Goal: Information Seeking & Learning: Learn about a topic

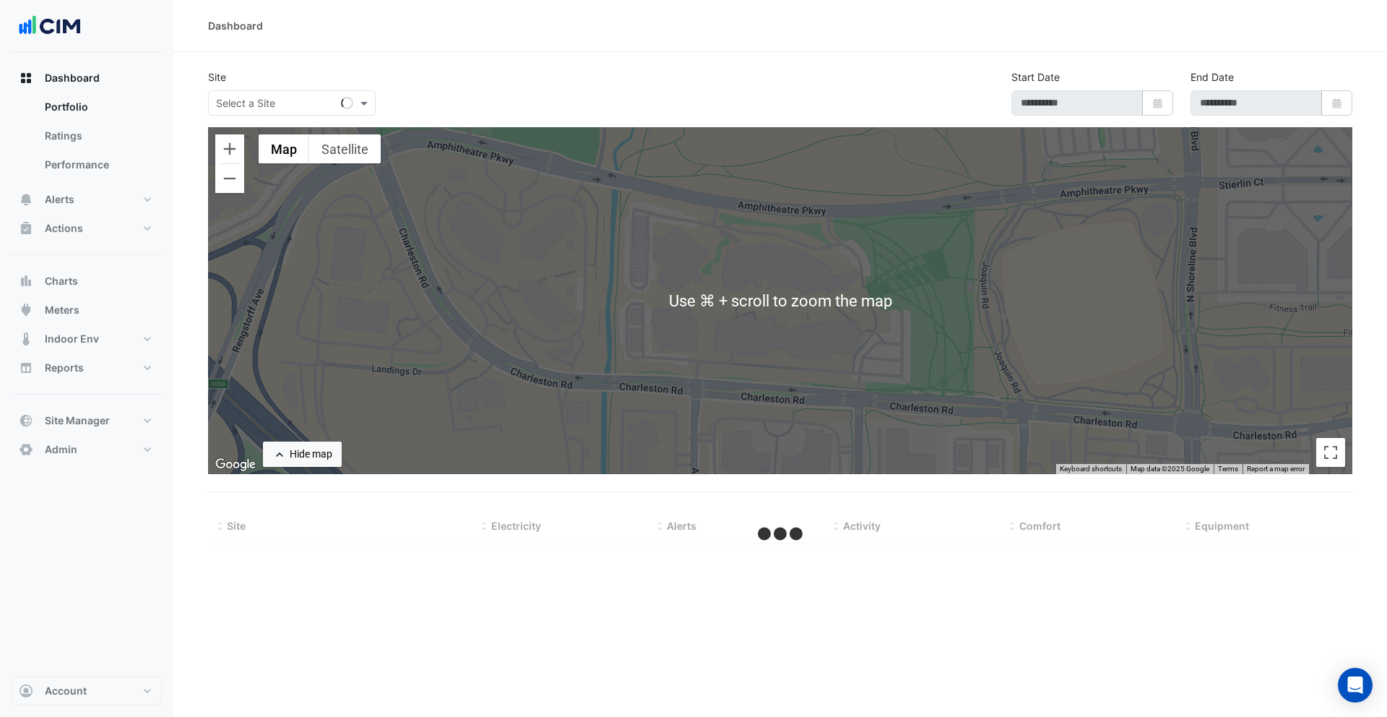
type input "**********"
select select "***"
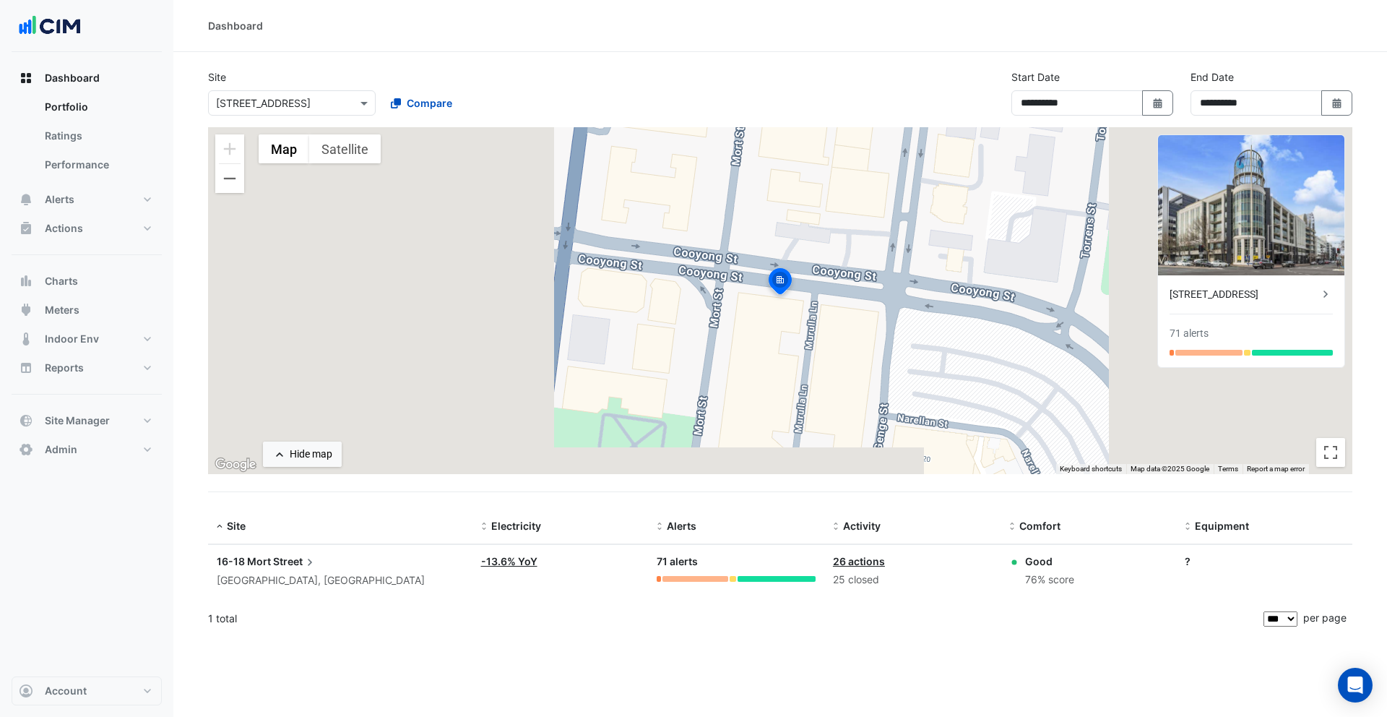
click at [317, 97] on input "text" at bounding box center [277, 103] width 123 height 15
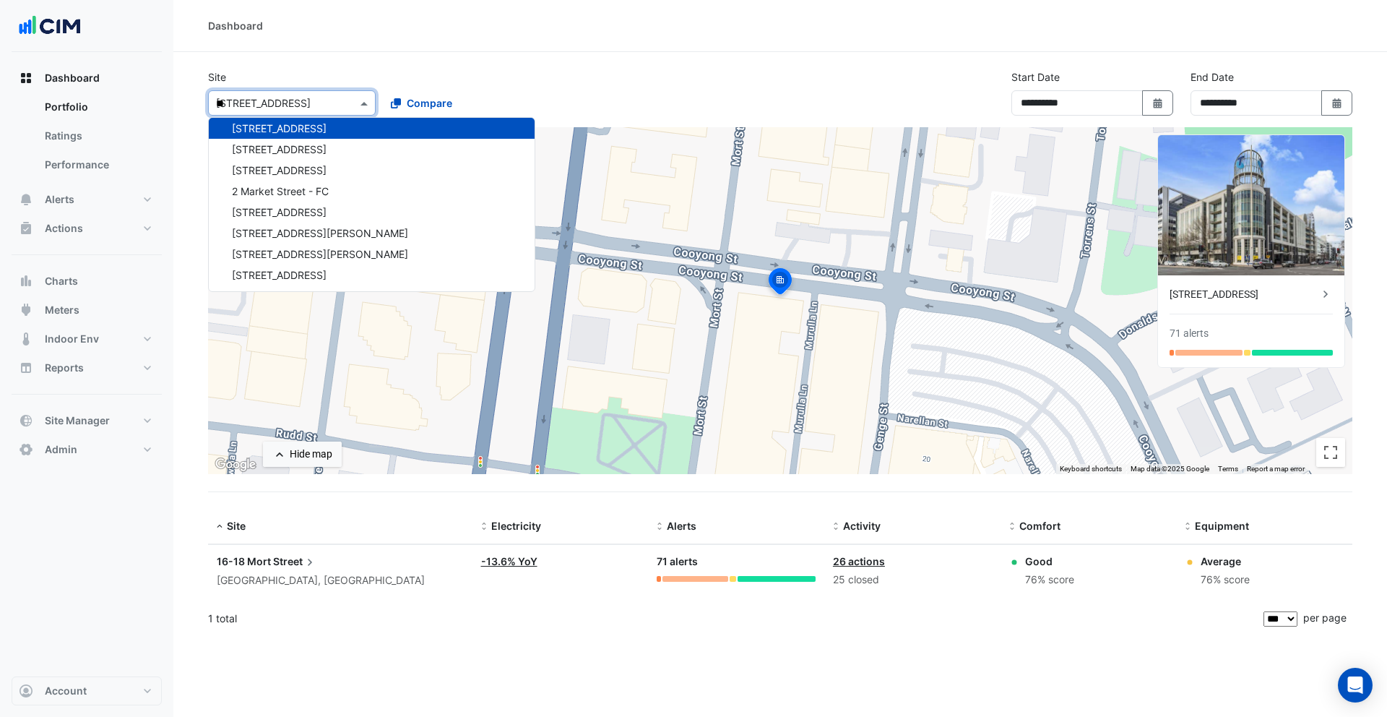
scroll to position [425, 0]
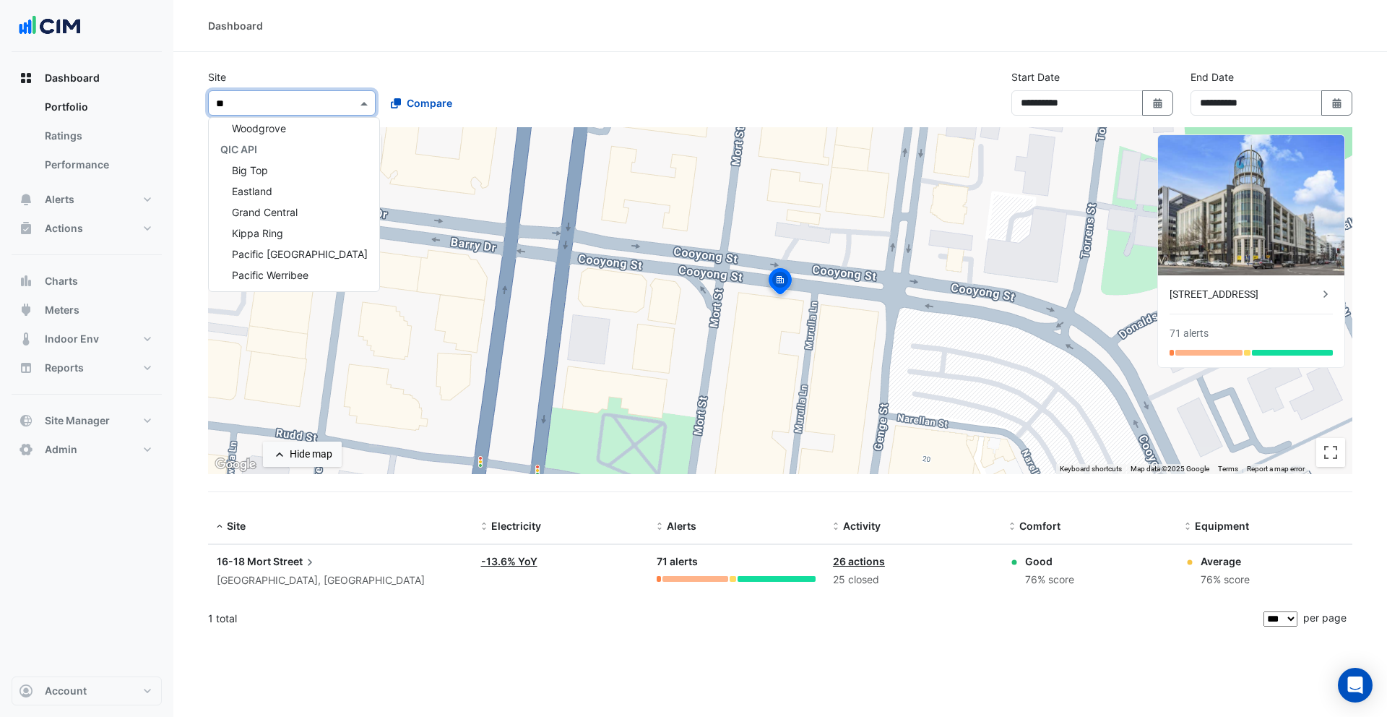
type input "***"
click at [333, 209] on span "[GEOGRAPHIC_DATA]" at bounding box center [282, 212] width 101 height 12
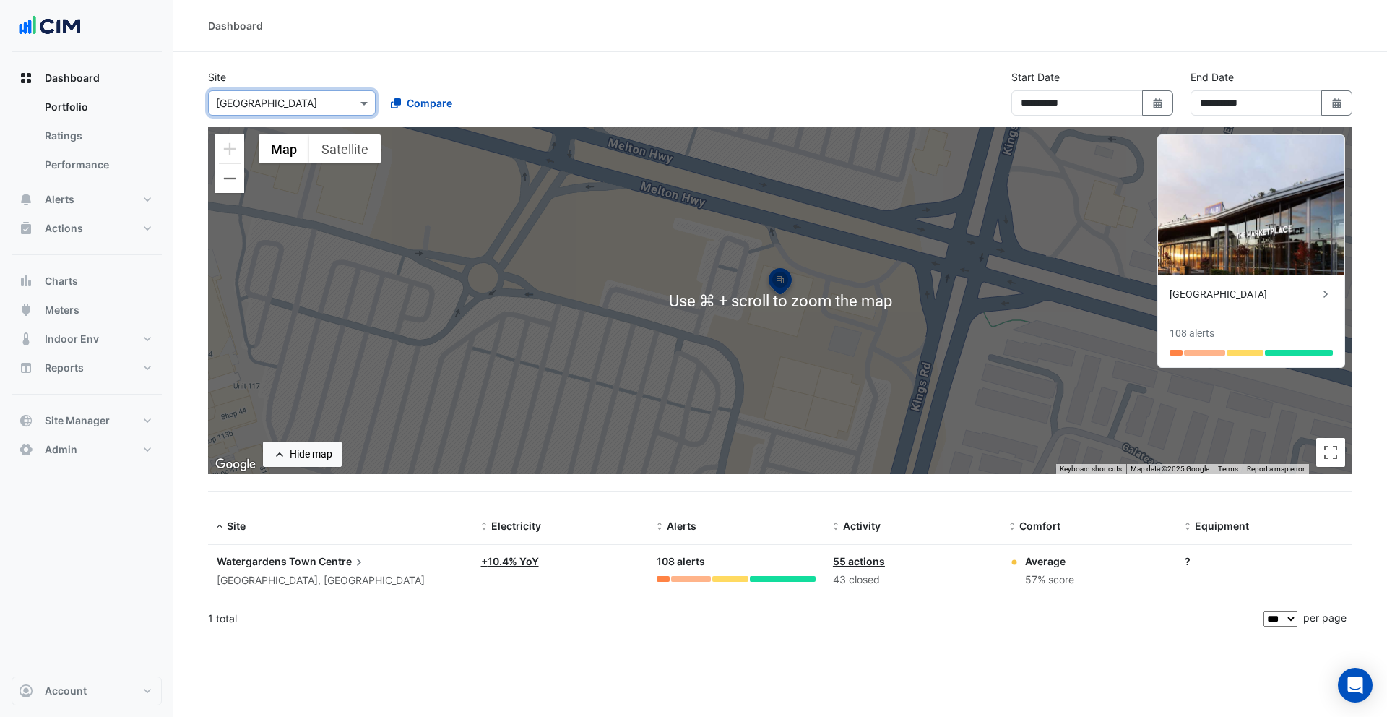
click at [579, 598] on datatable-selection "Site: Watergardens Town Centre Taylors Lakes, Victoria Electricity: + 10.4% YoY…" at bounding box center [867, 593] width 1318 height 12
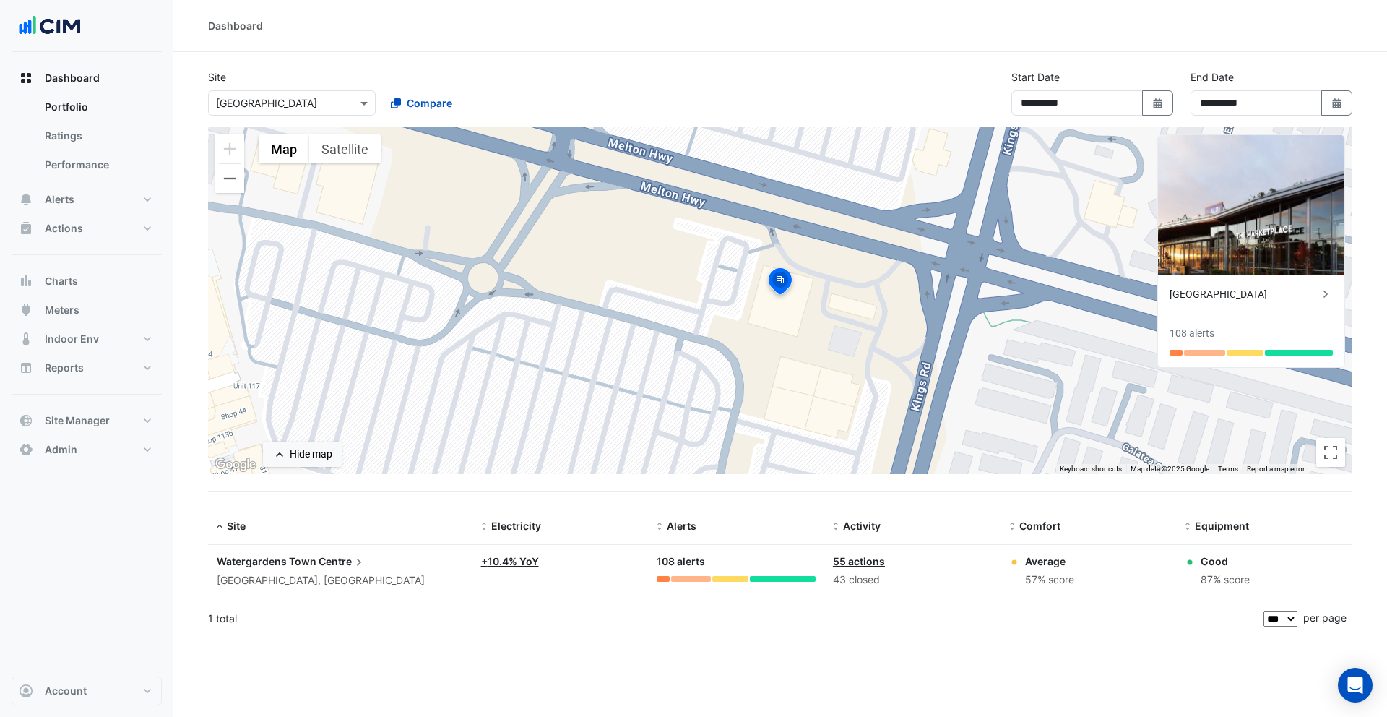
drag, startPoint x: 835, startPoint y: 582, endPoint x: 882, endPoint y: 580, distance: 46.3
click at [882, 580] on div "43 closed" at bounding box center [912, 580] width 159 height 17
click at [884, 613] on div "1 total" at bounding box center [734, 618] width 1053 height 36
click at [676, 562] on div "108 alerts" at bounding box center [736, 561] width 159 height 17
click at [663, 579] on div at bounding box center [663, 579] width 13 height 6
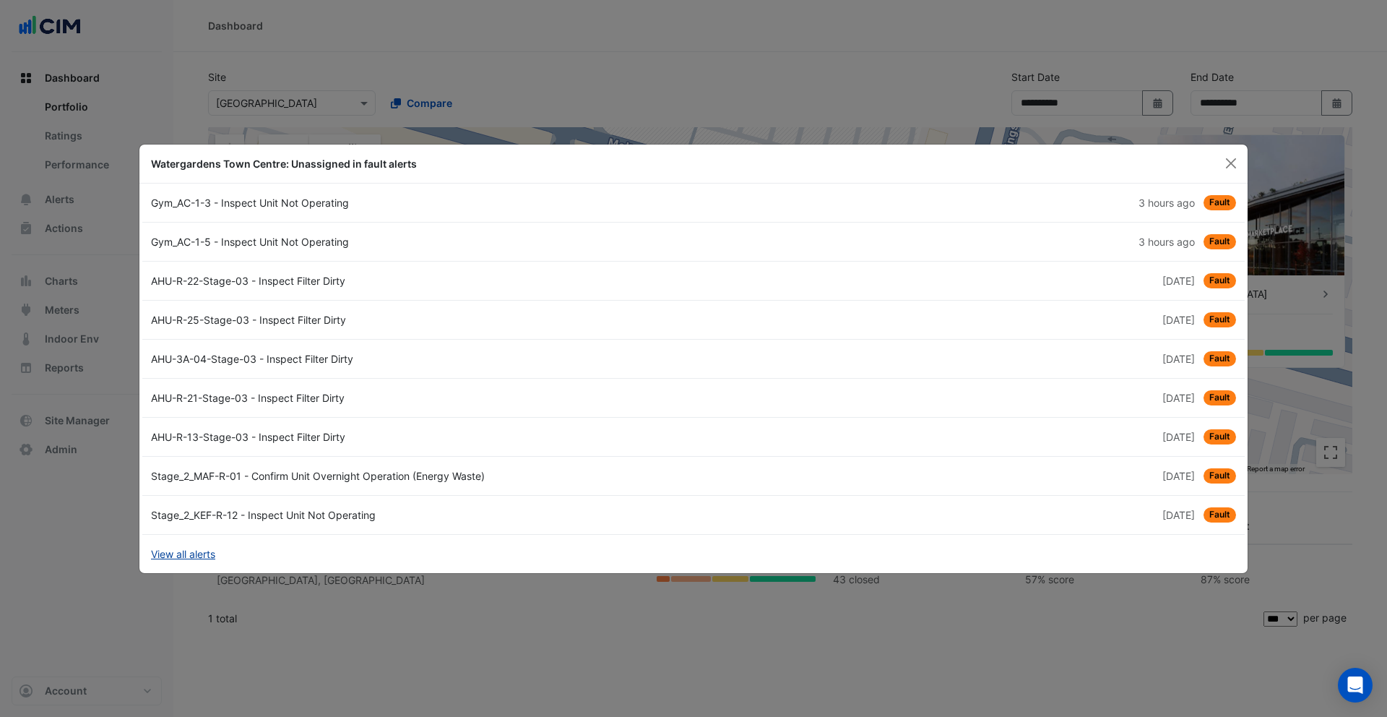
click at [189, 551] on link "View all alerts" at bounding box center [183, 553] width 64 height 15
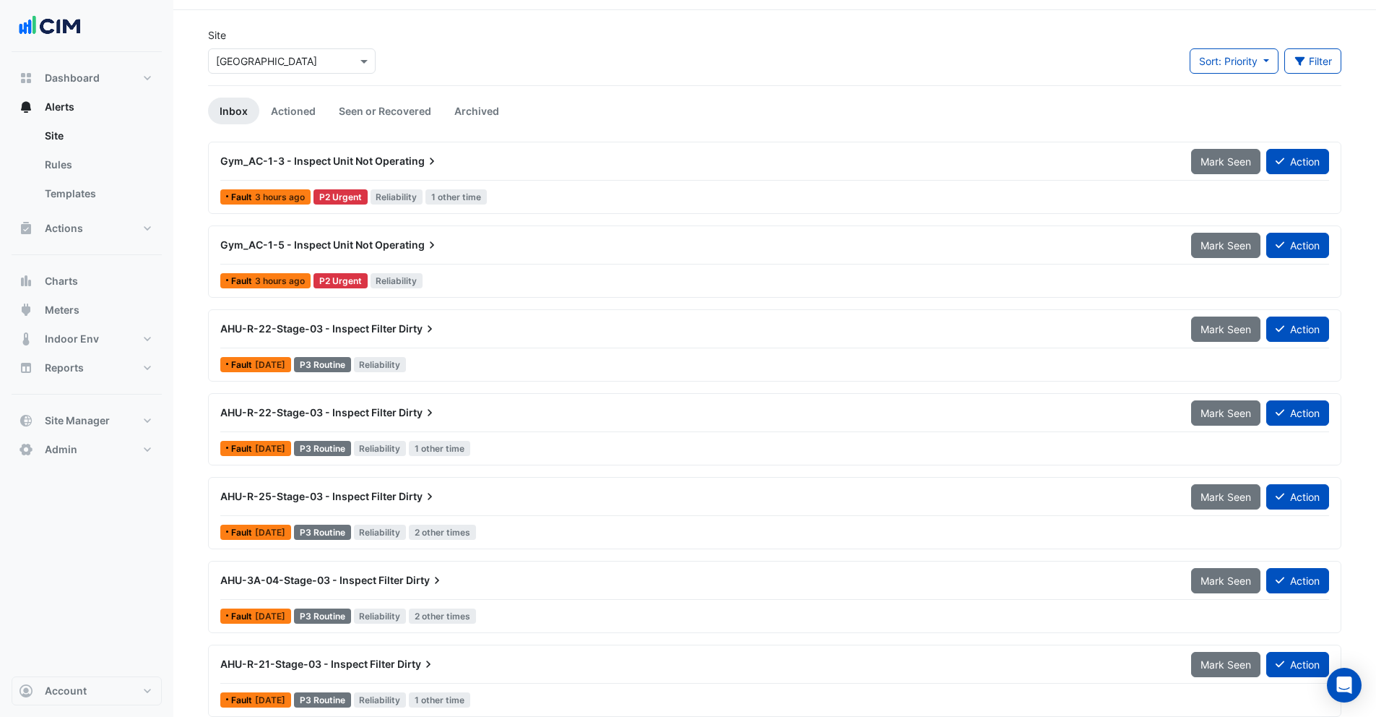
scroll to position [46, 0]
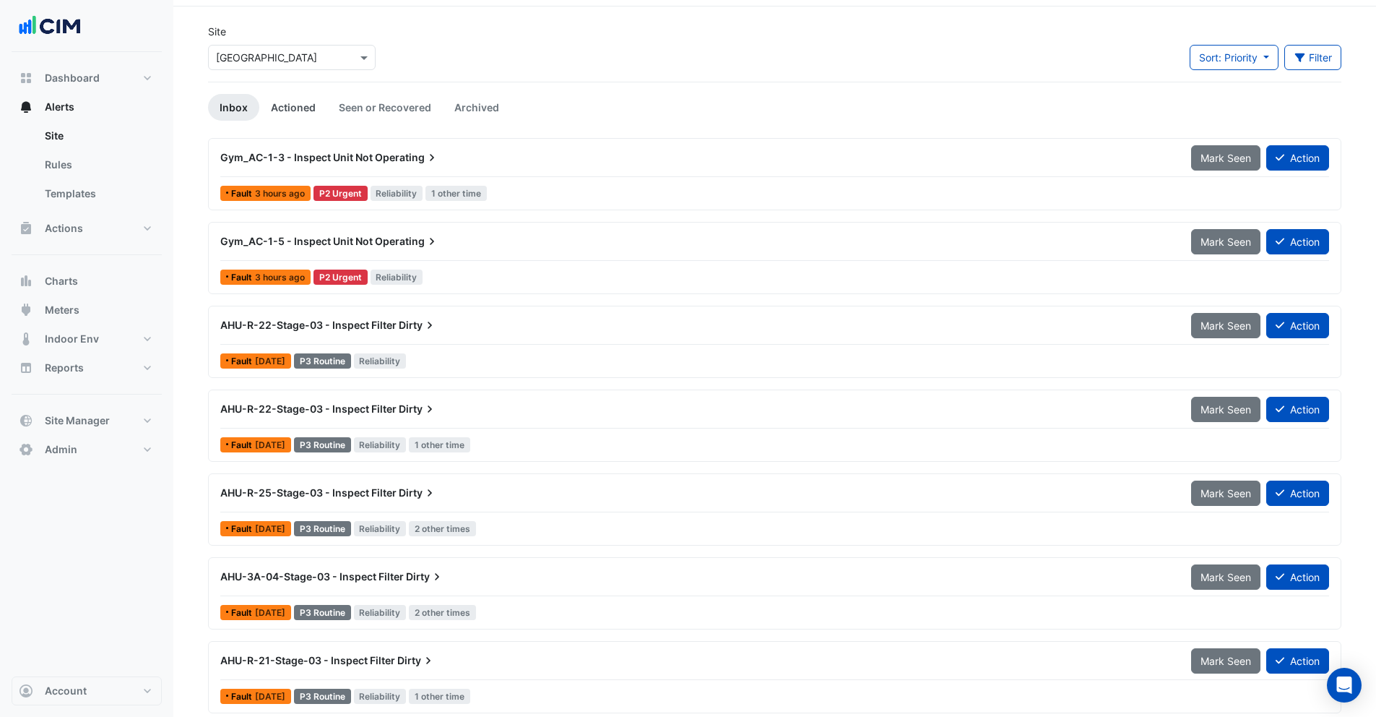
click at [297, 105] on link "Actioned" at bounding box center [293, 107] width 68 height 27
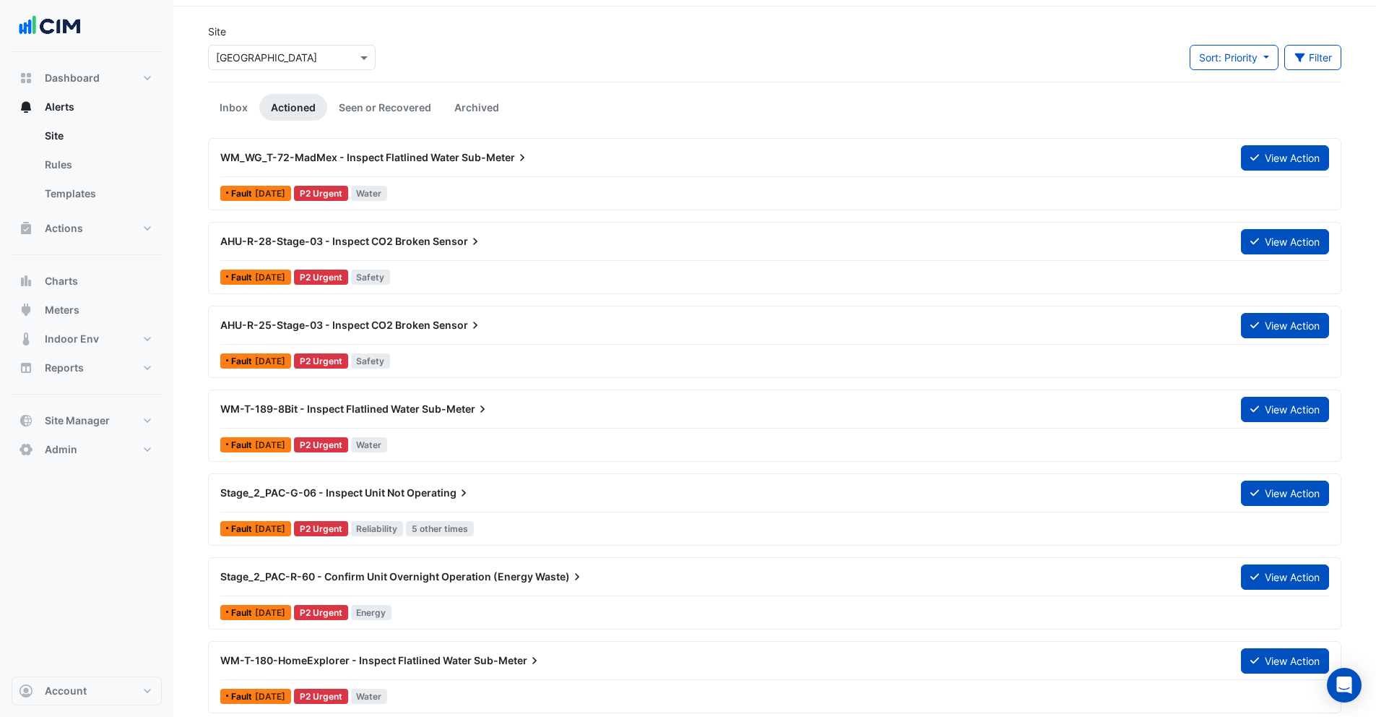
click at [455, 165] on div "WM_WG_T-72-MadMex - Inspect Flatlined Water Sub-Meter" at bounding box center [722, 158] width 1021 height 26
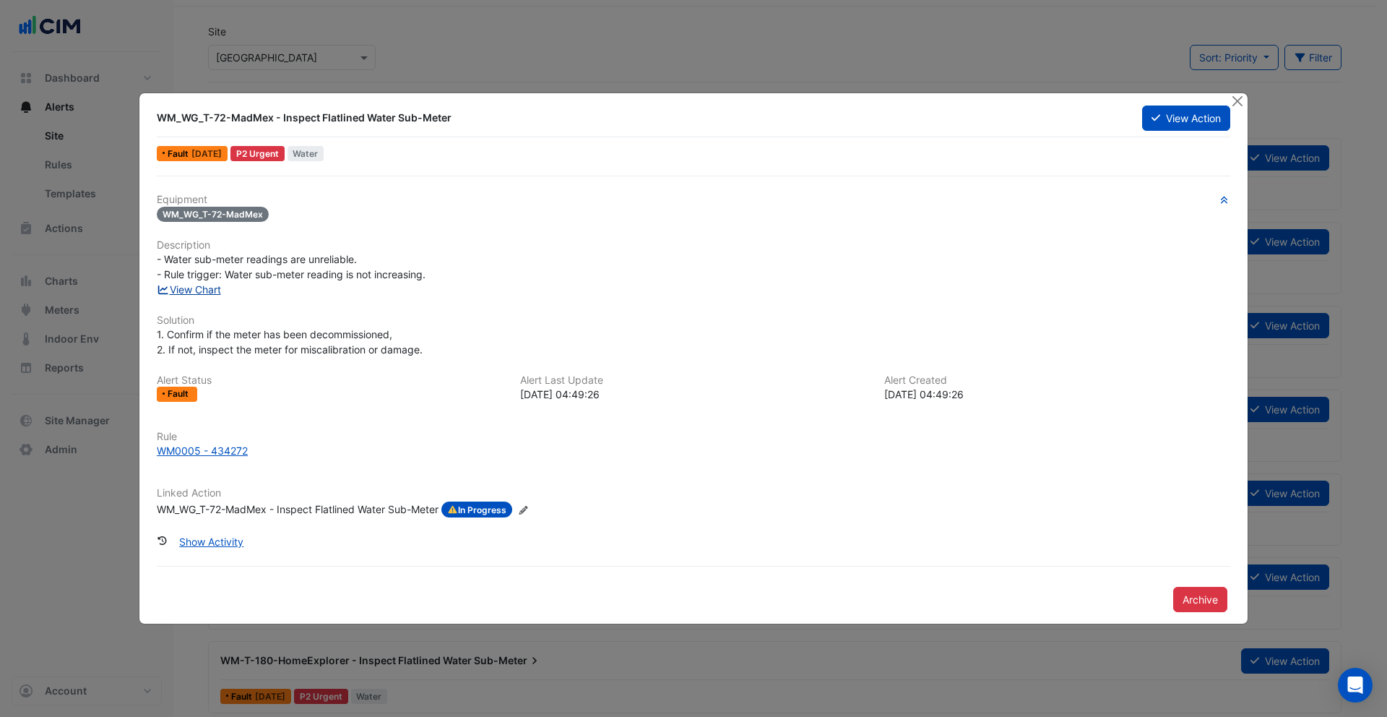
click at [193, 288] on link "View Chart" at bounding box center [189, 289] width 64 height 12
drag, startPoint x: 171, startPoint y: 256, endPoint x: 389, endPoint y: 266, distance: 219.2
click at [389, 266] on div "- Water sub-meter readings are unreliable. - Rule trigger: Water sub-meter read…" at bounding box center [694, 266] width 1074 height 30
click at [1238, 104] on button "Close" at bounding box center [1237, 100] width 15 height 15
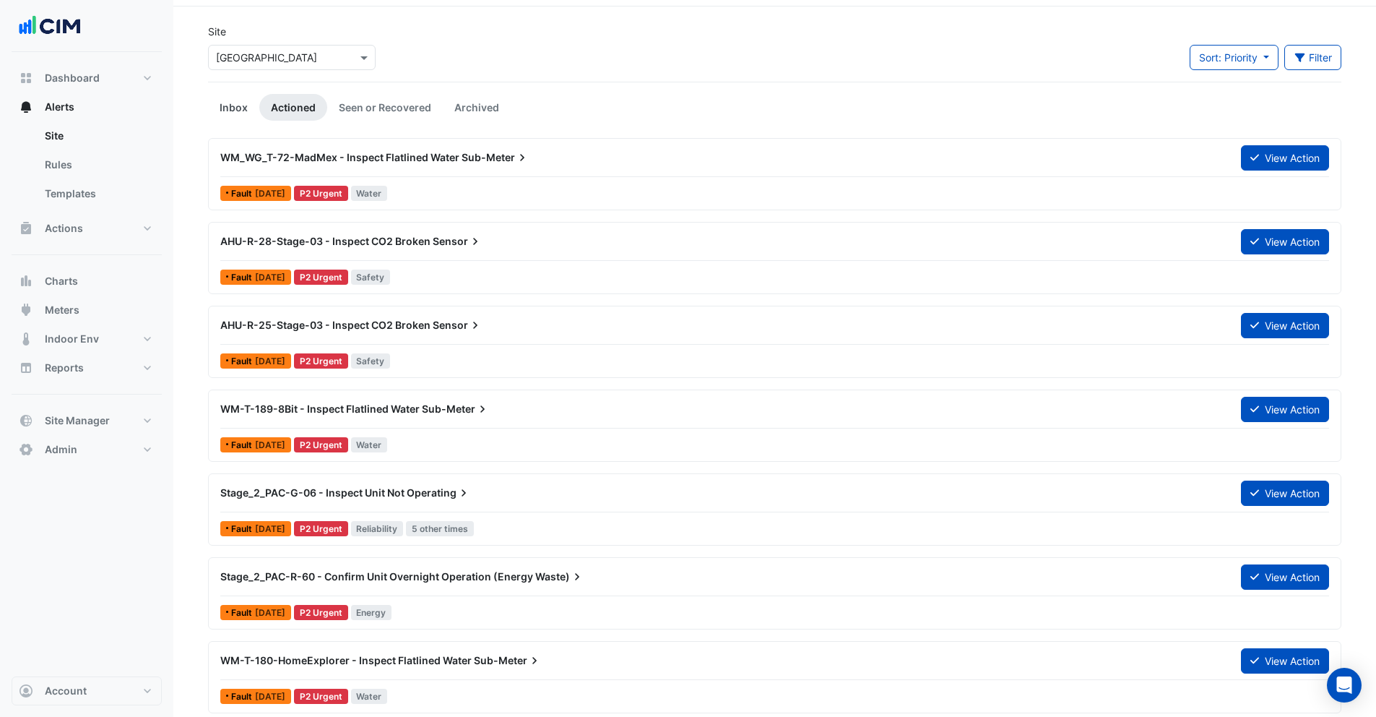
click at [235, 105] on link "Inbox" at bounding box center [233, 107] width 51 height 27
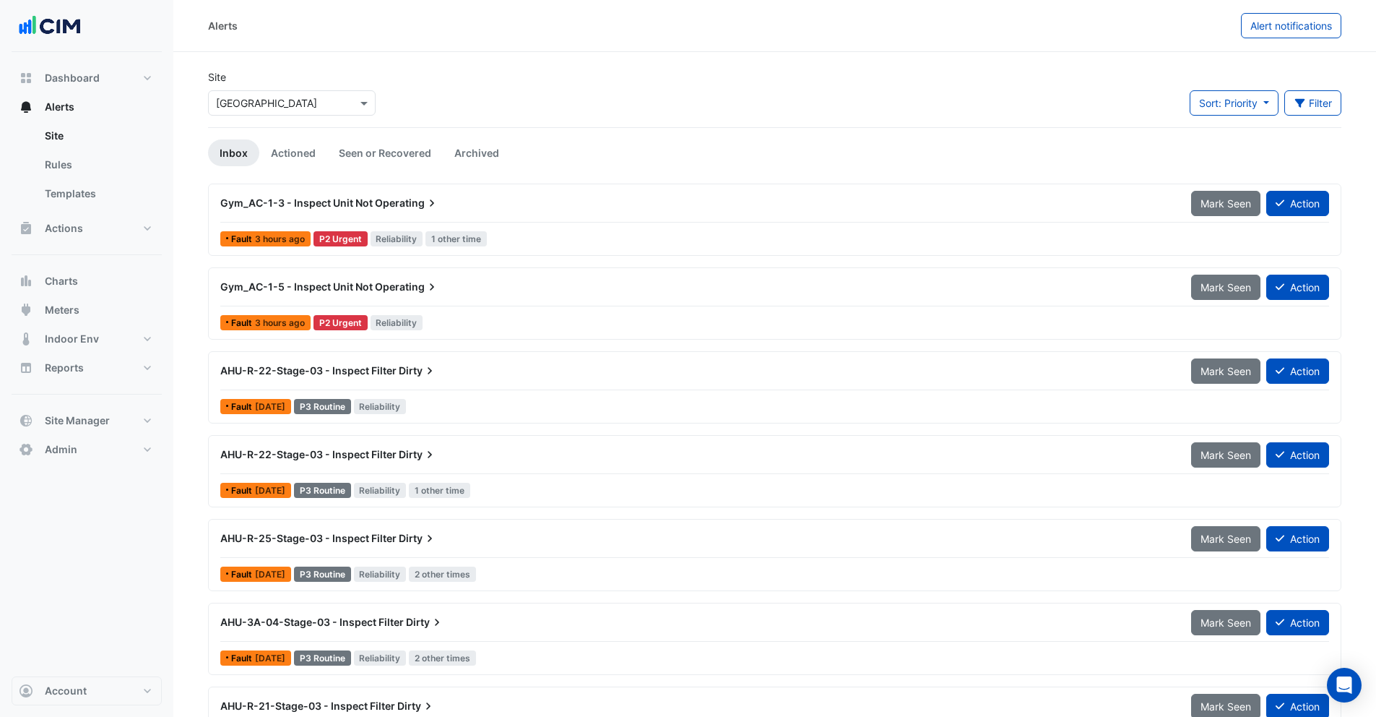
click at [549, 216] on div "Gym_AC-1-3 - Inspect Unit Not Operating Mark Seen Action" at bounding box center [774, 206] width 1109 height 33
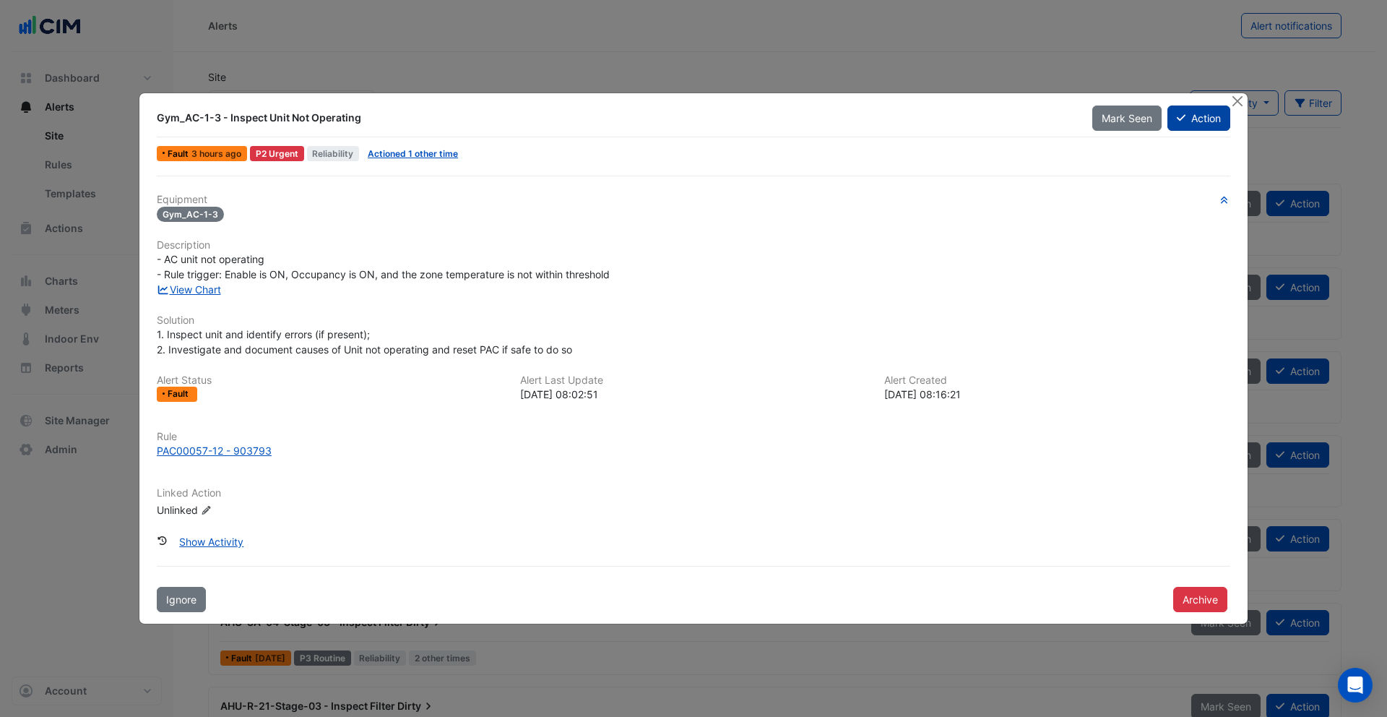
click at [1196, 127] on button "Action" at bounding box center [1199, 117] width 63 height 25
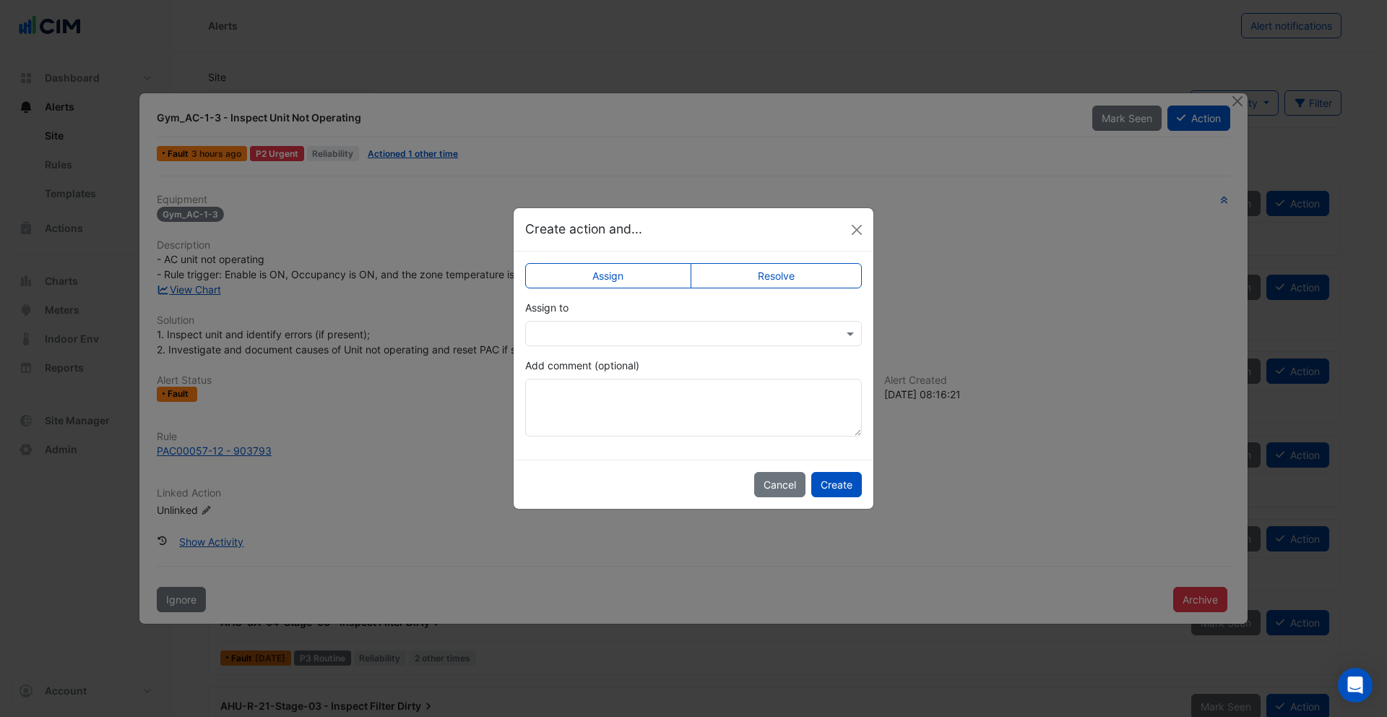
click at [622, 332] on input "text" at bounding box center [679, 334] width 292 height 15
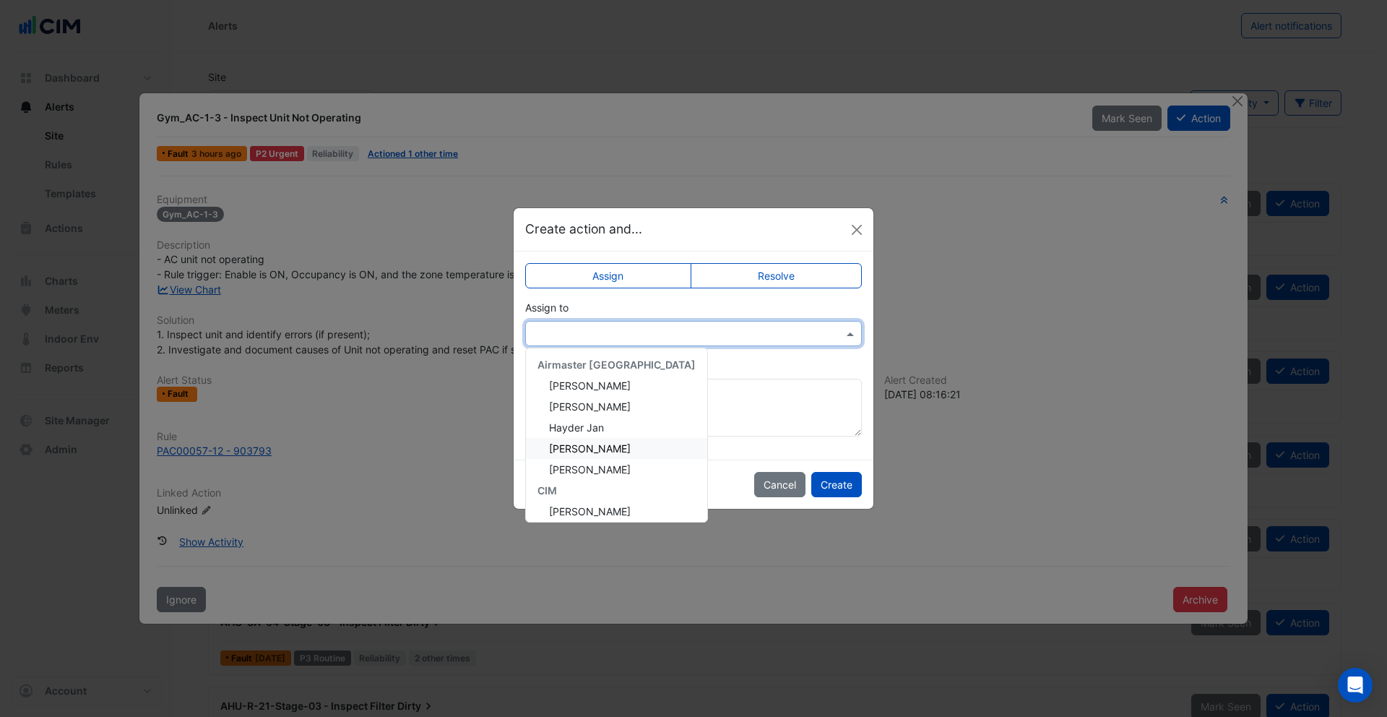
click at [608, 453] on span "Justin Gaujenieks" at bounding box center [590, 448] width 82 height 12
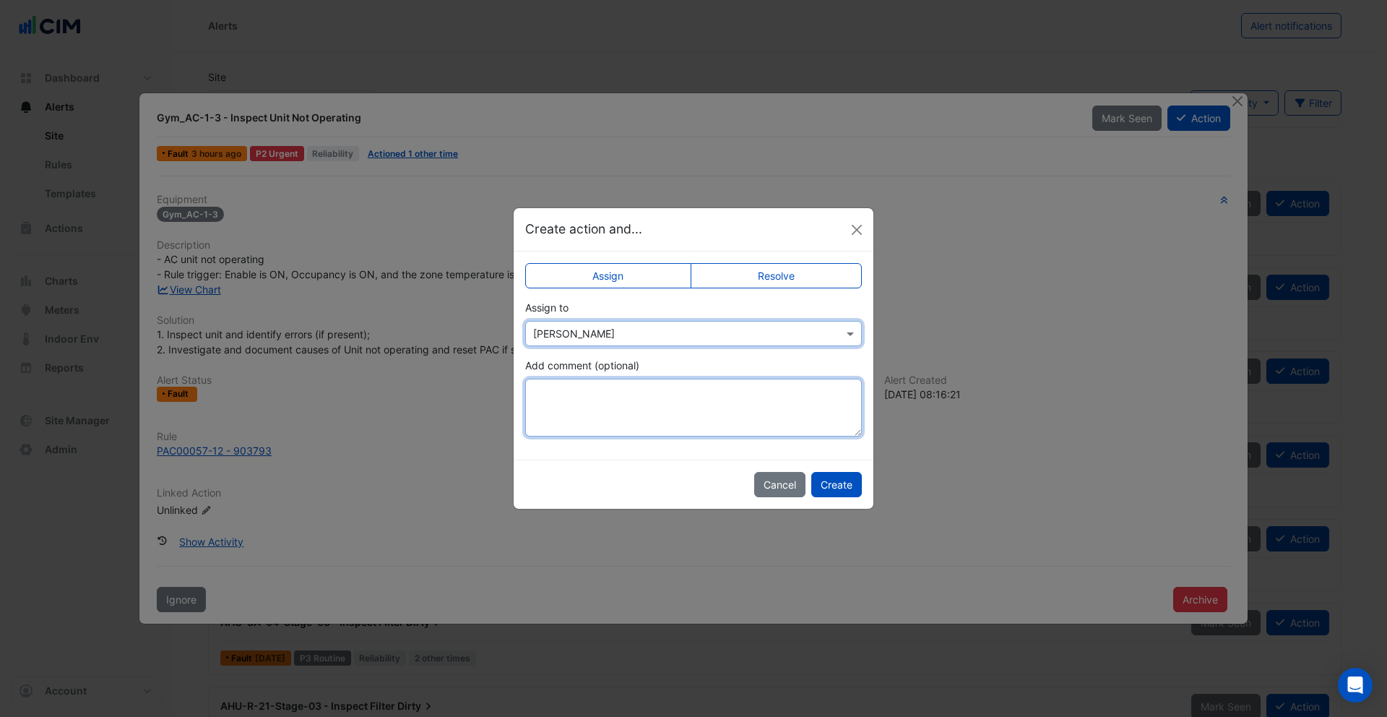
click at [594, 406] on textarea "Add comment (optional)" at bounding box center [693, 408] width 337 height 58
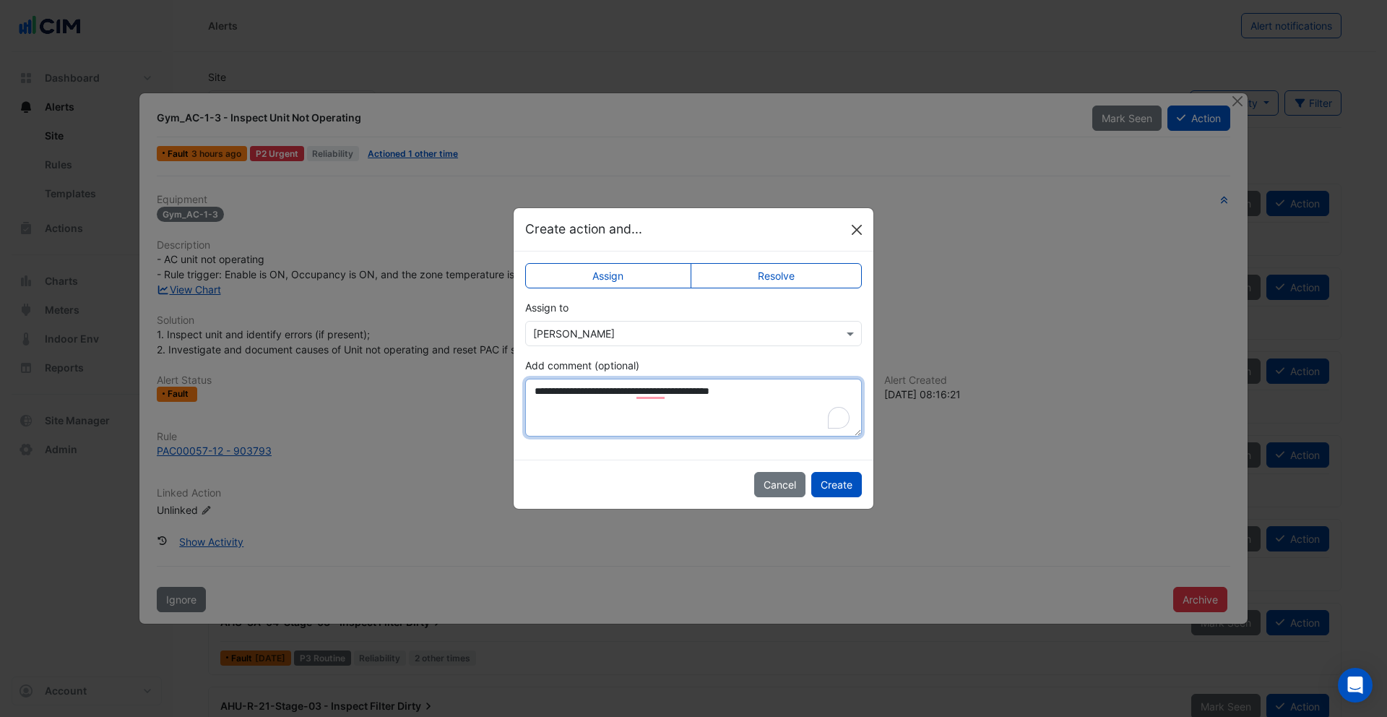
type textarea "**********"
click at [858, 227] on button "Close" at bounding box center [857, 230] width 22 height 22
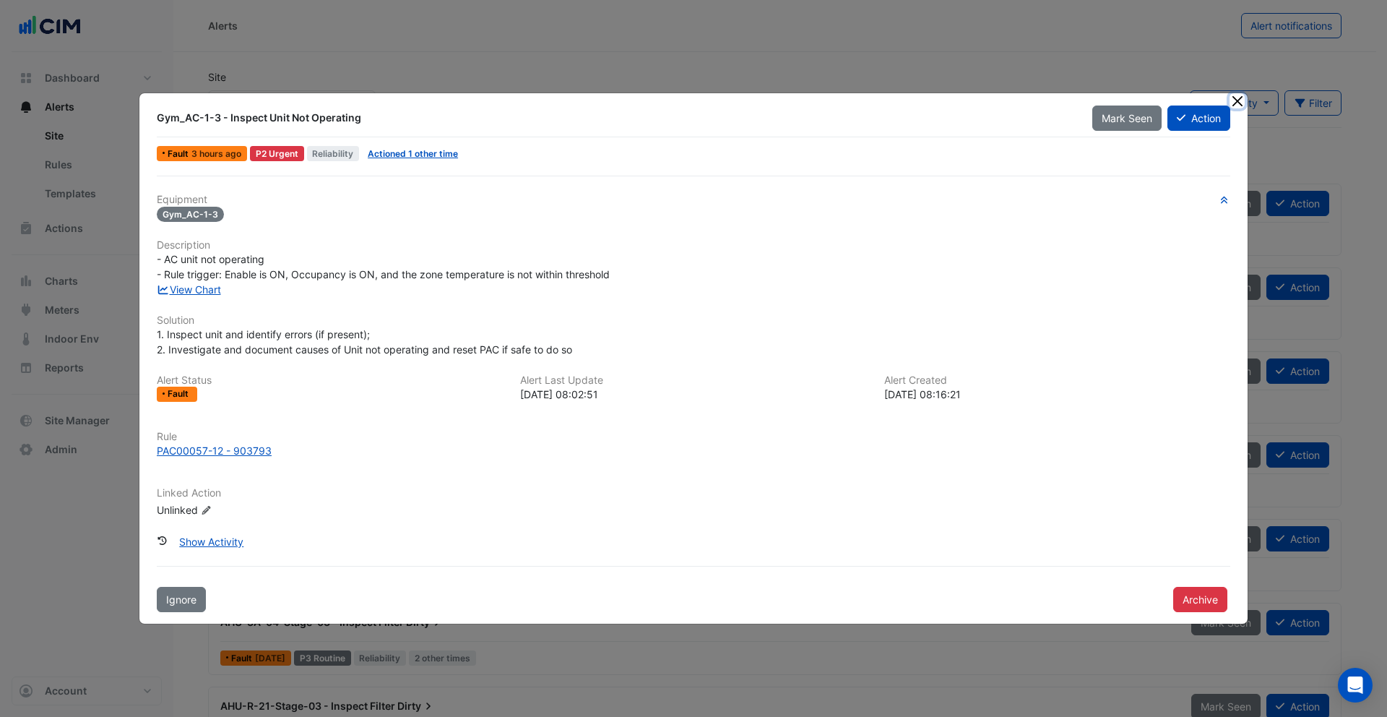
click at [1238, 100] on button "Close" at bounding box center [1237, 100] width 15 height 15
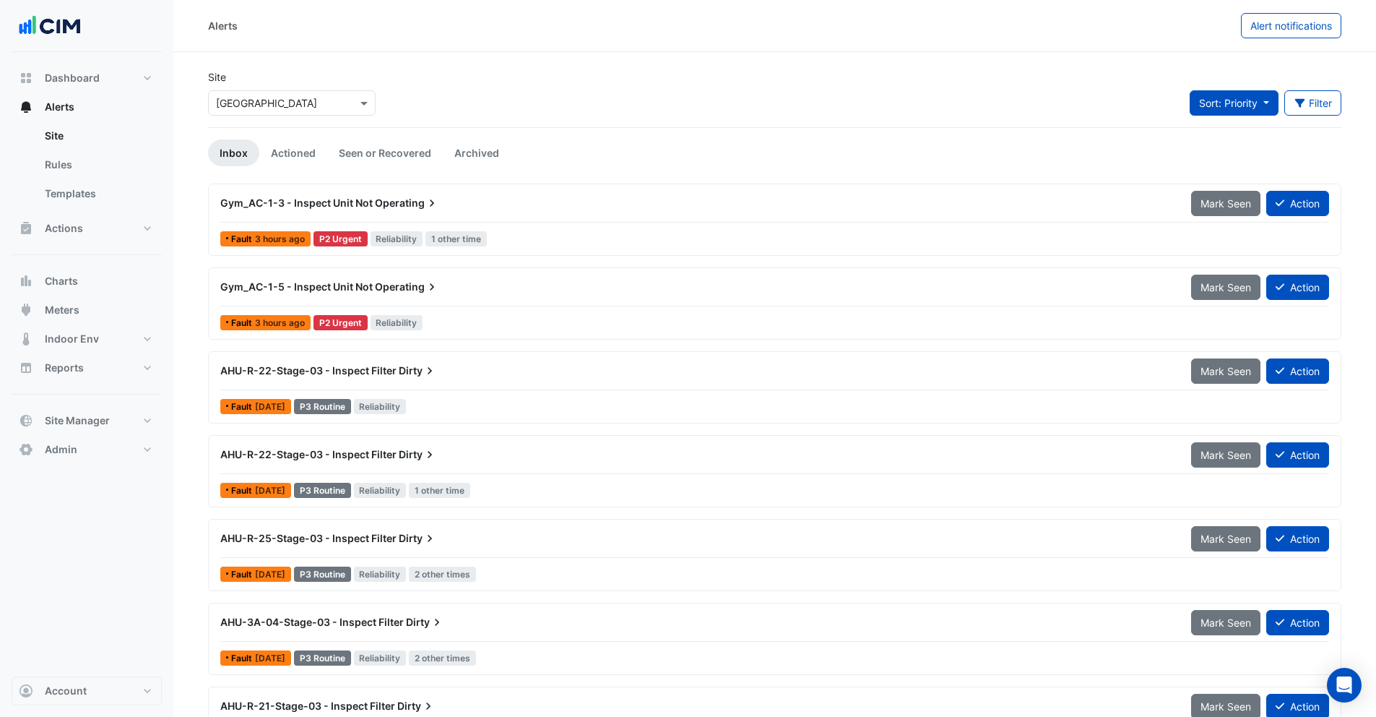
click at [1254, 97] on span "Sort: Priority" at bounding box center [1228, 103] width 59 height 12
click at [1088, 86] on div "Site Select a Site × Watergardens Town Centre Sort: Priority Filter Title Prior…" at bounding box center [774, 98] width 1151 height 58
click at [1283, 22] on span "Alert notifications" at bounding box center [1292, 26] width 82 height 12
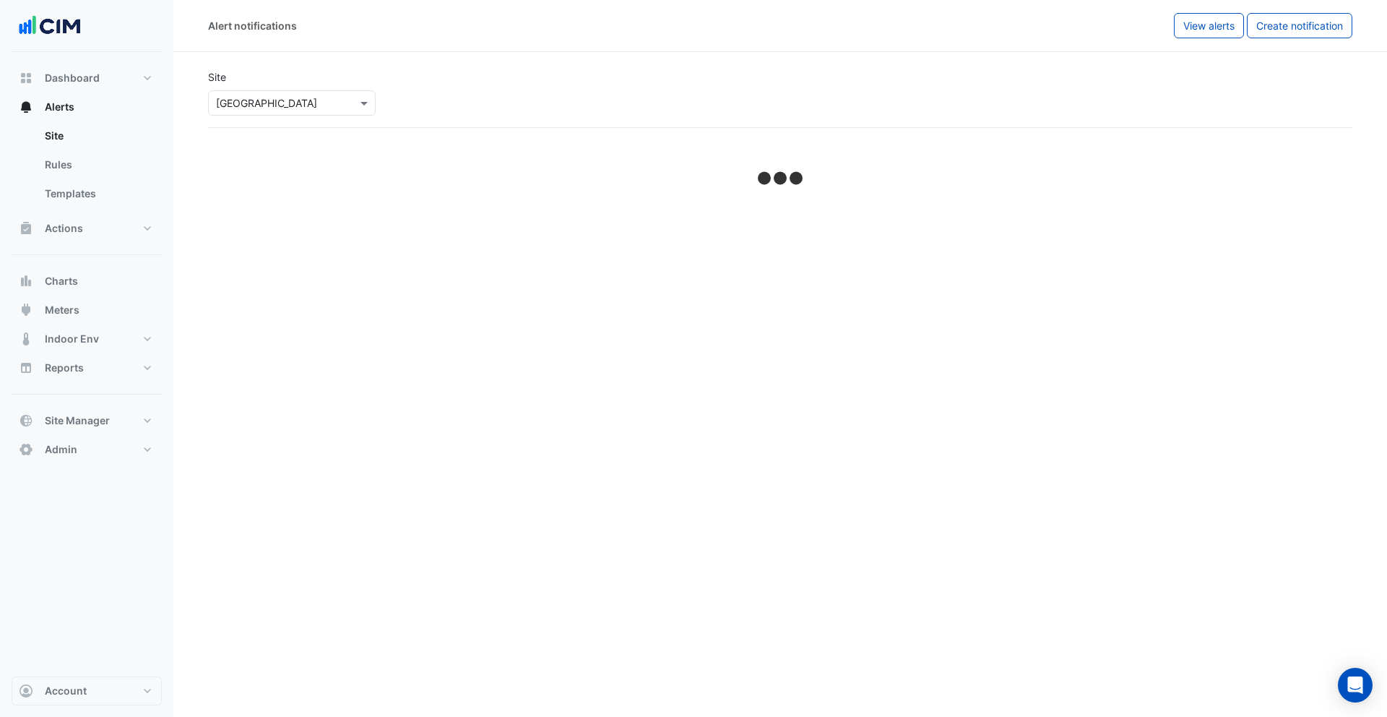
select select "******"
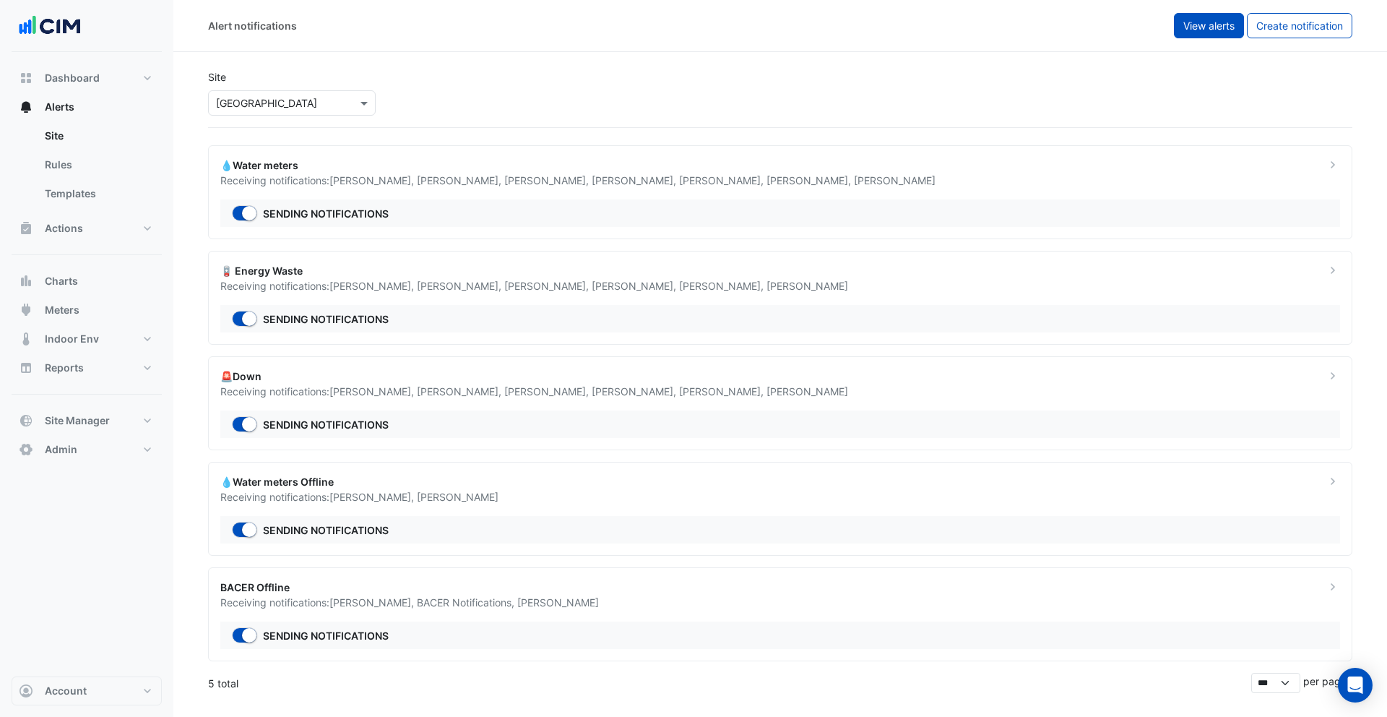
click at [1201, 25] on span "View alerts" at bounding box center [1209, 26] width 51 height 12
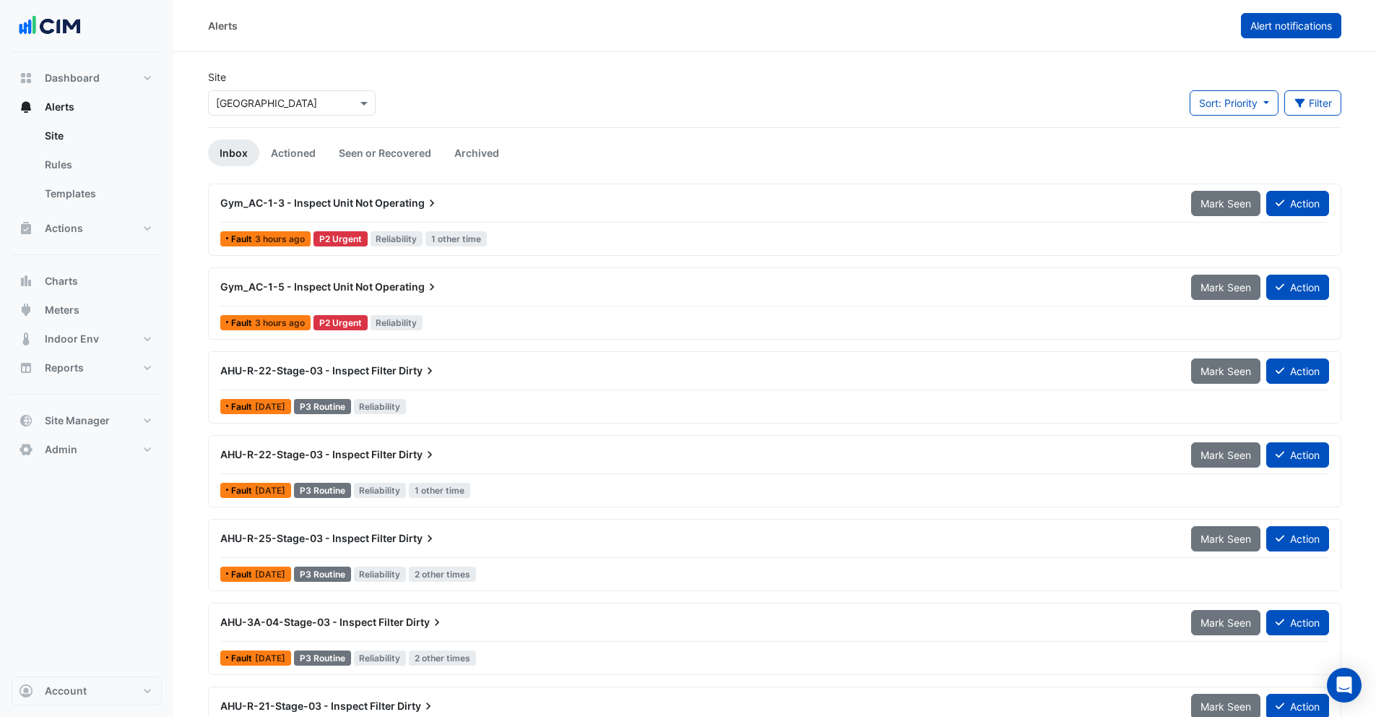
click at [1282, 22] on span "Alert notifications" at bounding box center [1292, 26] width 82 height 12
select select "******"
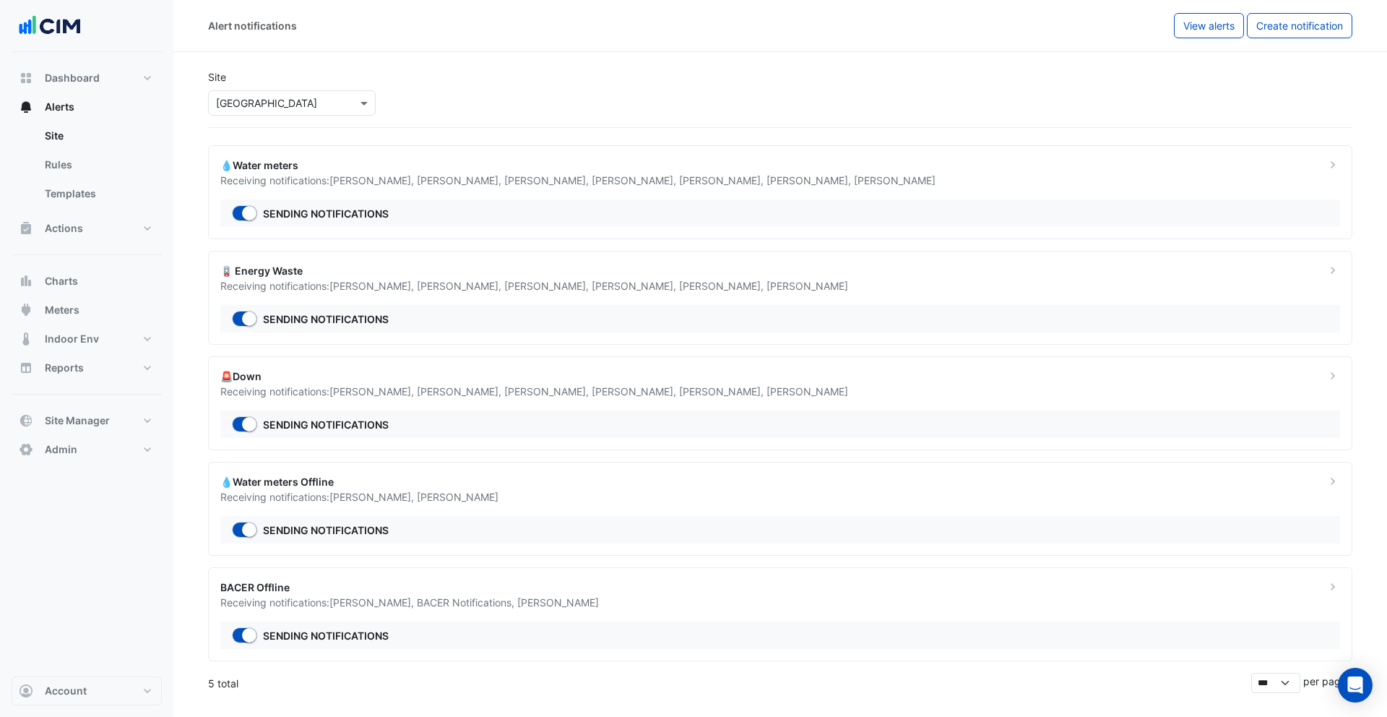
click at [533, 189] on div "💧Water meters Receiving notifications: Justin Gaujenieks , Adrian Gauci , Julie…" at bounding box center [780, 192] width 1145 height 94
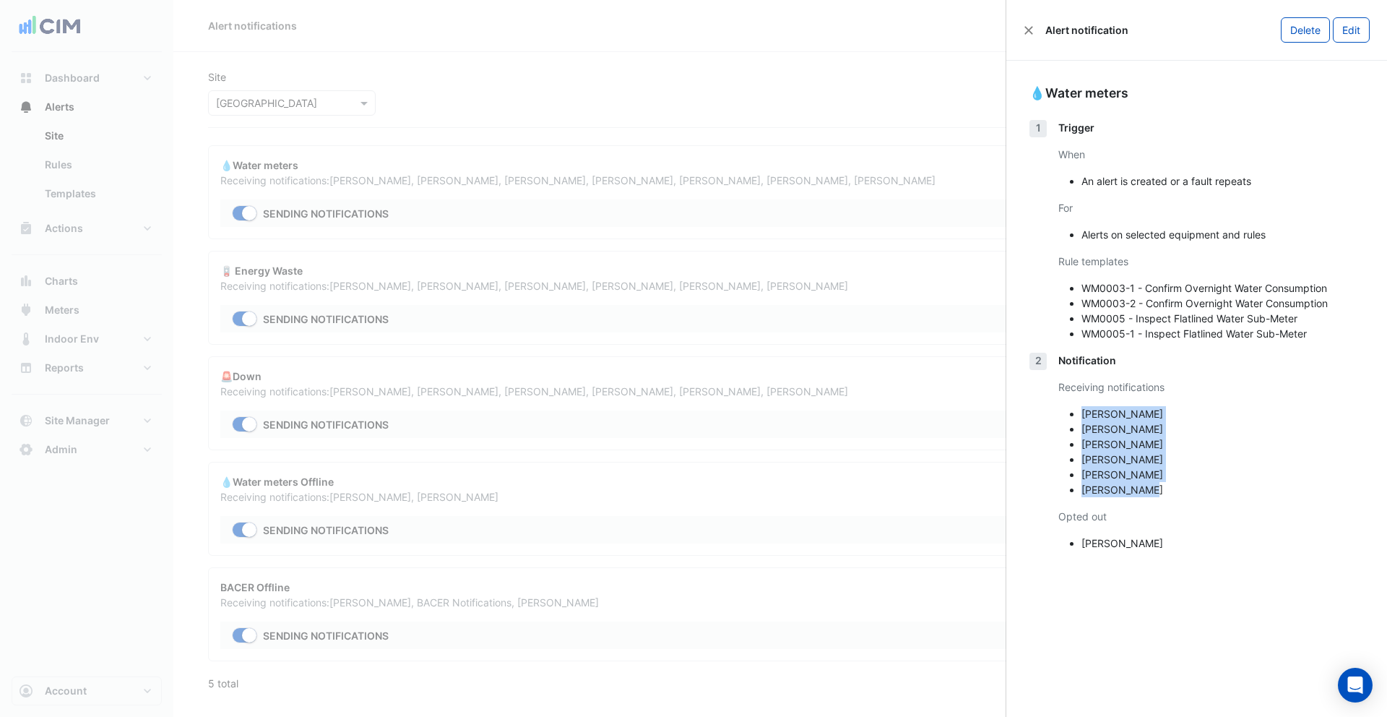
drag, startPoint x: 1082, startPoint y: 415, endPoint x: 1156, endPoint y: 483, distance: 100.7
click at [1156, 483] on ul "Justin Gaujenieks Adrian Gauci Julie Bezzina Nam Bui Shafayet Ali Pranav Barot" at bounding box center [1212, 451] width 306 height 91
click at [1139, 478] on li "Shafayet Ali" at bounding box center [1223, 474] width 283 height 15
drag, startPoint x: 1080, startPoint y: 417, endPoint x: 1145, endPoint y: 415, distance: 64.3
click at [1145, 415] on ul "Justin Gaujenieks Adrian Gauci Julie Bezzina Nam Bui Shafayet Ali Pranav Barot" at bounding box center [1212, 451] width 306 height 91
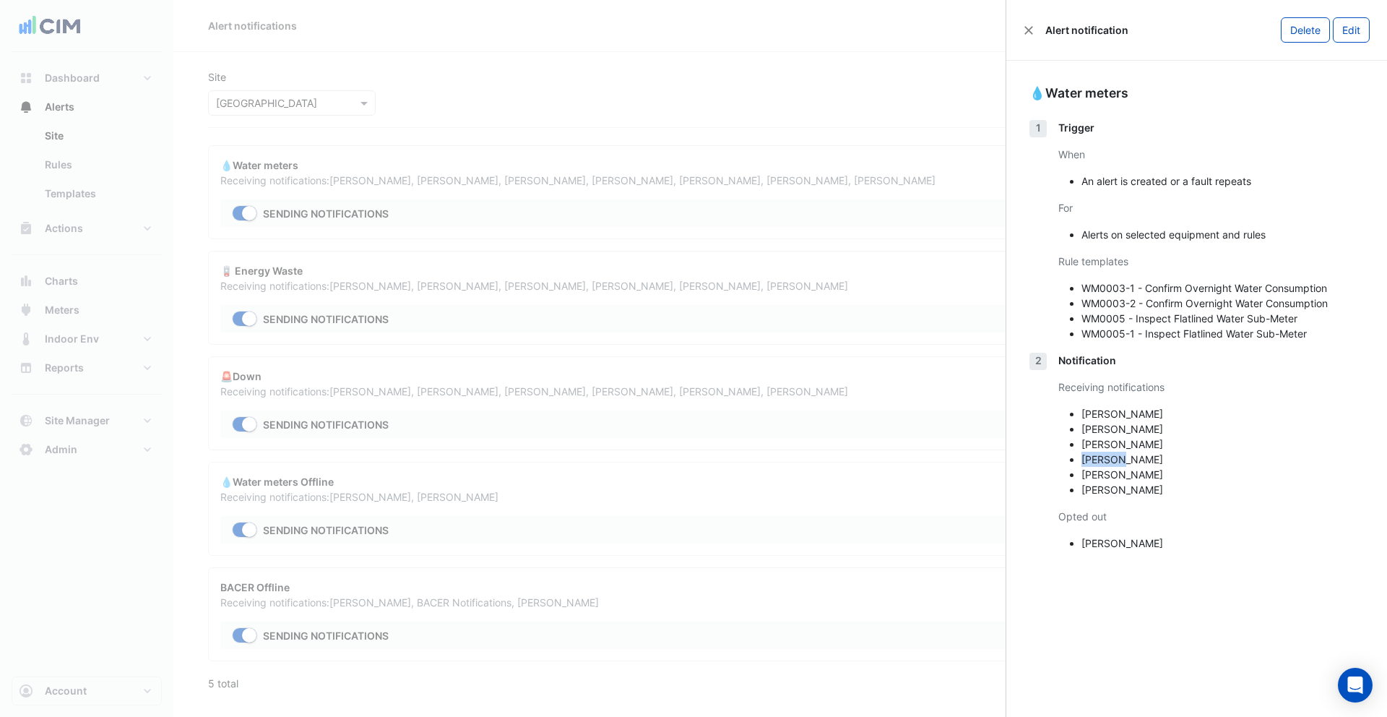
drag, startPoint x: 1082, startPoint y: 461, endPoint x: 1132, endPoint y: 457, distance: 50.0
click at [1132, 457] on li "Nam Bui" at bounding box center [1223, 459] width 283 height 15
drag, startPoint x: 1142, startPoint y: 446, endPoint x: 1074, endPoint y: 449, distance: 67.3
click at [1074, 449] on ul "Justin Gaujenieks Adrian Gauci Julie Bezzina Nam Bui Shafayet Ali Pranav Barot" at bounding box center [1212, 451] width 306 height 91
click at [1346, 30] on button "Edit" at bounding box center [1351, 29] width 37 height 25
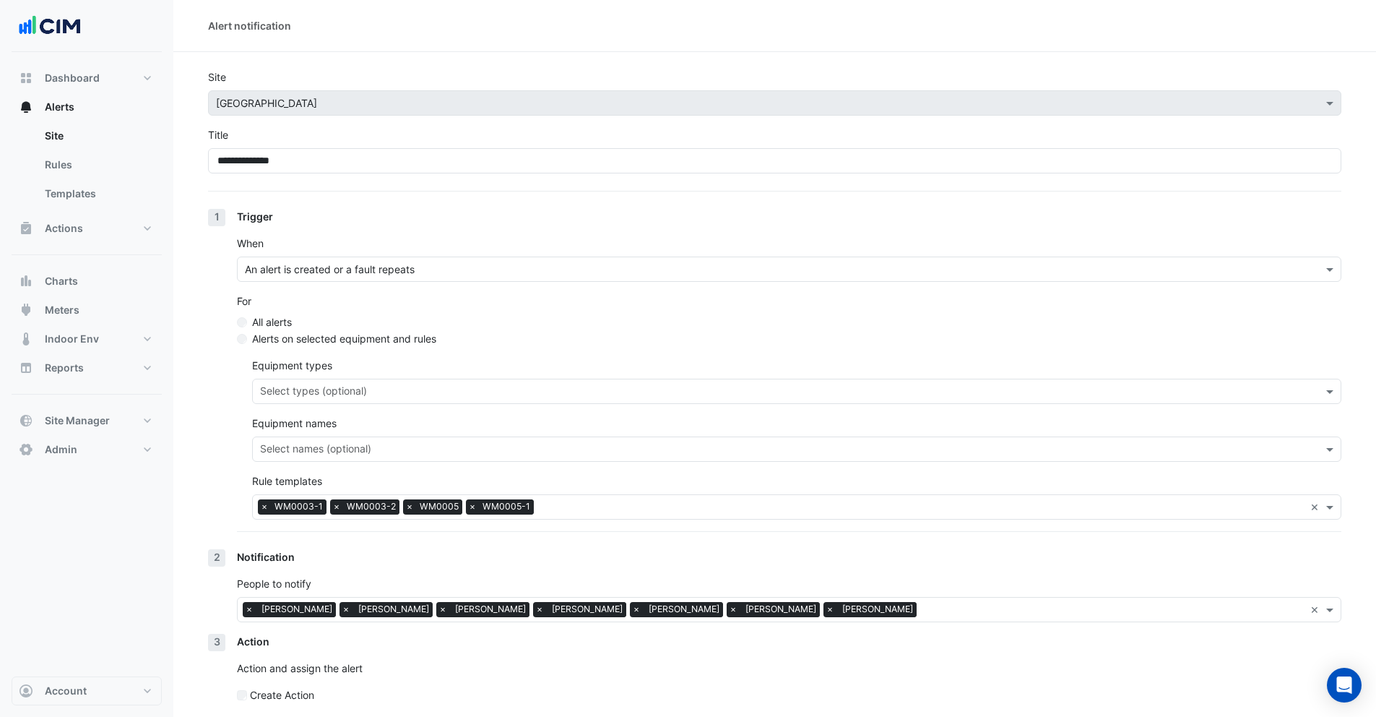
scroll to position [58, 0]
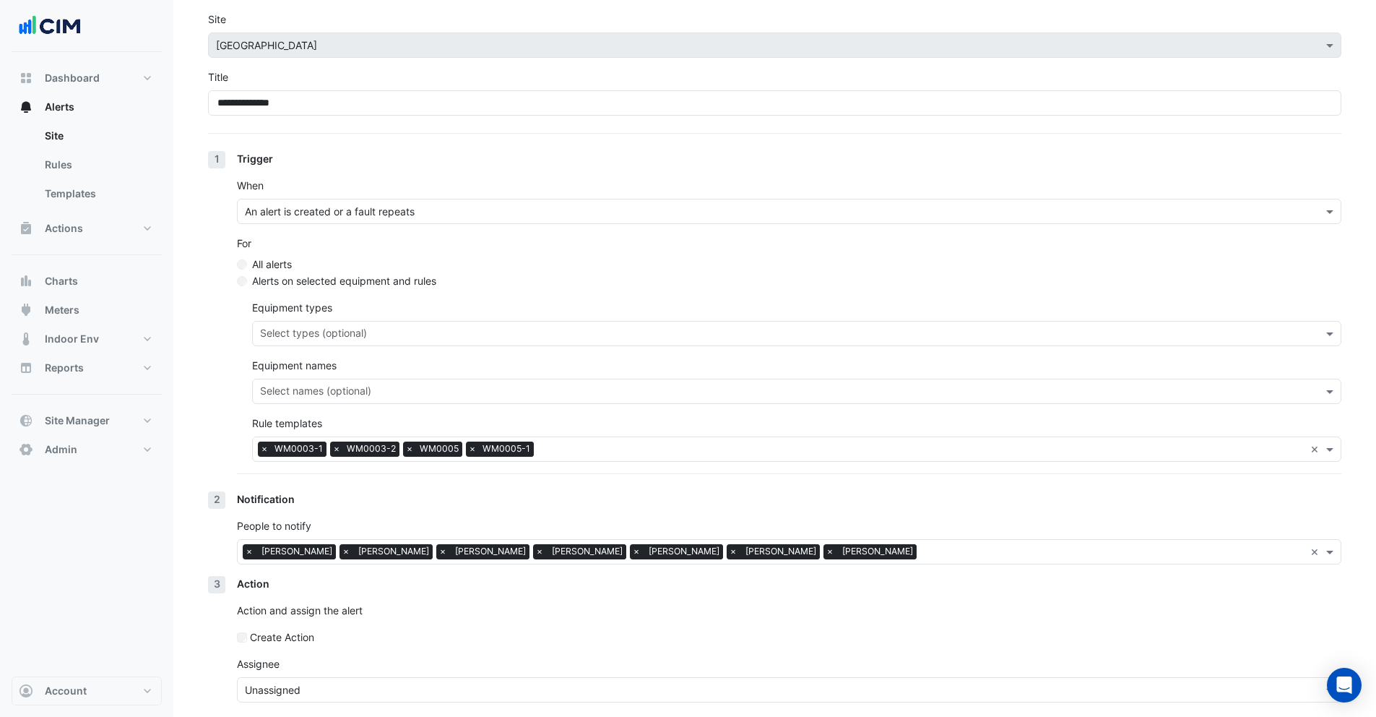
click at [316, 684] on input "text" at bounding box center [775, 690] width 1060 height 15
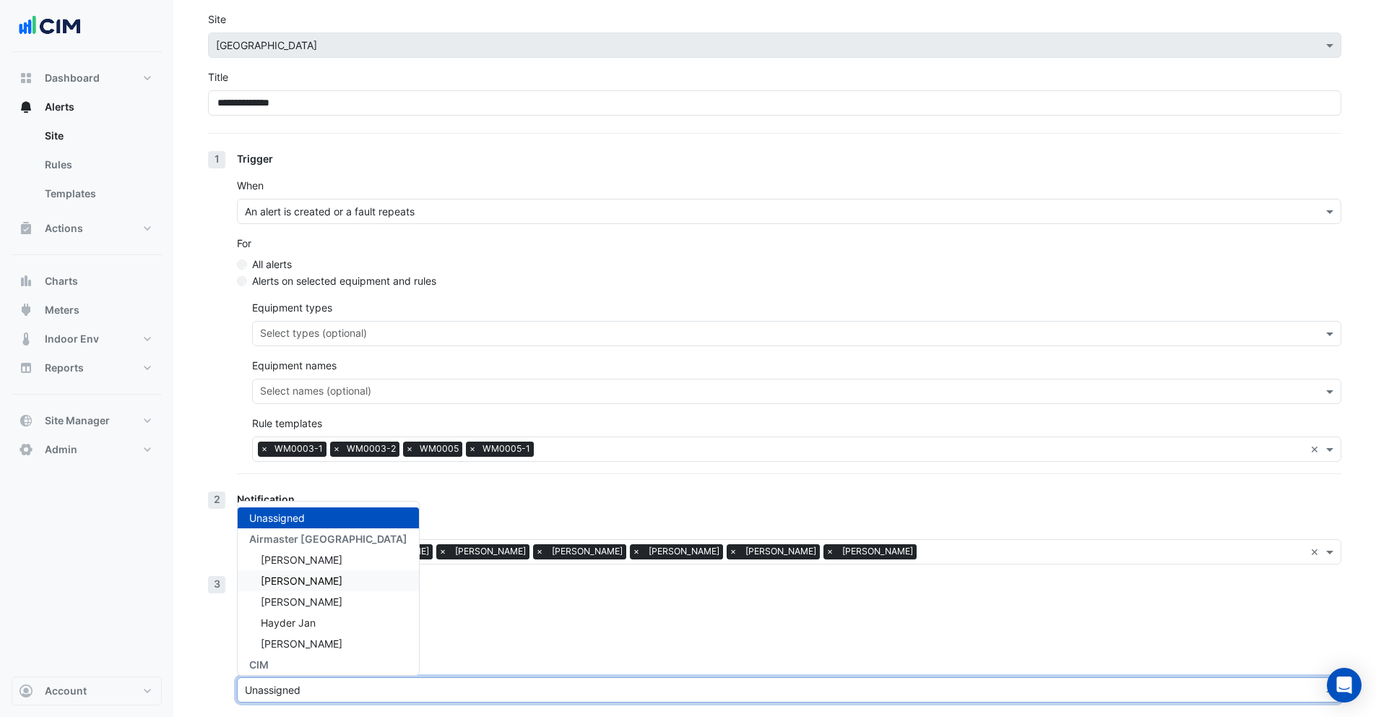
click at [410, 616] on p "Action and assign the alert" at bounding box center [789, 610] width 1105 height 15
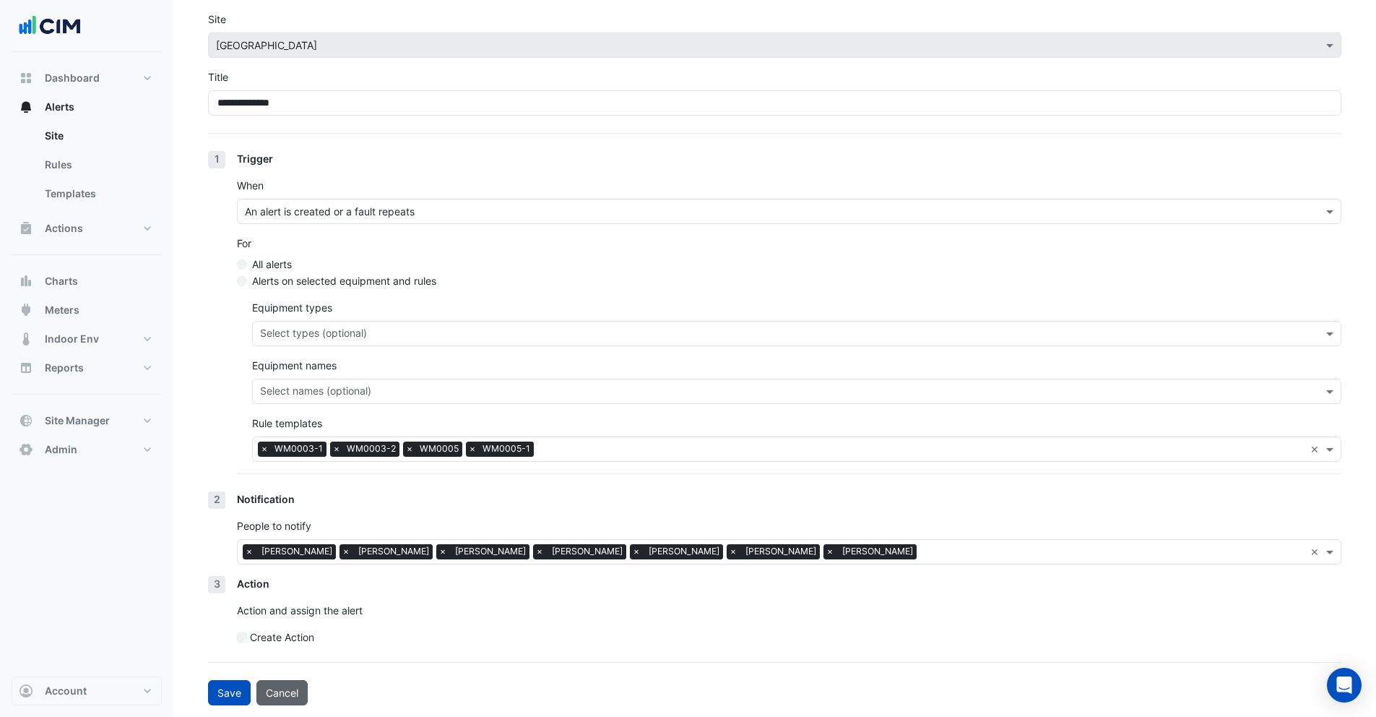
click at [284, 697] on button "Cancel" at bounding box center [282, 692] width 51 height 25
select select "******"
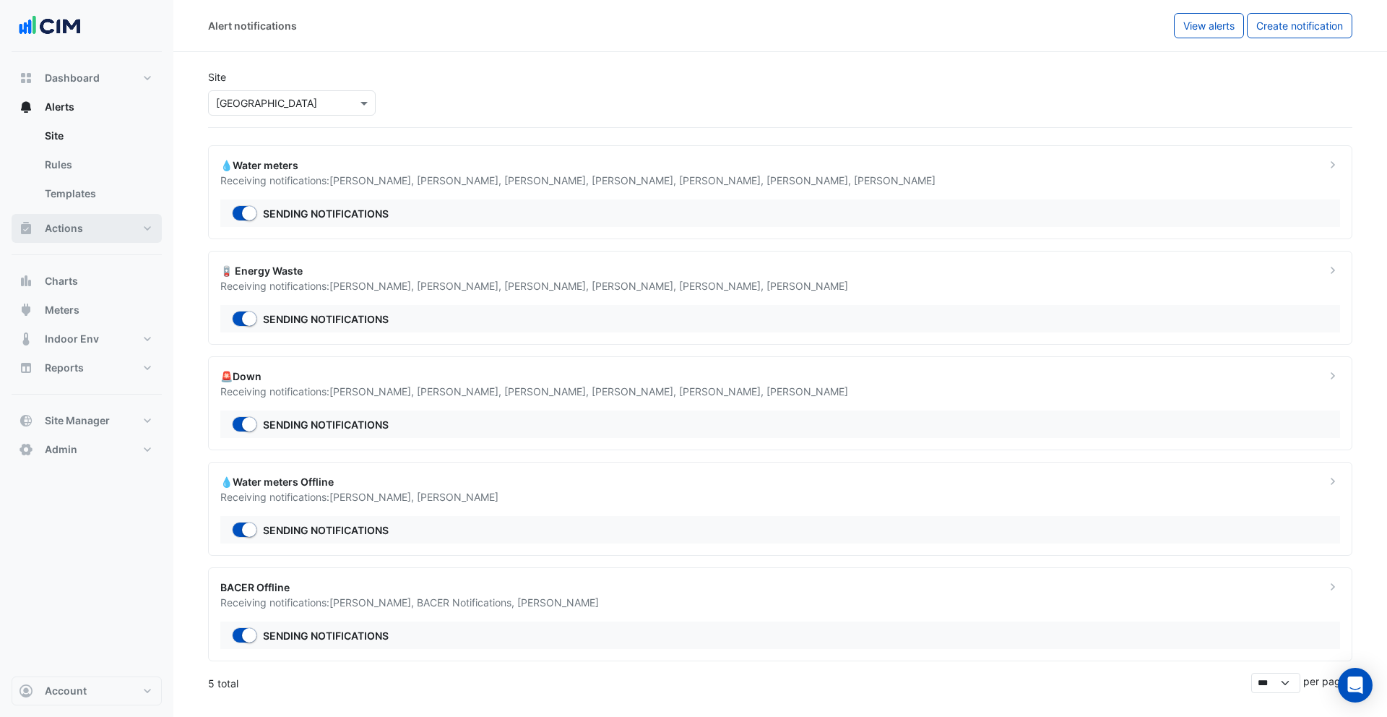
click at [81, 226] on span "Actions" at bounding box center [64, 228] width 38 height 14
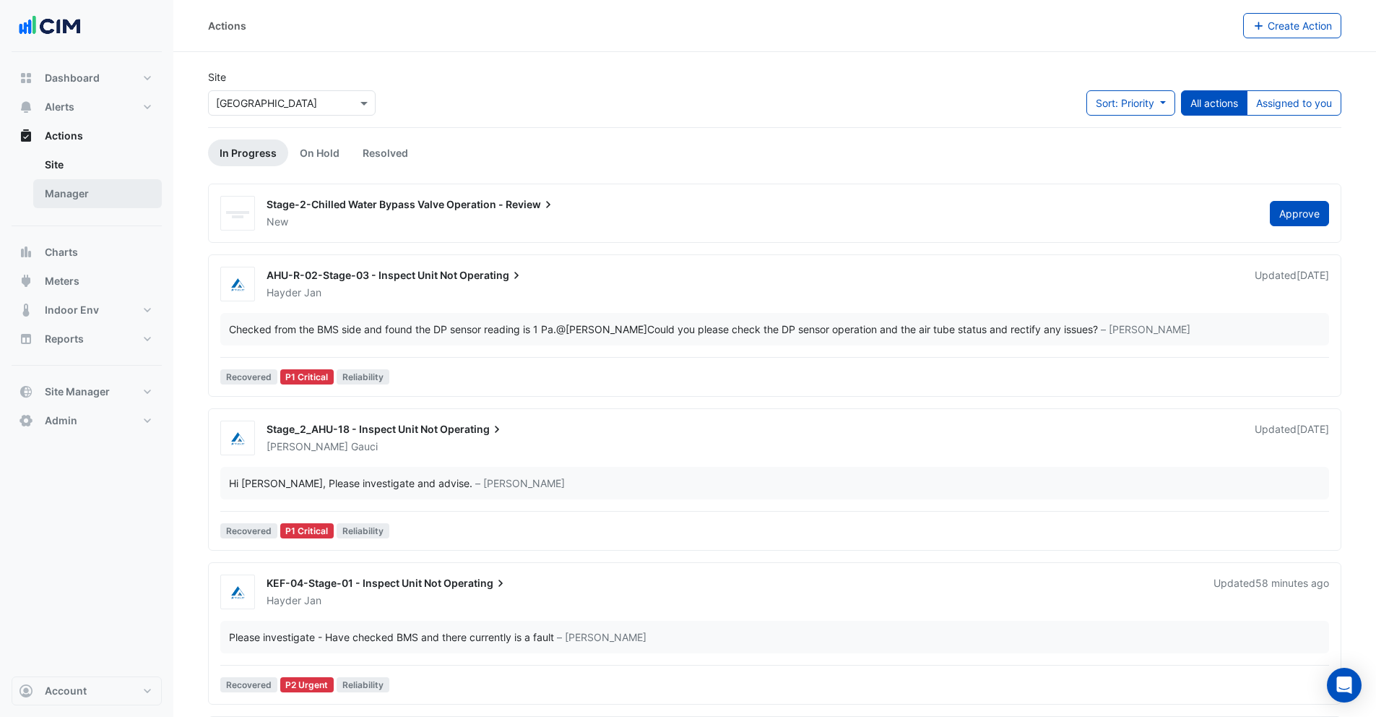
click at [70, 202] on link "Manager" at bounding box center [97, 193] width 129 height 29
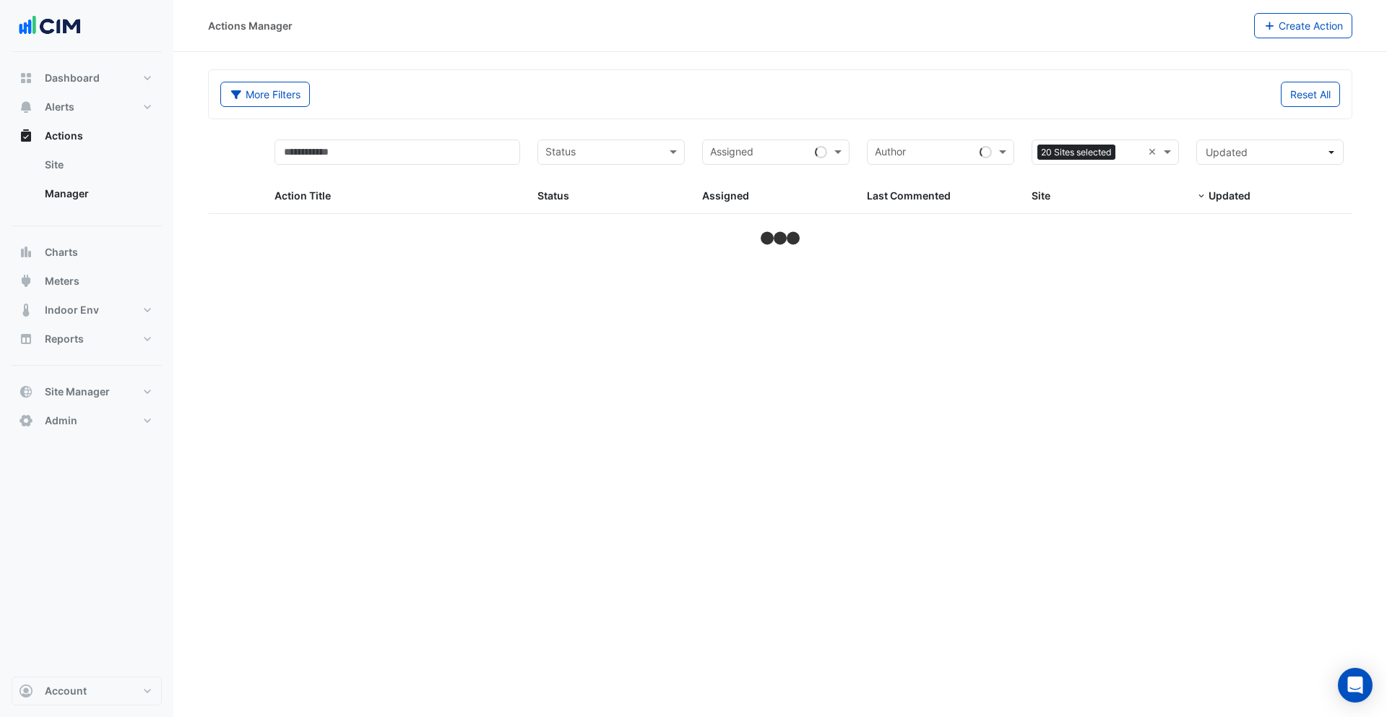
select select "***"
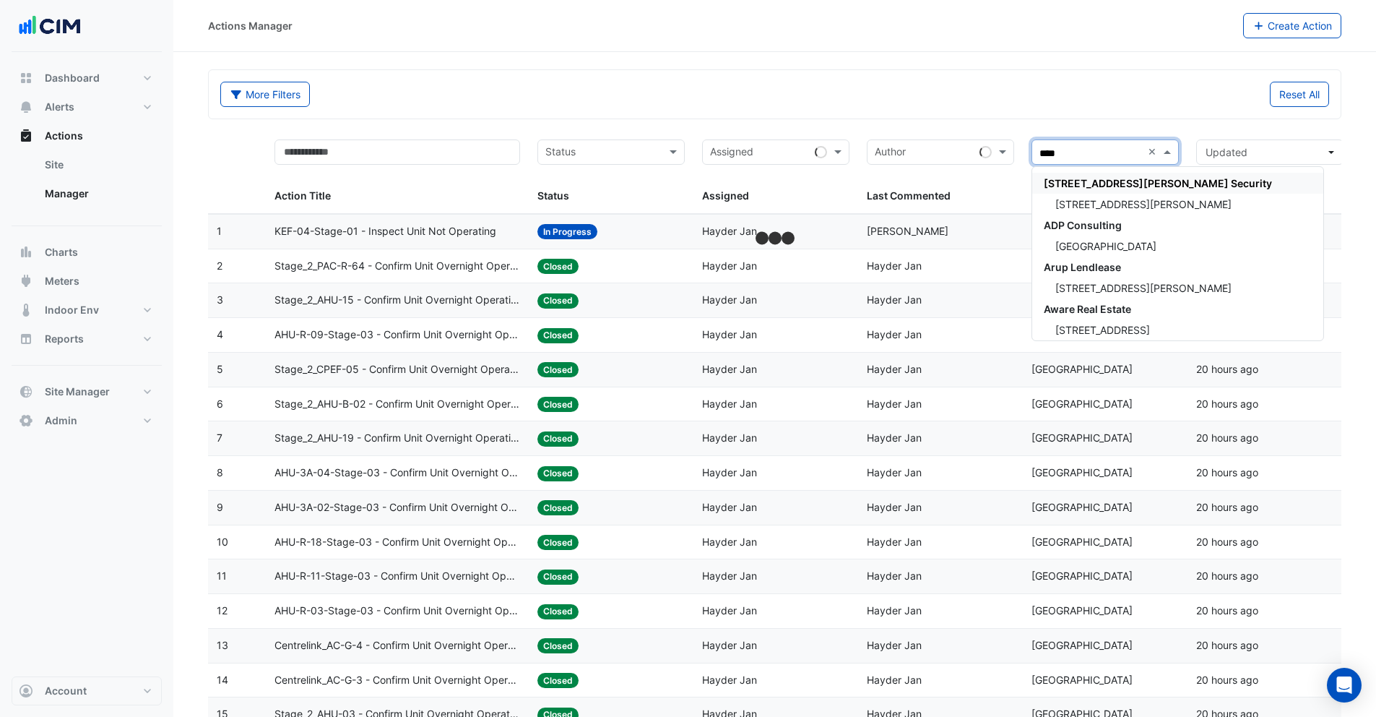
type input "*****"
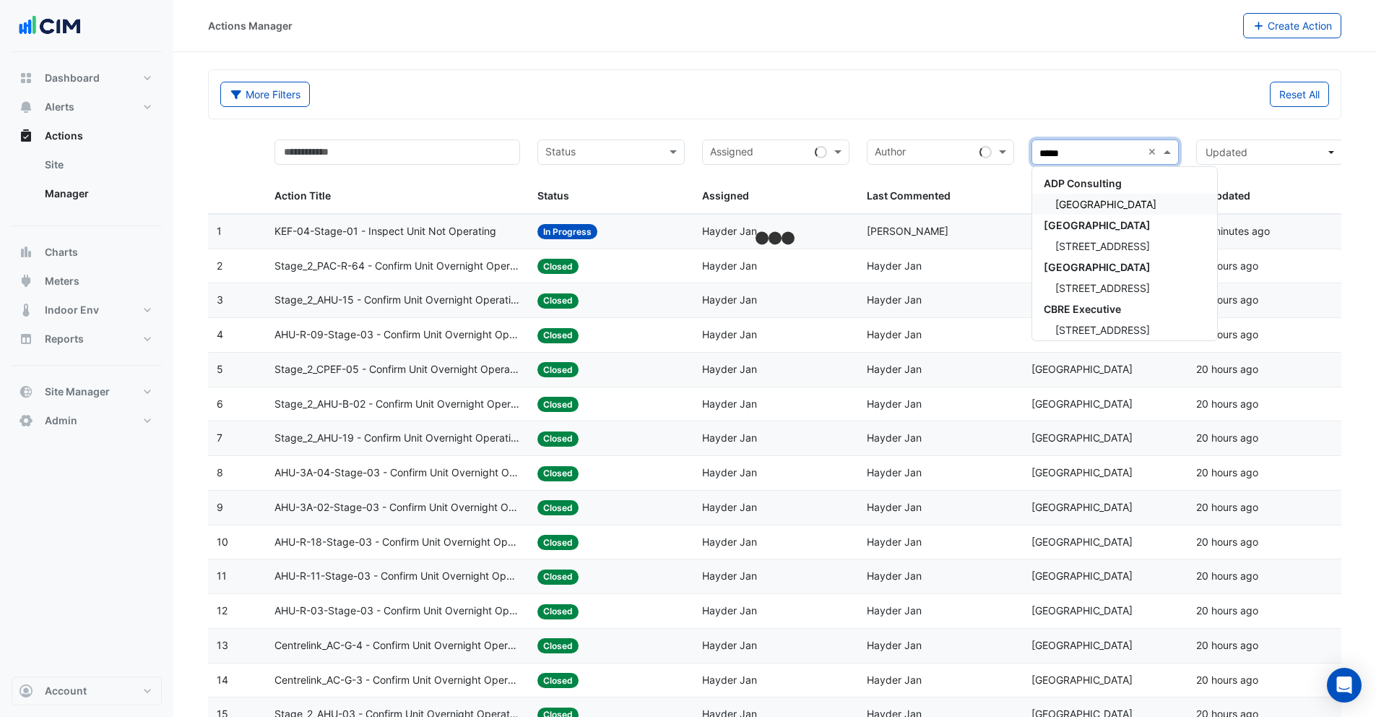
click at [1129, 205] on span "[GEOGRAPHIC_DATA]" at bounding box center [1106, 204] width 101 height 12
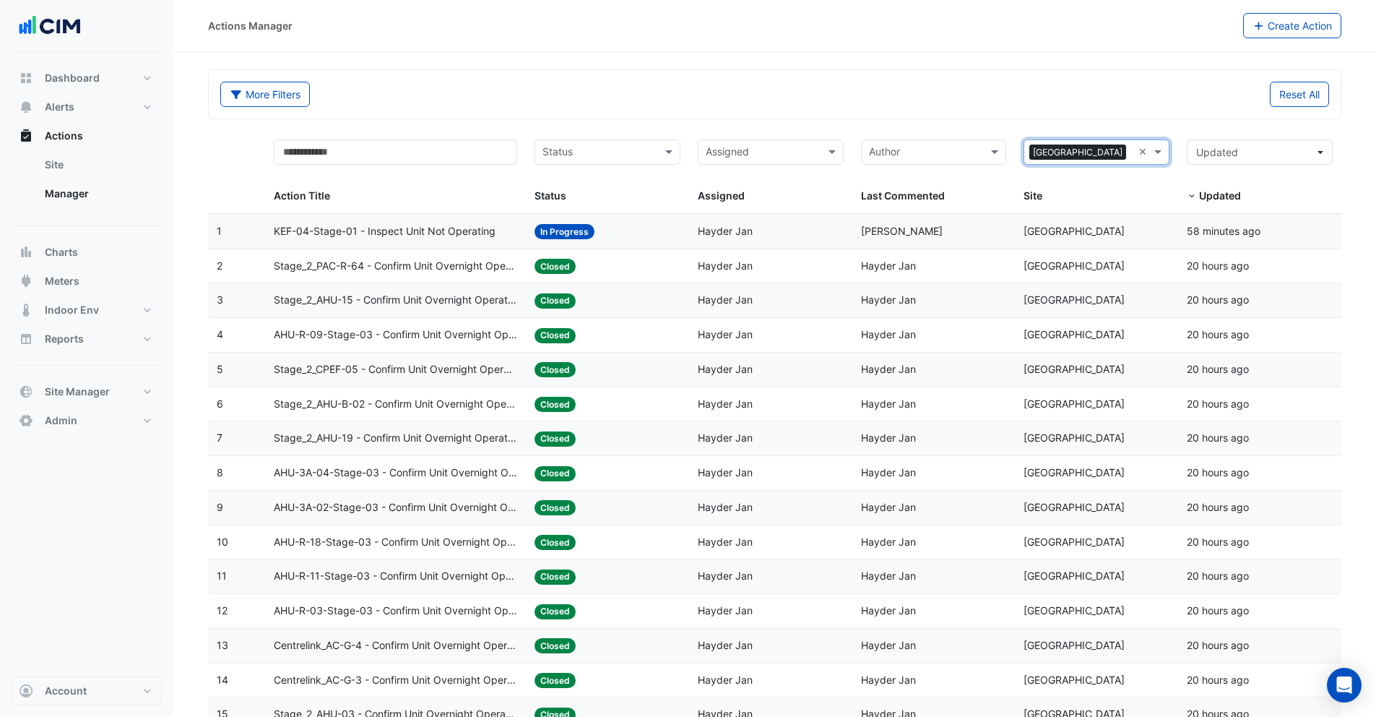
click at [592, 156] on input "text" at bounding box center [599, 153] width 113 height 17
type input "**"
click at [579, 180] on span "In Progress" at bounding box center [573, 183] width 53 height 12
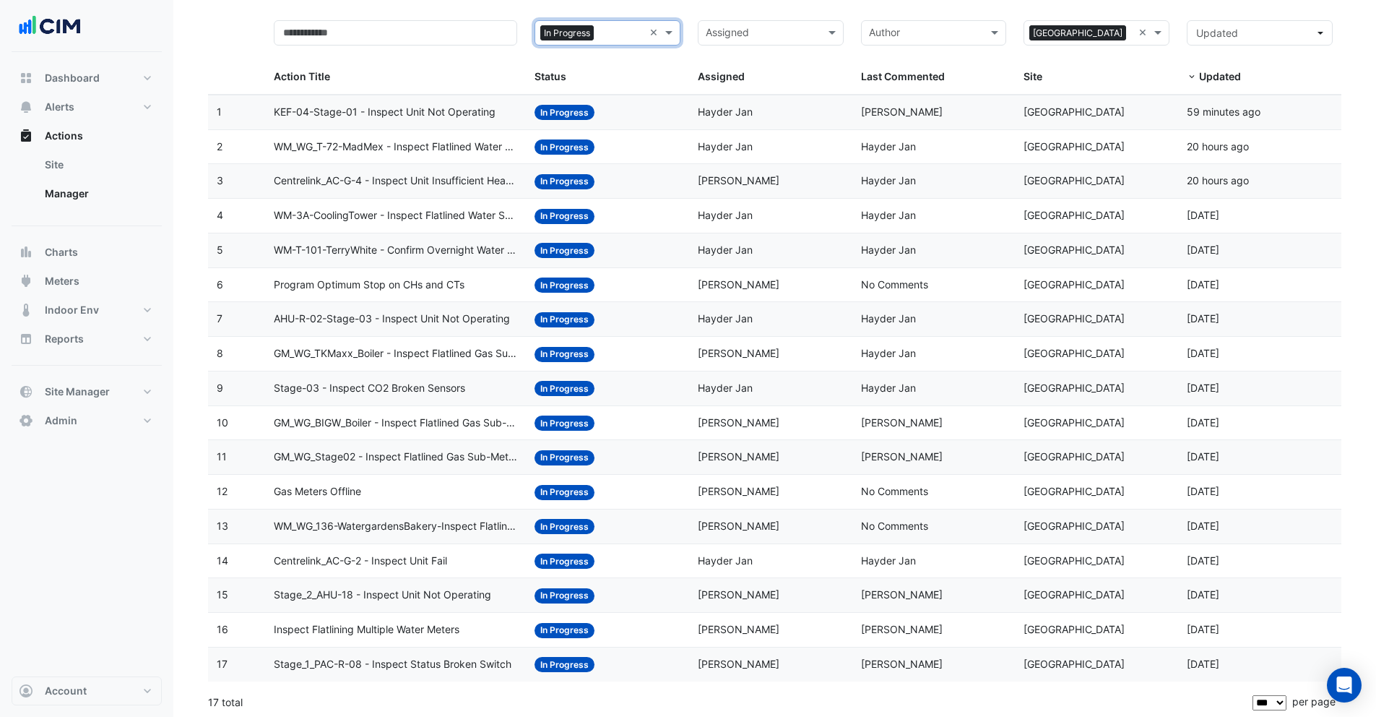
scroll to position [123, 0]
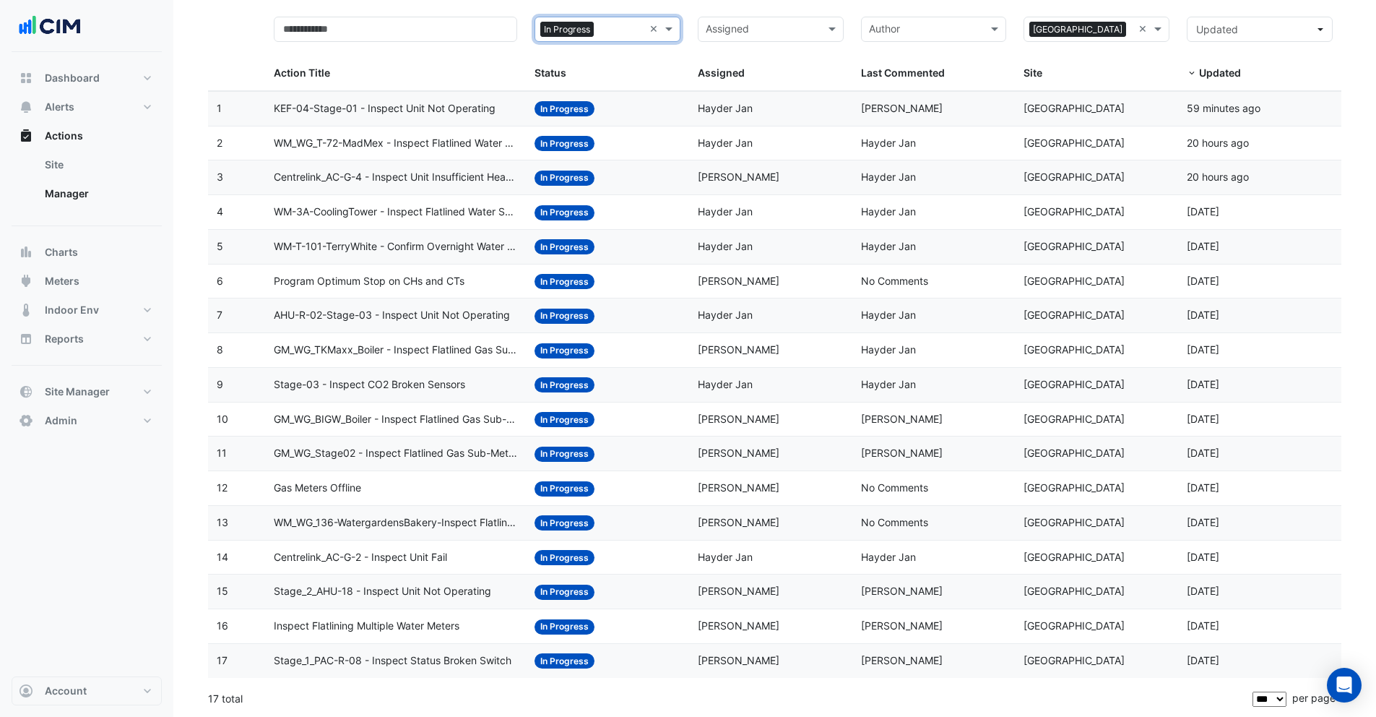
click at [762, 663] on div "Assigned: Adrian Gauci" at bounding box center [771, 660] width 146 height 17
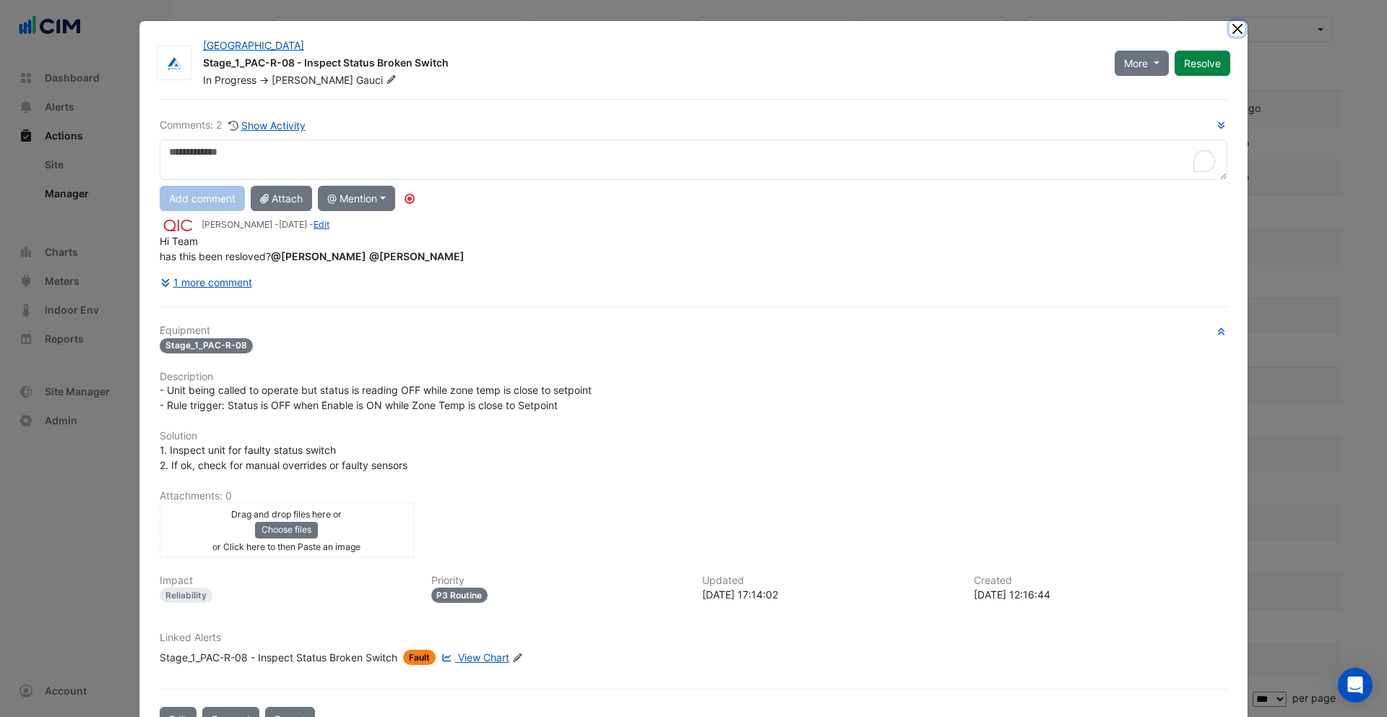
click at [1233, 27] on button "Close" at bounding box center [1237, 28] width 15 height 15
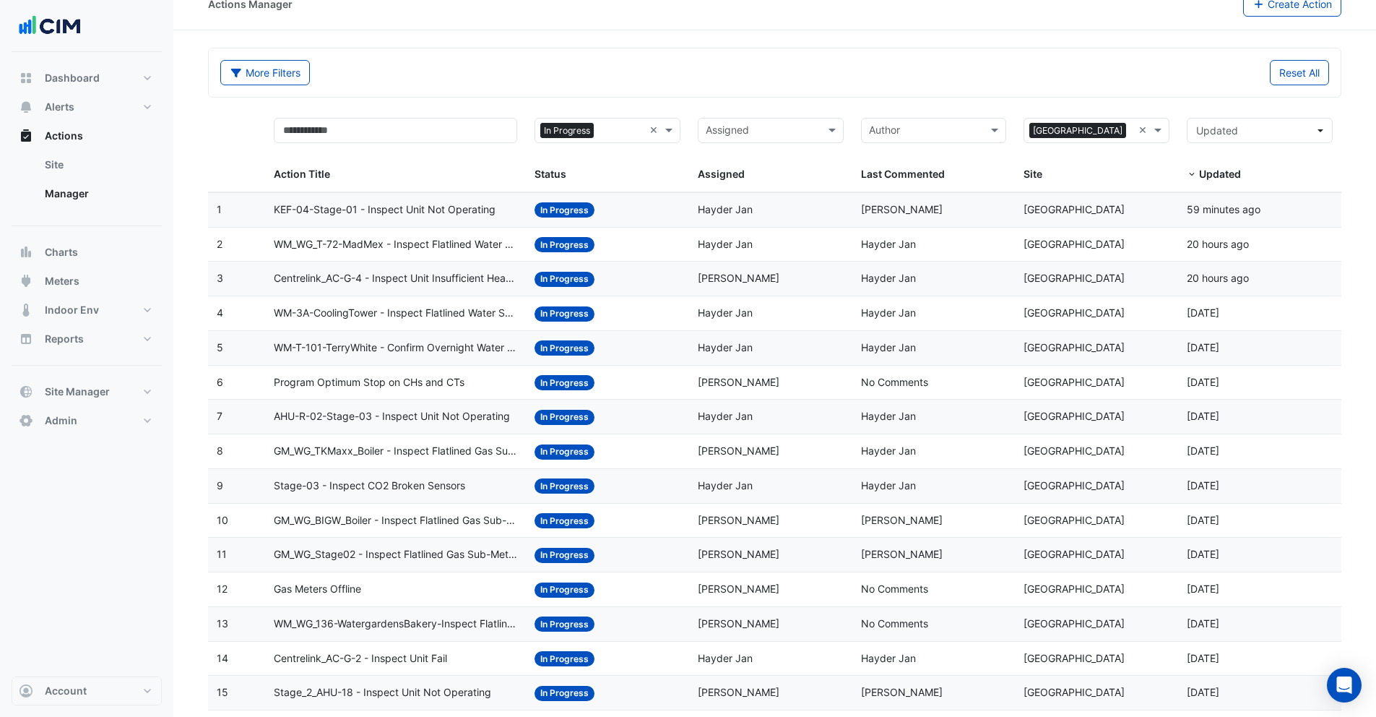
scroll to position [20, 0]
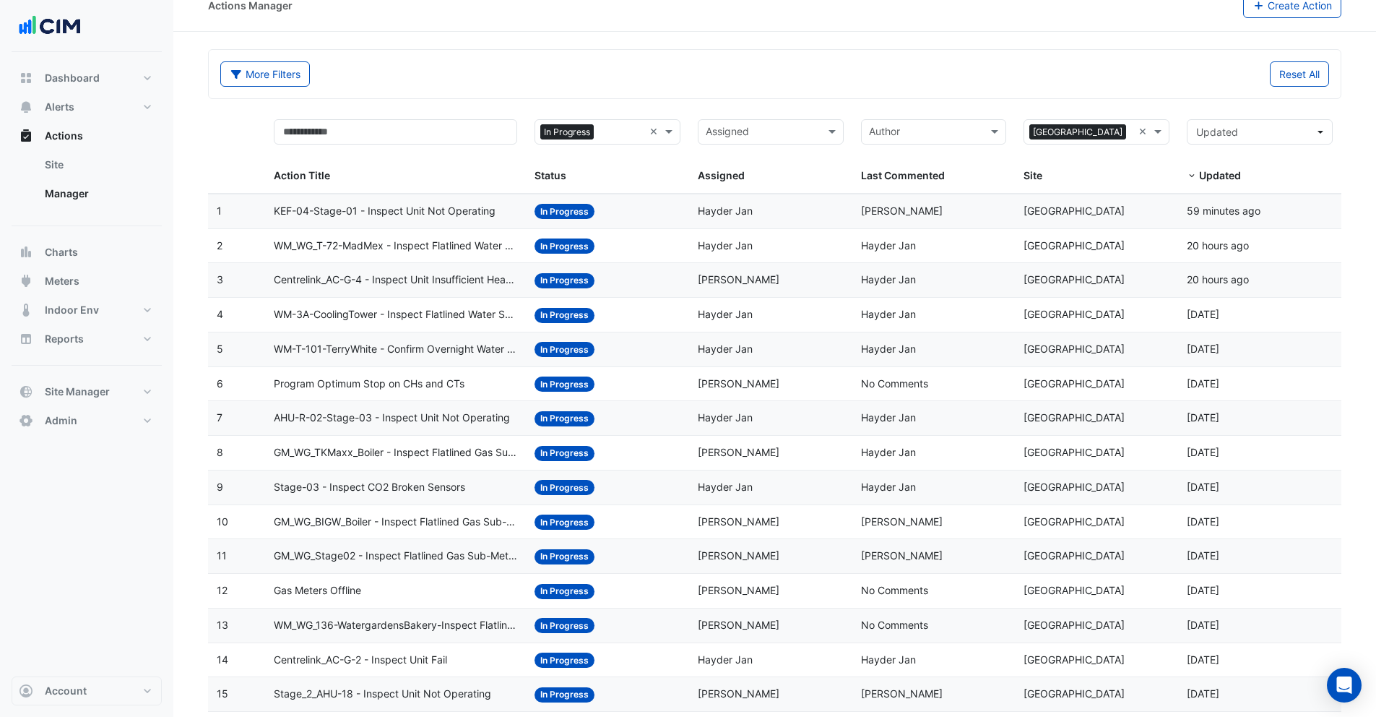
click at [1035, 51] on div "More Filters Reset All" at bounding box center [775, 74] width 1132 height 48
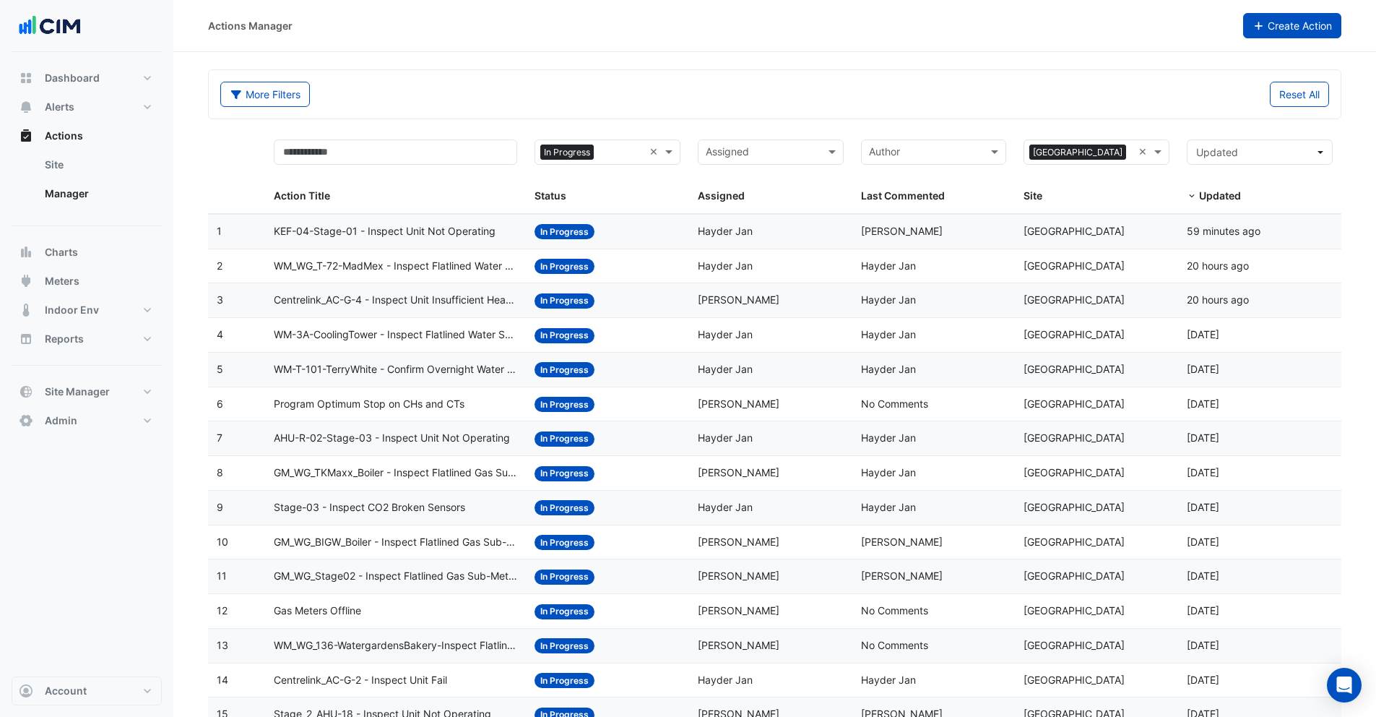
click at [1283, 30] on button "Create Action" at bounding box center [1293, 25] width 99 height 25
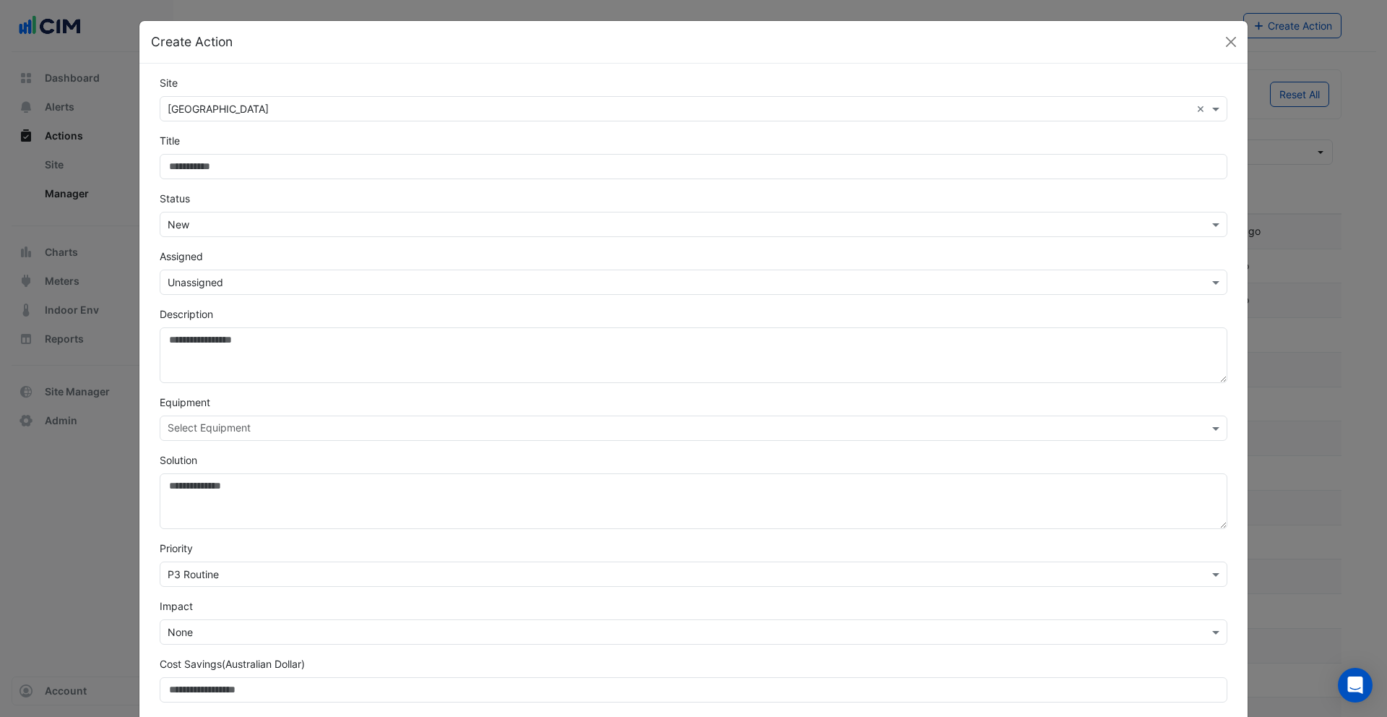
click at [238, 159] on input "Site" at bounding box center [694, 166] width 1068 height 25
type input "**********"
click at [1227, 44] on button "Close" at bounding box center [1231, 42] width 22 height 22
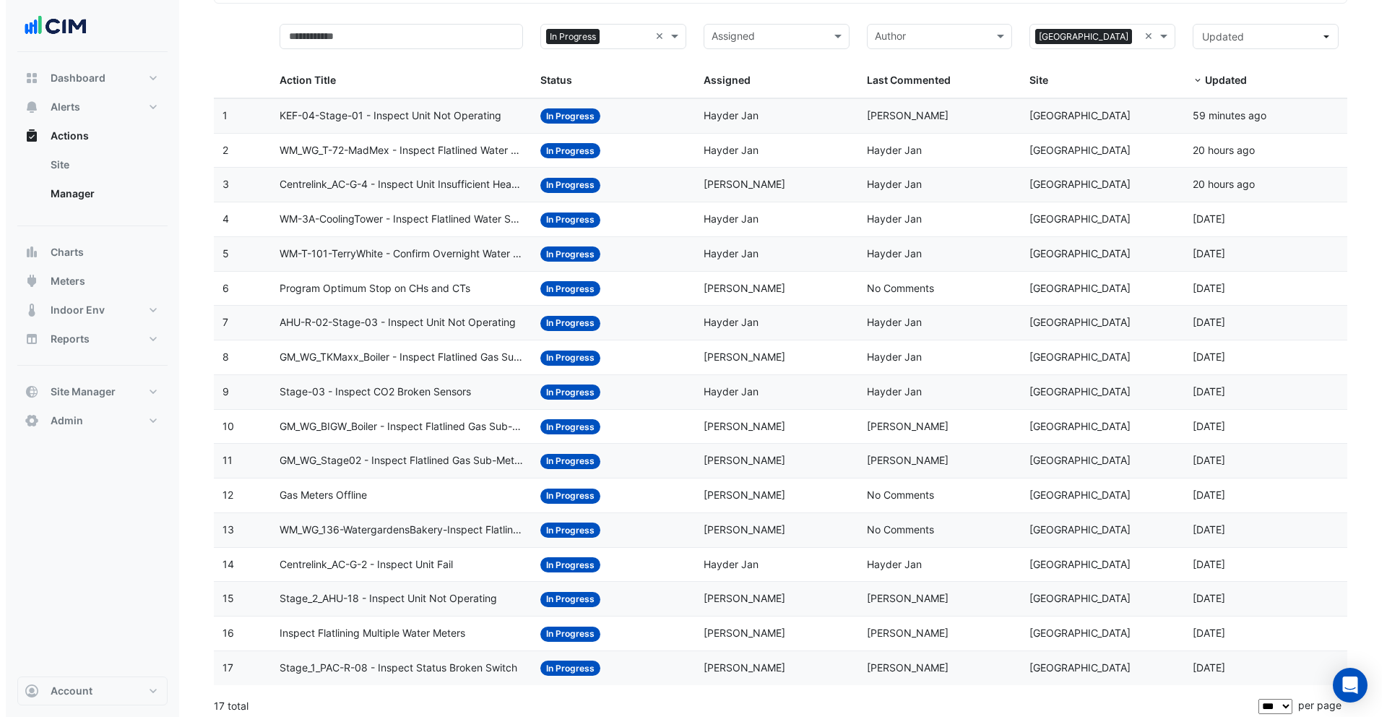
scroll to position [122, 0]
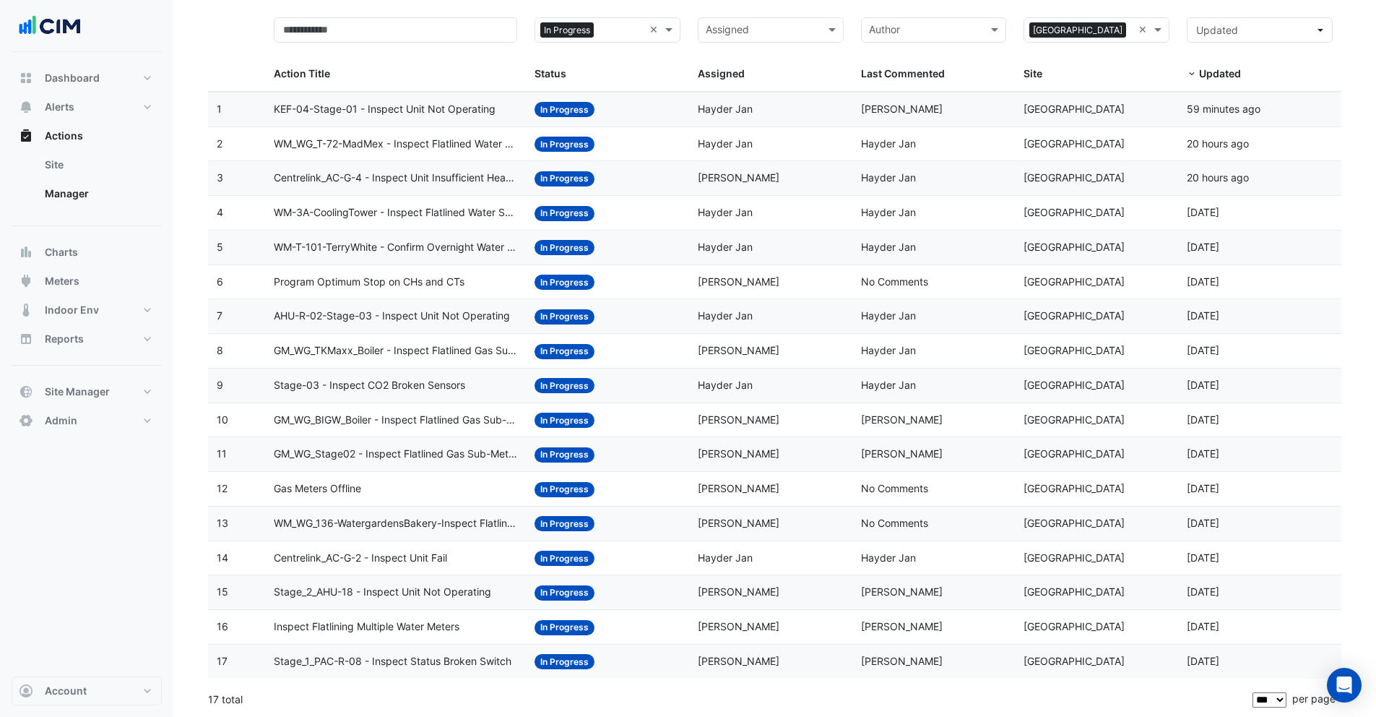
click at [355, 491] on span "Gas Meters Offline" at bounding box center [317, 488] width 87 height 17
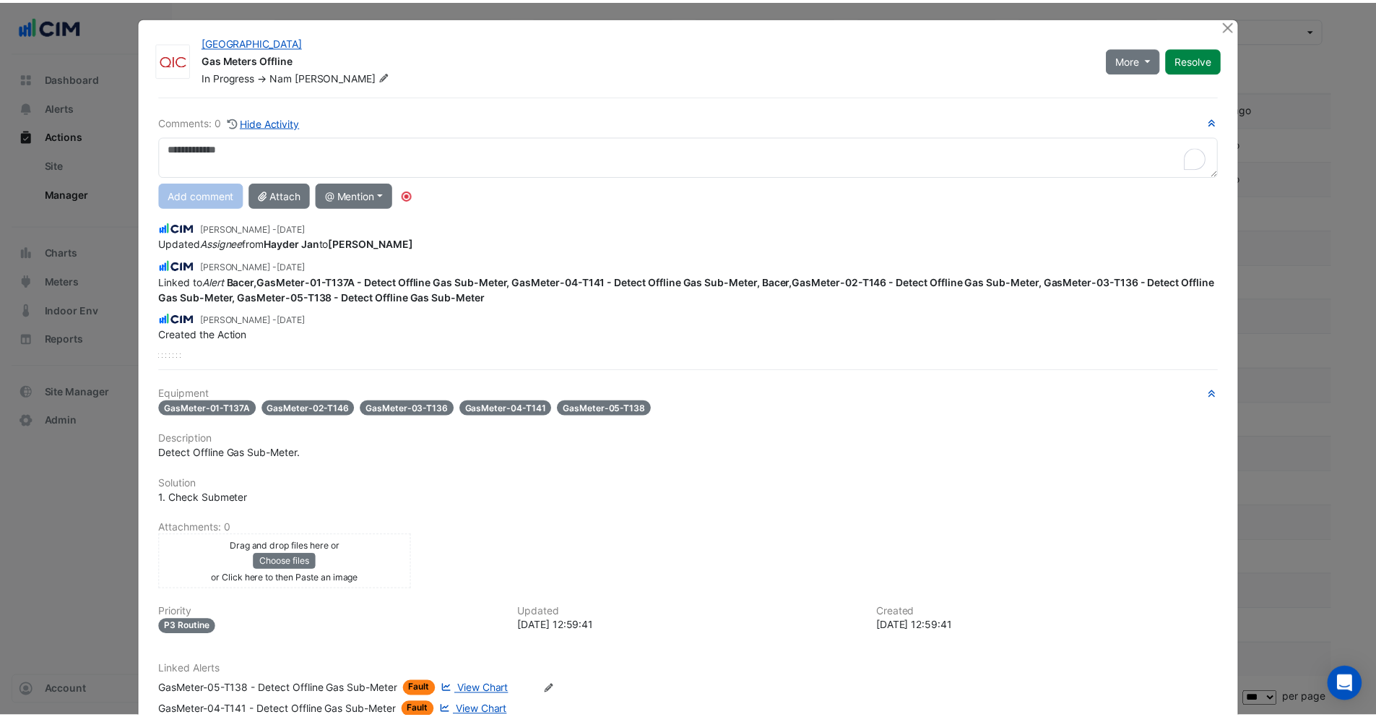
scroll to position [0, 0]
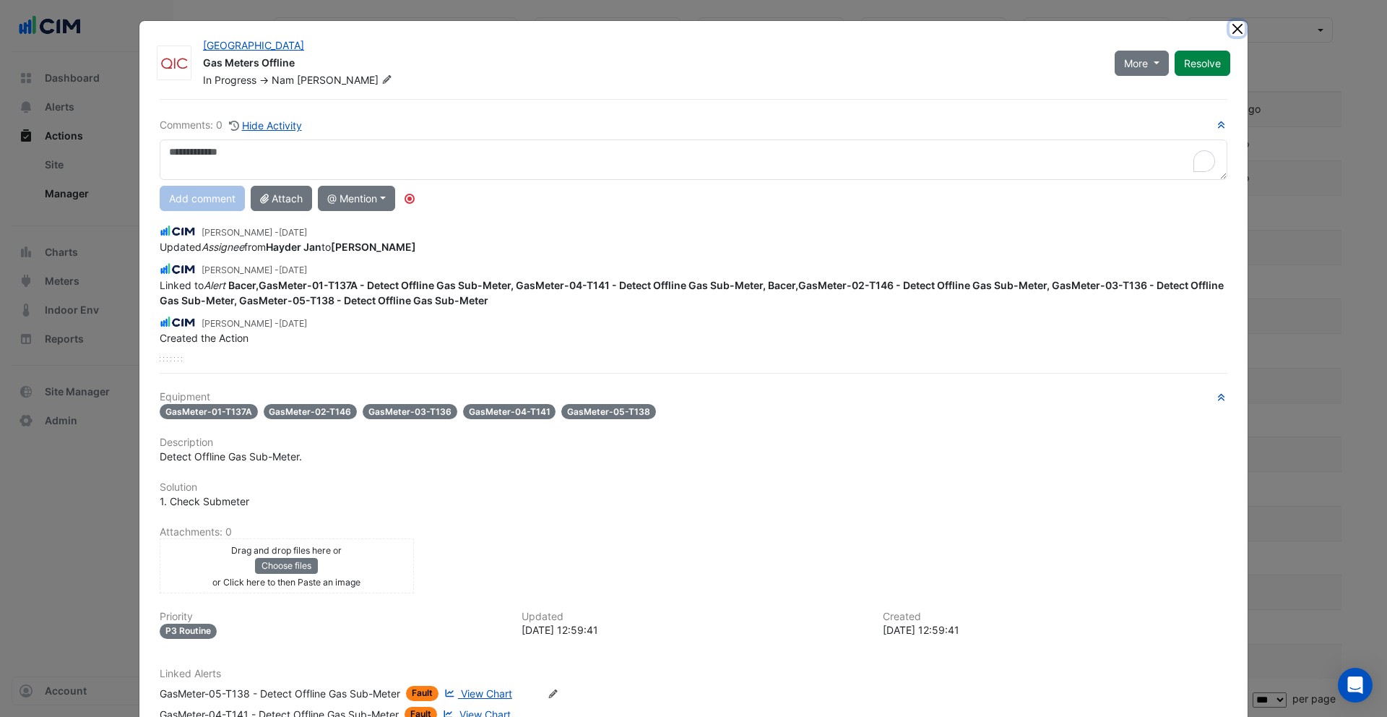
click at [1233, 29] on button "Close" at bounding box center [1237, 28] width 15 height 15
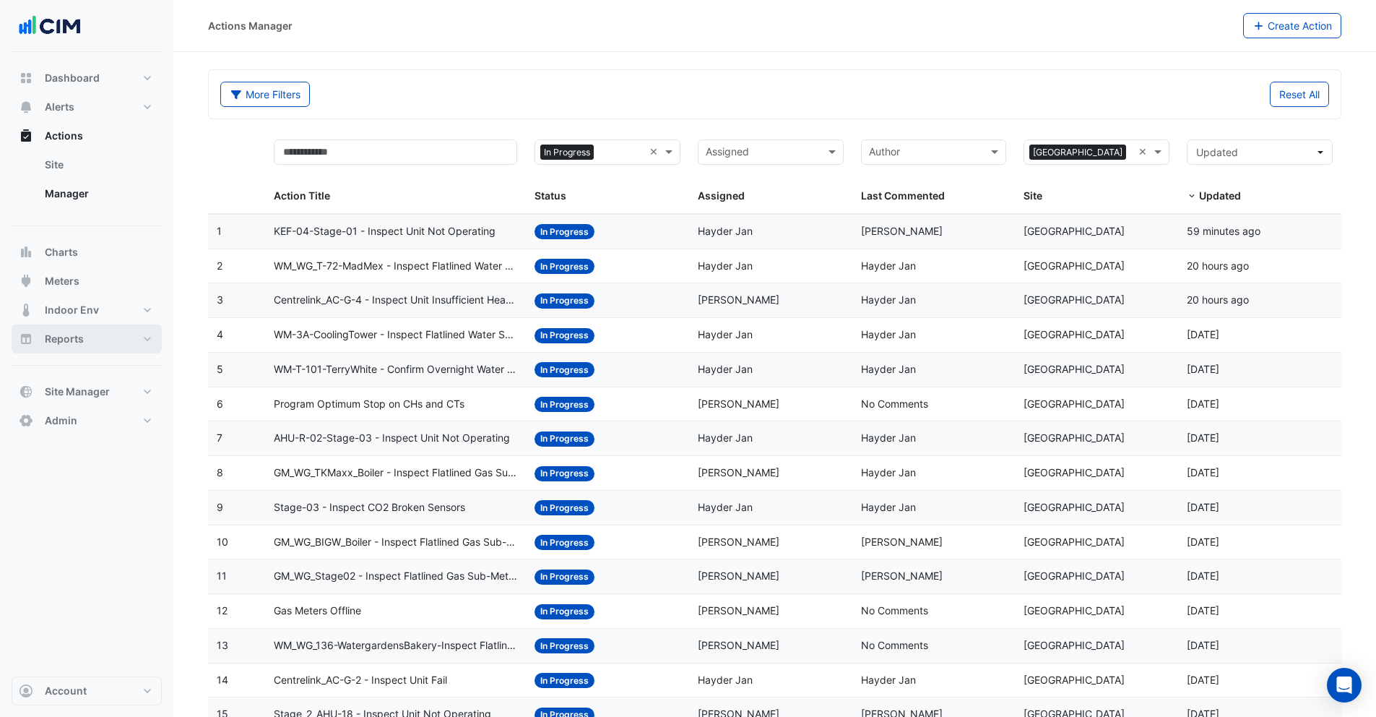
click at [76, 341] on span "Reports" at bounding box center [64, 339] width 39 height 14
select select "***"
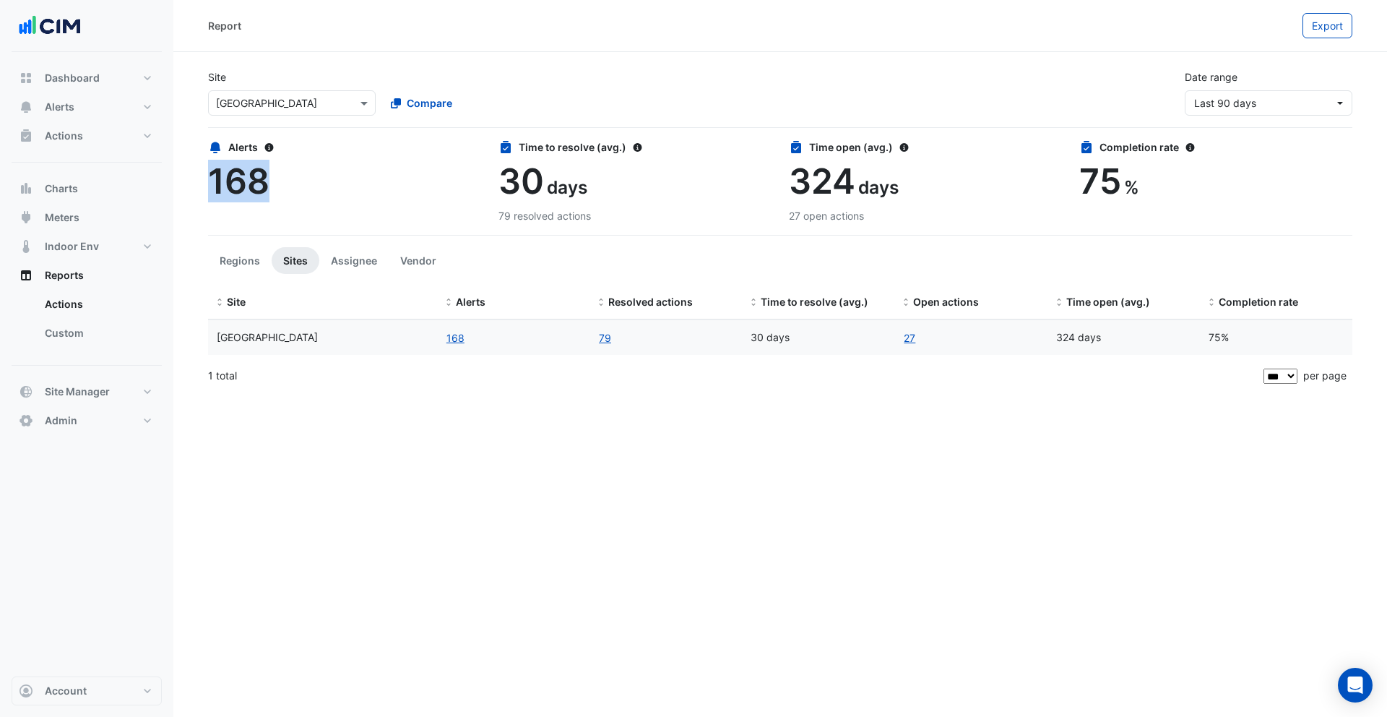
drag, startPoint x: 264, startPoint y: 185, endPoint x: 215, endPoint y: 185, distance: 49.9
click at [215, 185] on span "168" at bounding box center [238, 181] width 61 height 43
drag, startPoint x: 501, startPoint y: 186, endPoint x: 590, endPoint y: 185, distance: 88.9
click at [590, 185] on div "30 days" at bounding box center [635, 181] width 273 height 42
click at [591, 188] on div "30 days" at bounding box center [635, 181] width 273 height 42
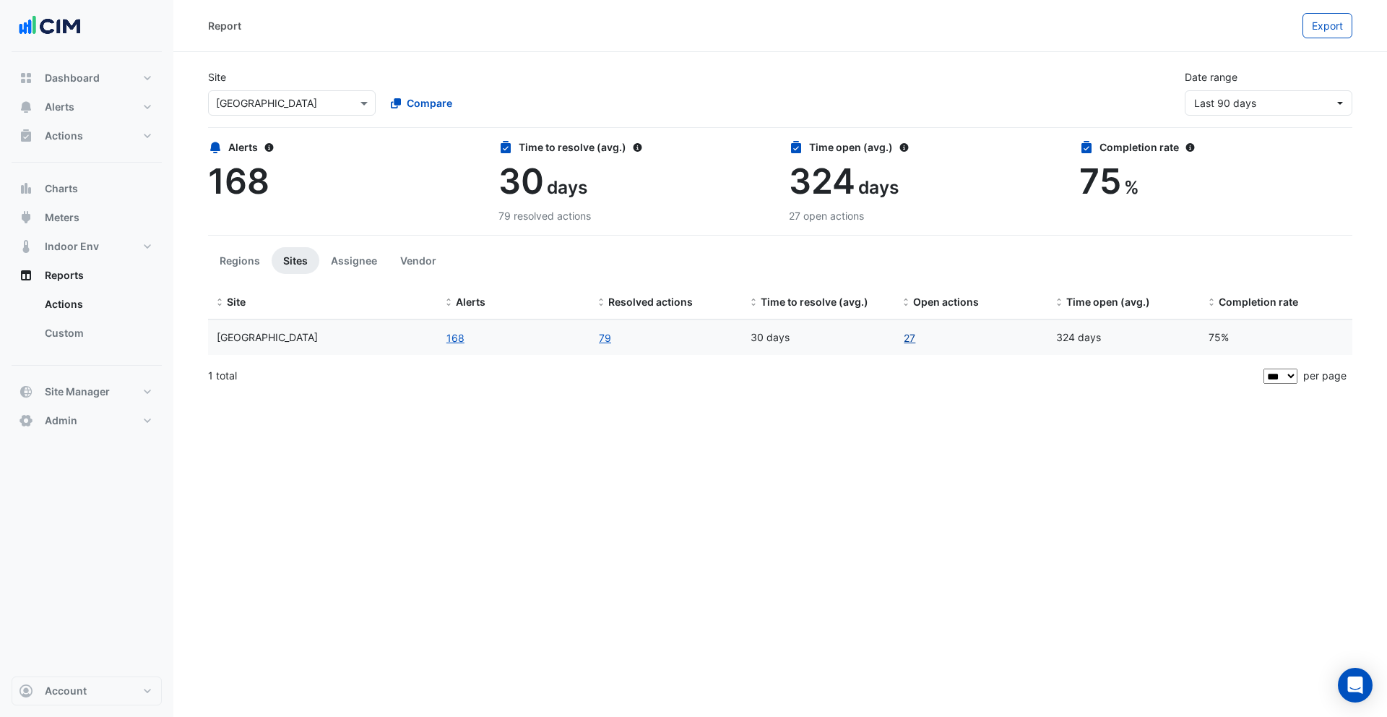
click at [913, 339] on link "27" at bounding box center [909, 337] width 13 height 17
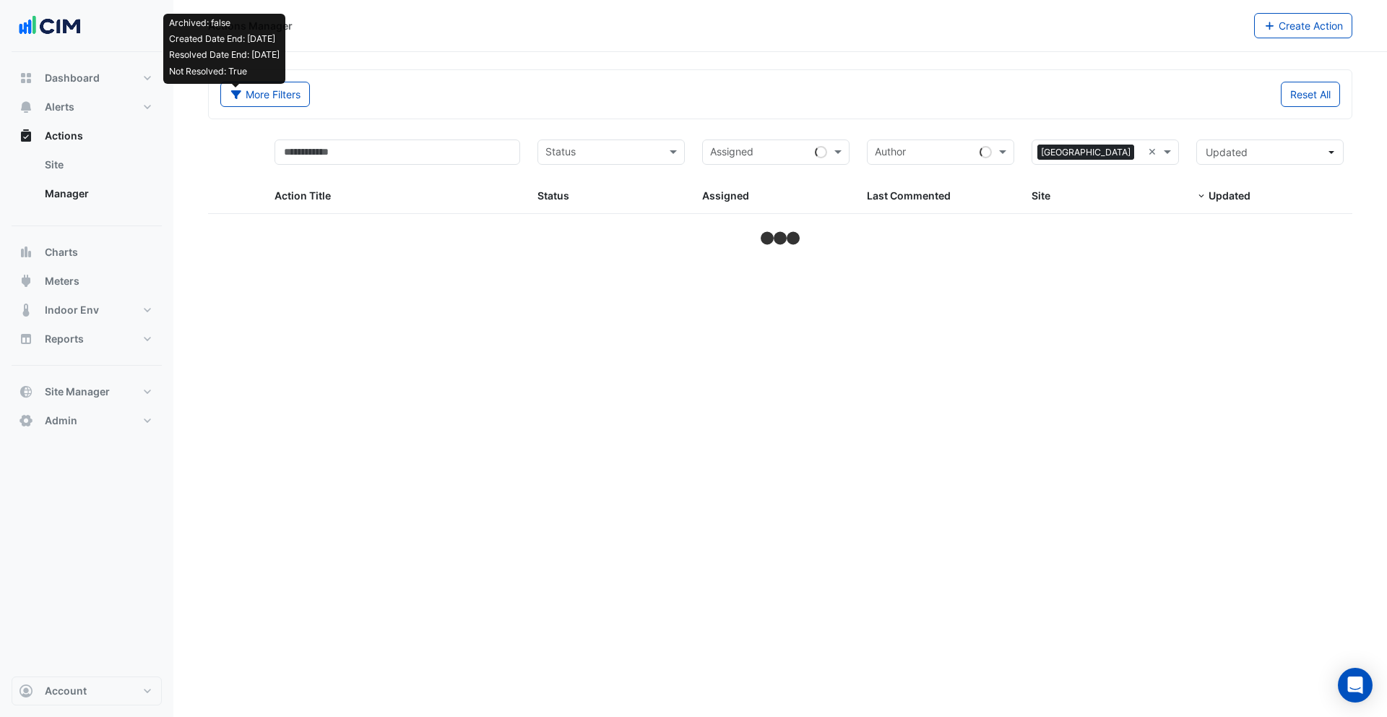
select select "***"
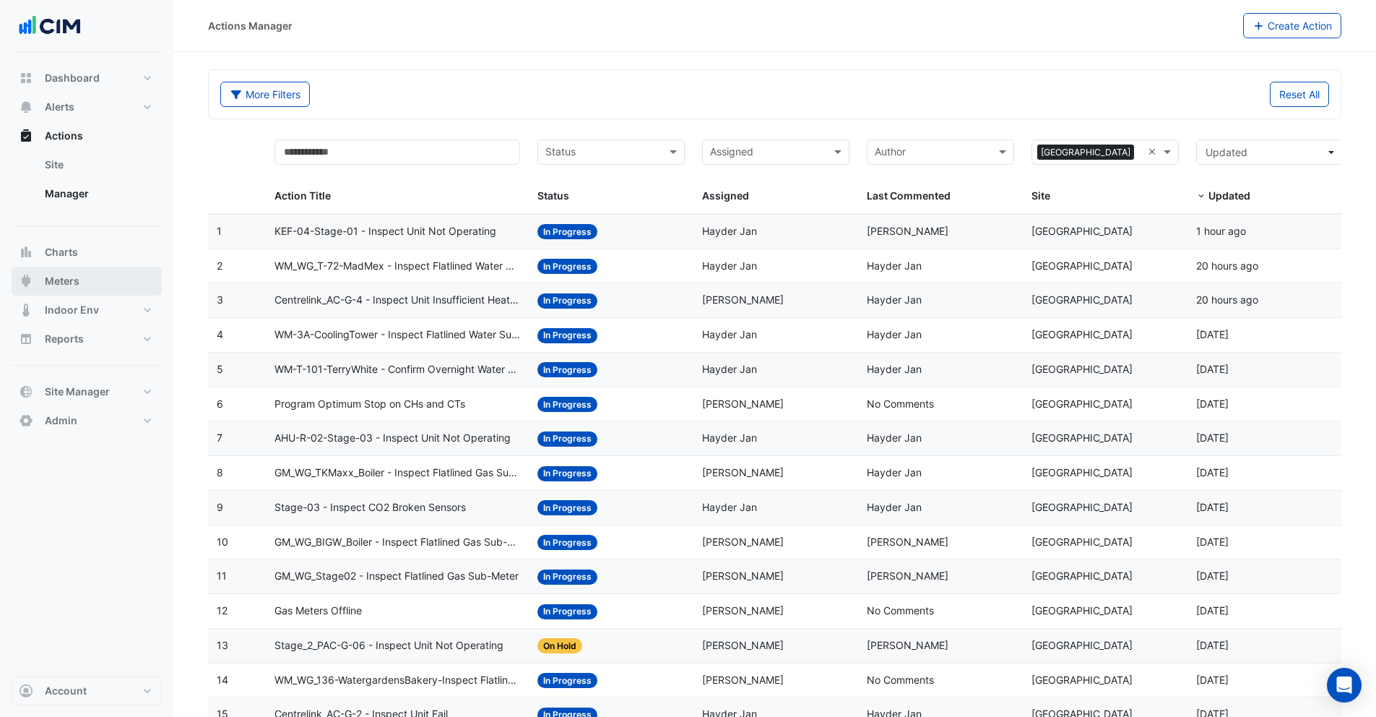
click at [86, 290] on button "Meters" at bounding box center [87, 281] width 150 height 29
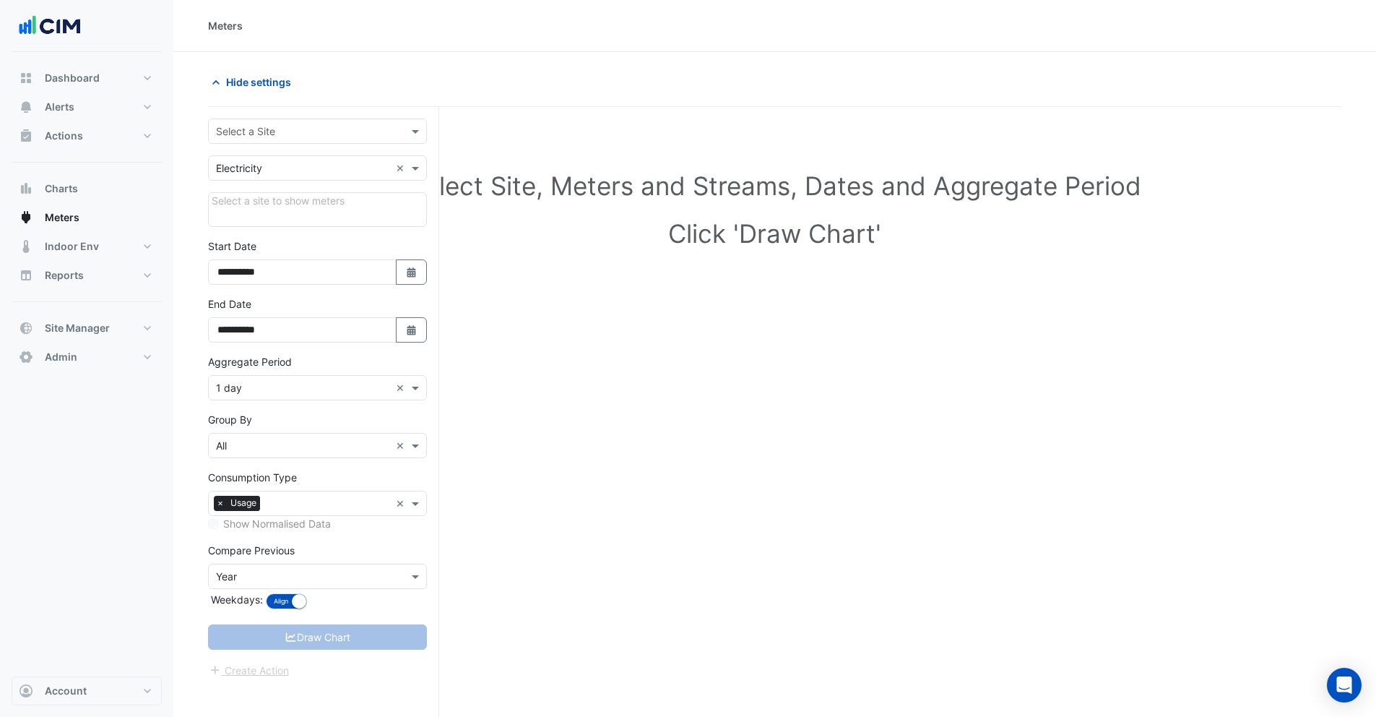
click at [267, 132] on input "text" at bounding box center [303, 131] width 174 height 15
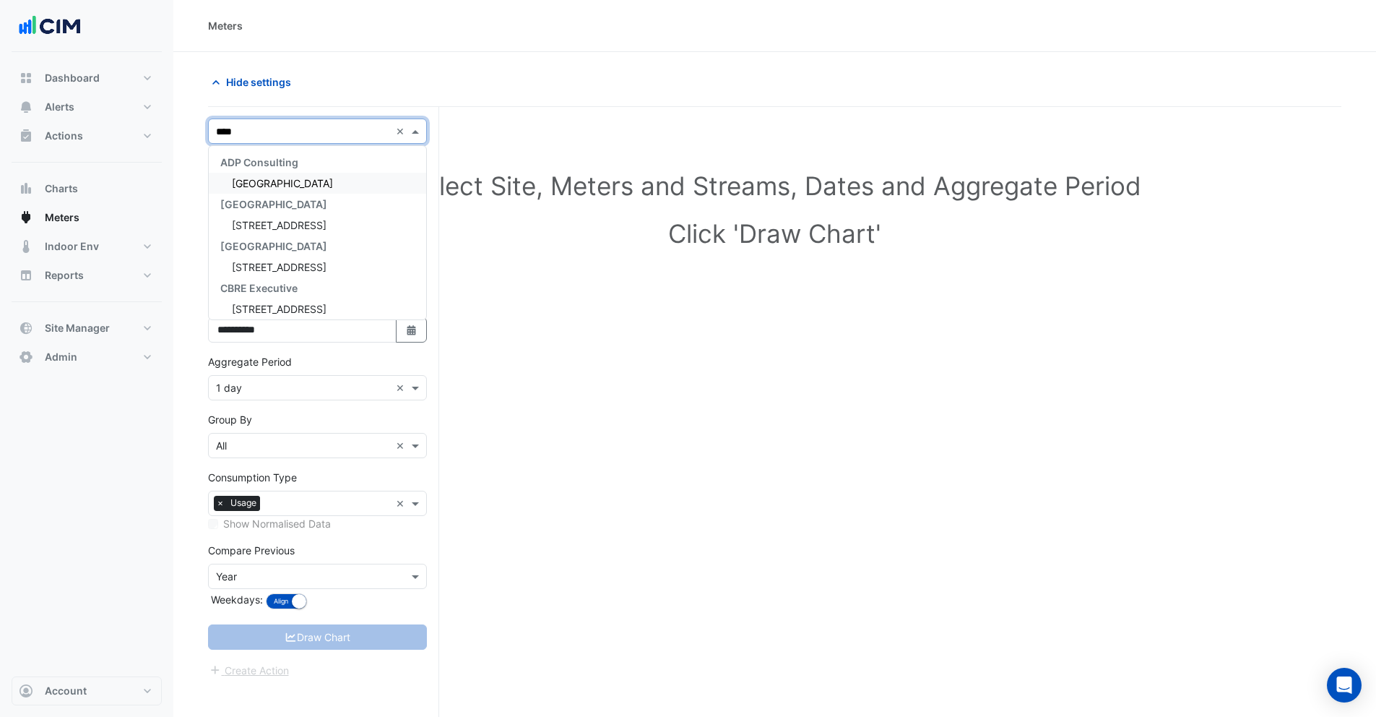
type input "*****"
click at [293, 186] on span "[GEOGRAPHIC_DATA]" at bounding box center [282, 183] width 101 height 12
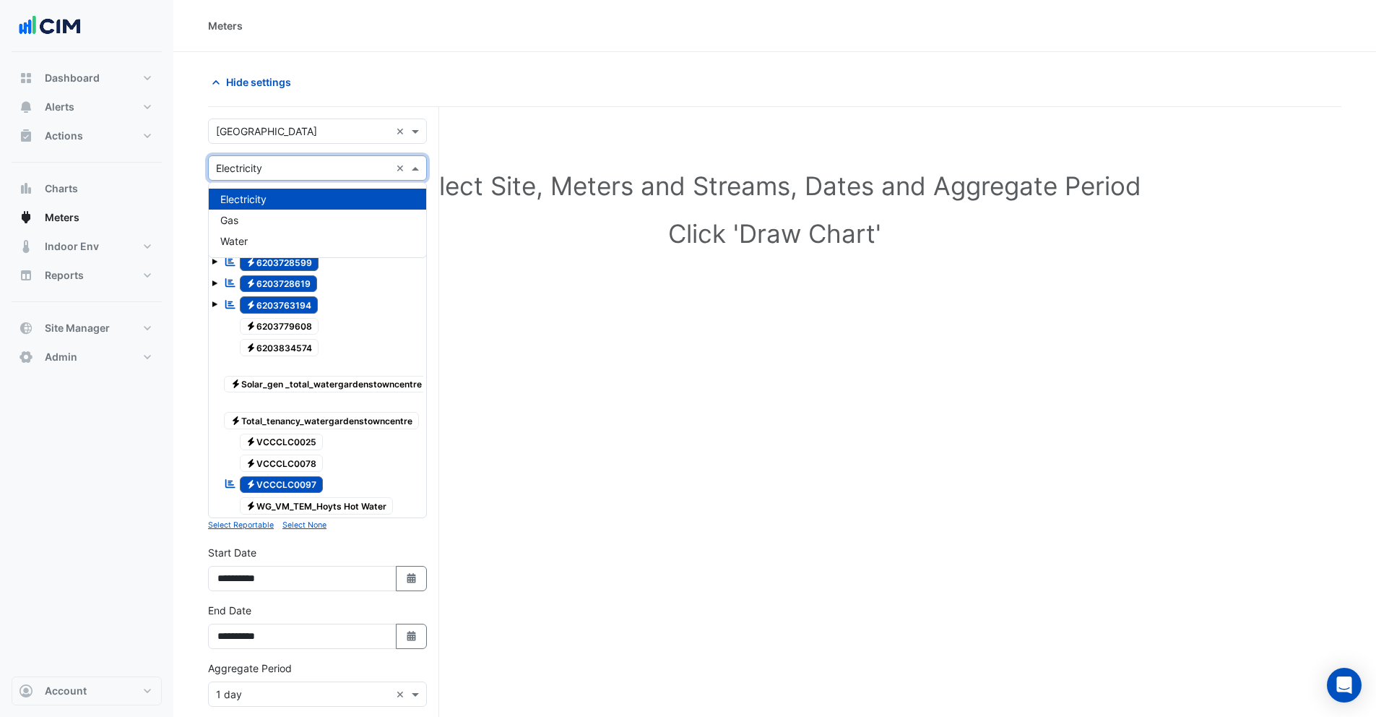
click at [254, 169] on input "text" at bounding box center [303, 168] width 174 height 15
click at [253, 237] on div "Water" at bounding box center [317, 240] width 217 height 21
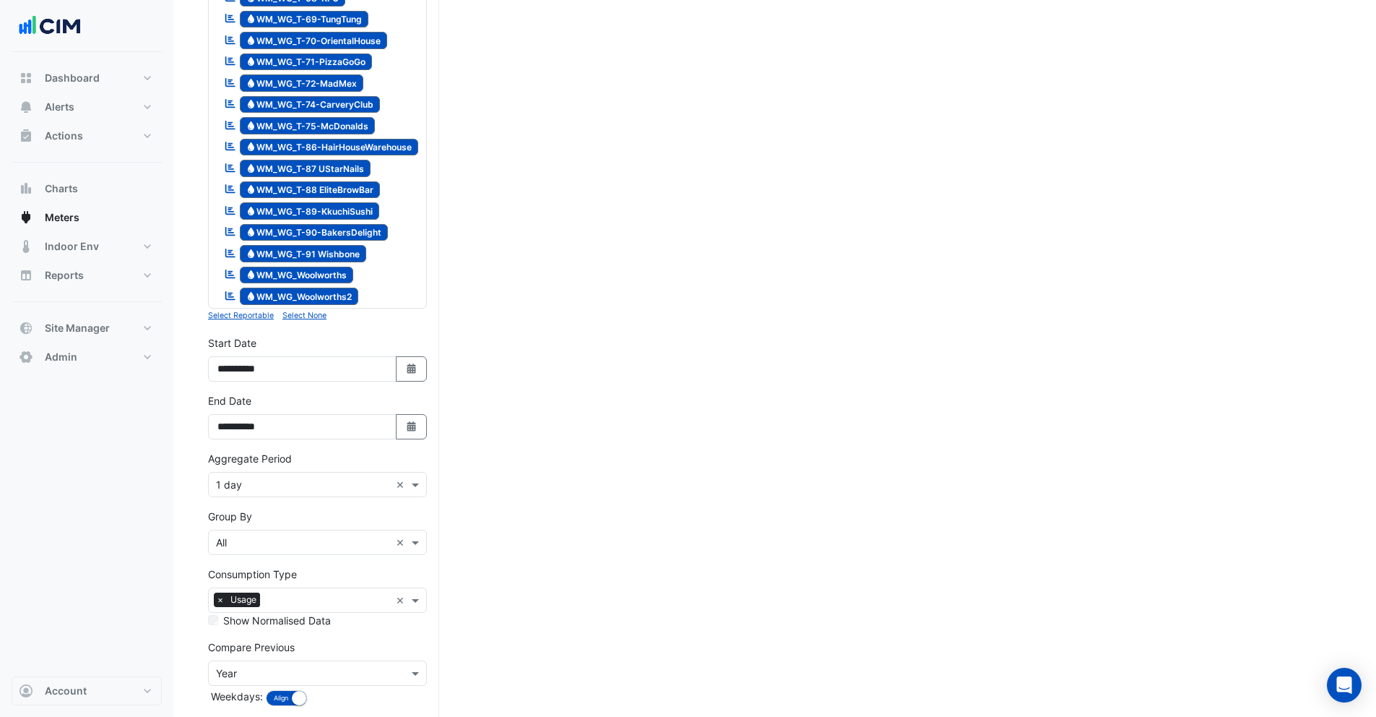
scroll to position [1816, 0]
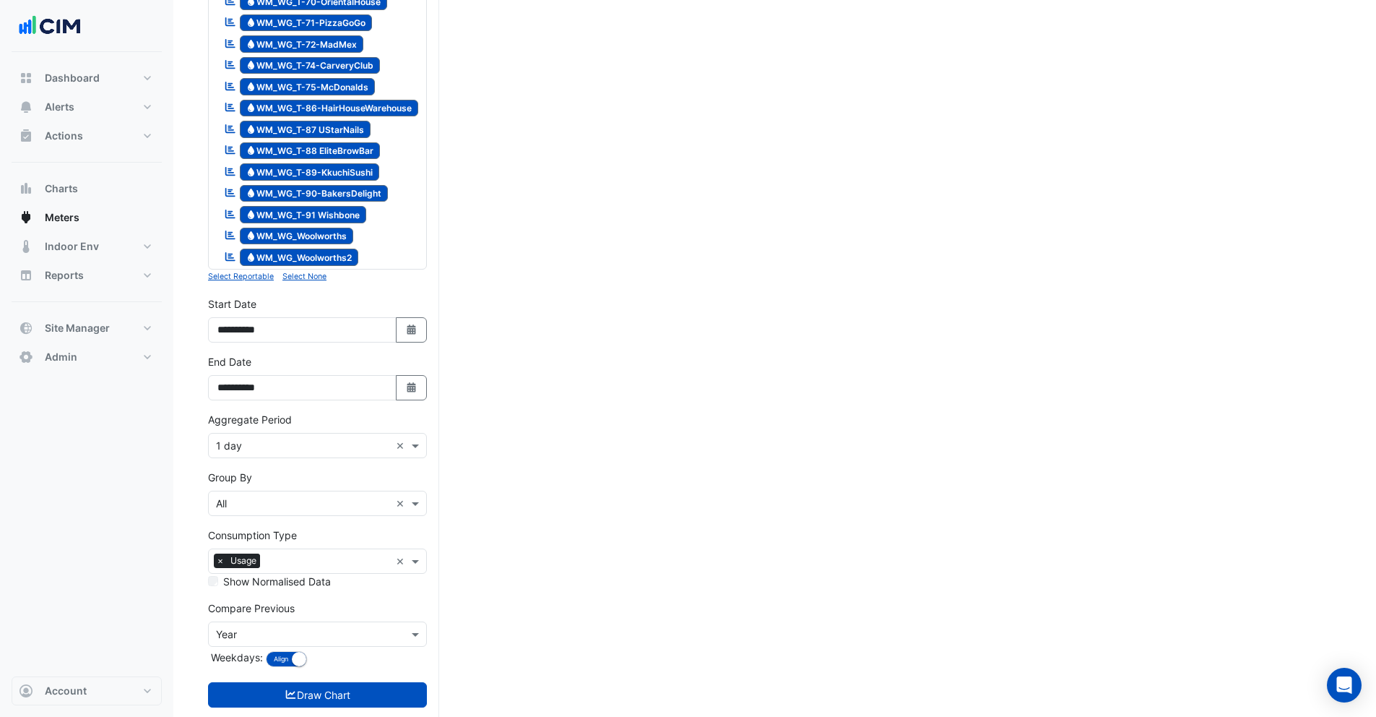
click at [302, 272] on small "Select None" at bounding box center [305, 276] width 44 height 9
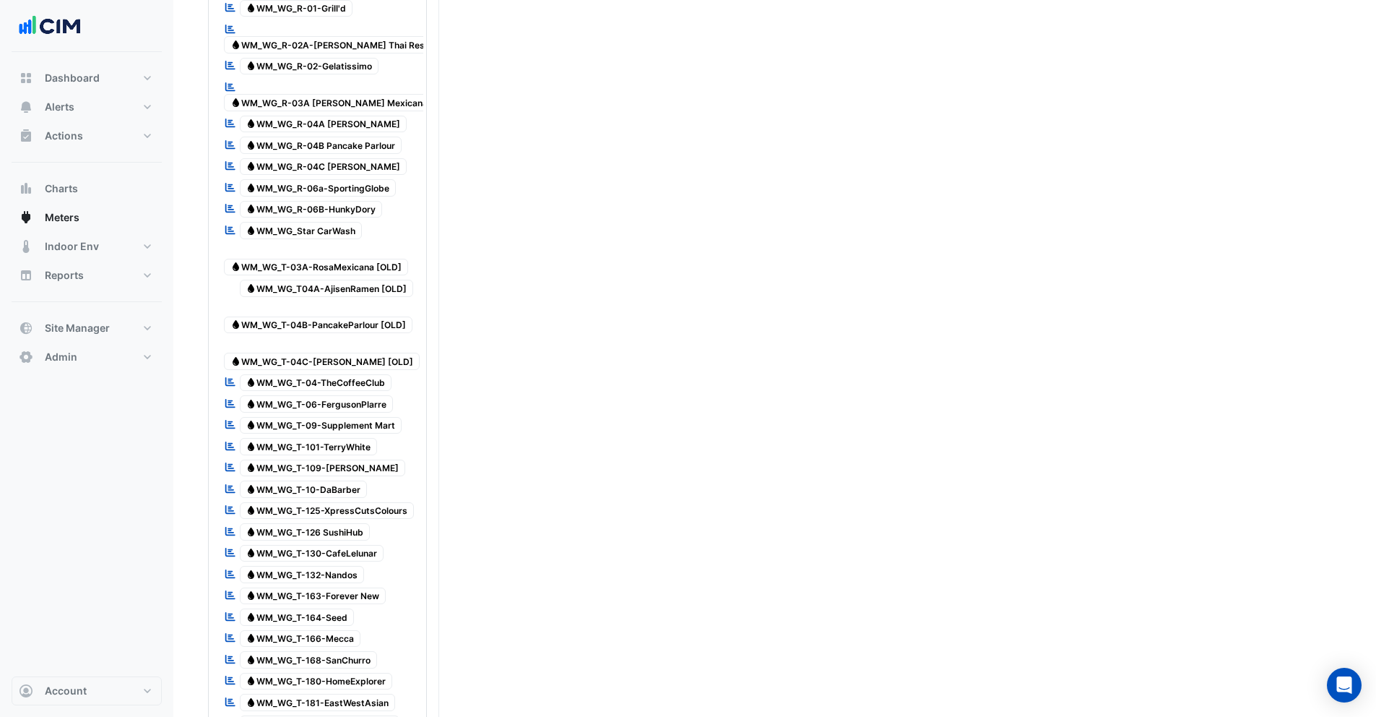
scroll to position [717, 0]
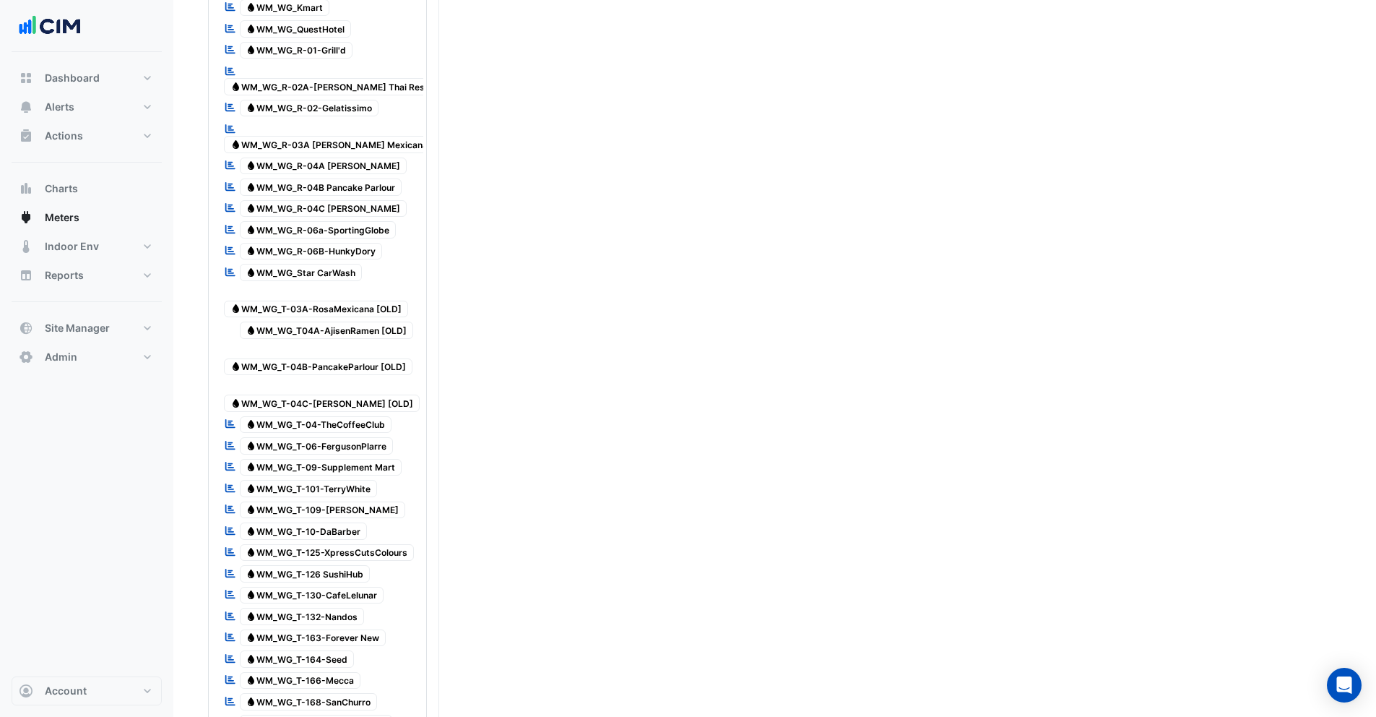
click at [322, 136] on span "Water WM_WG_R-03A Rosa Mexicana" at bounding box center [329, 144] width 210 height 17
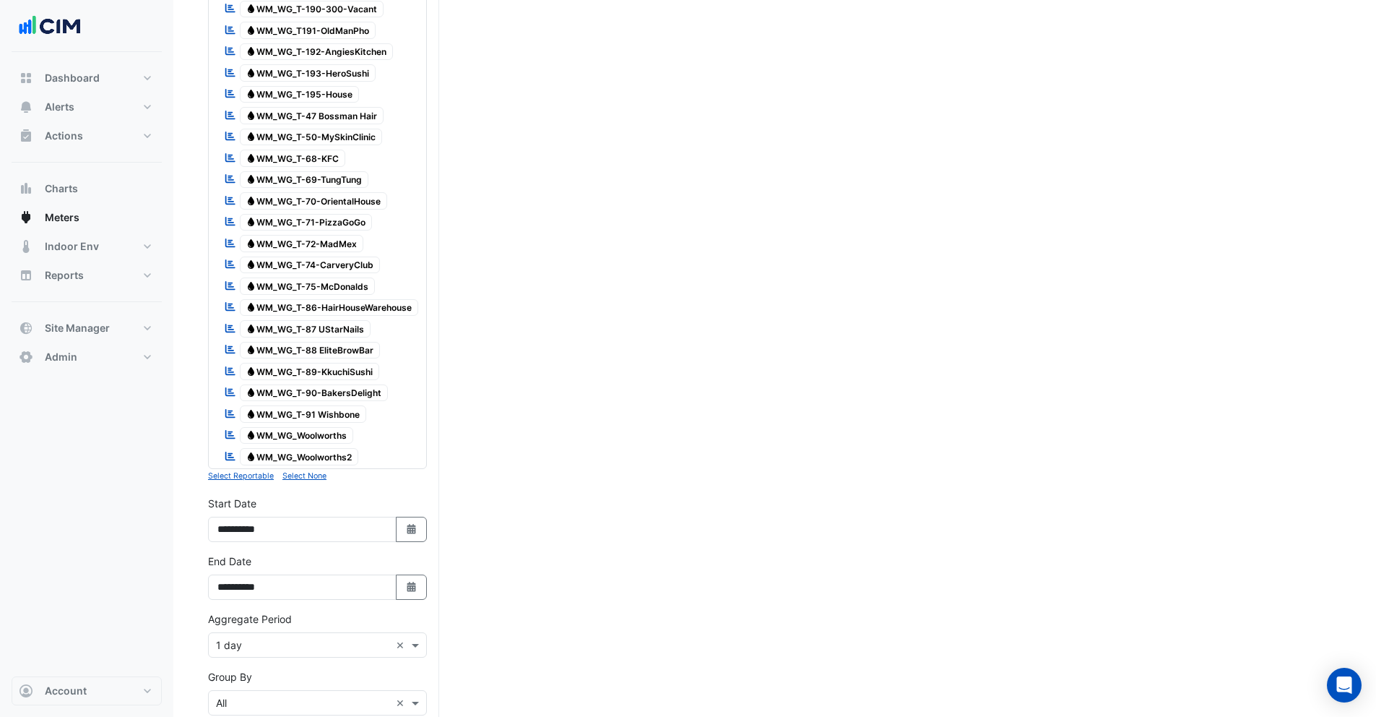
scroll to position [1816, 0]
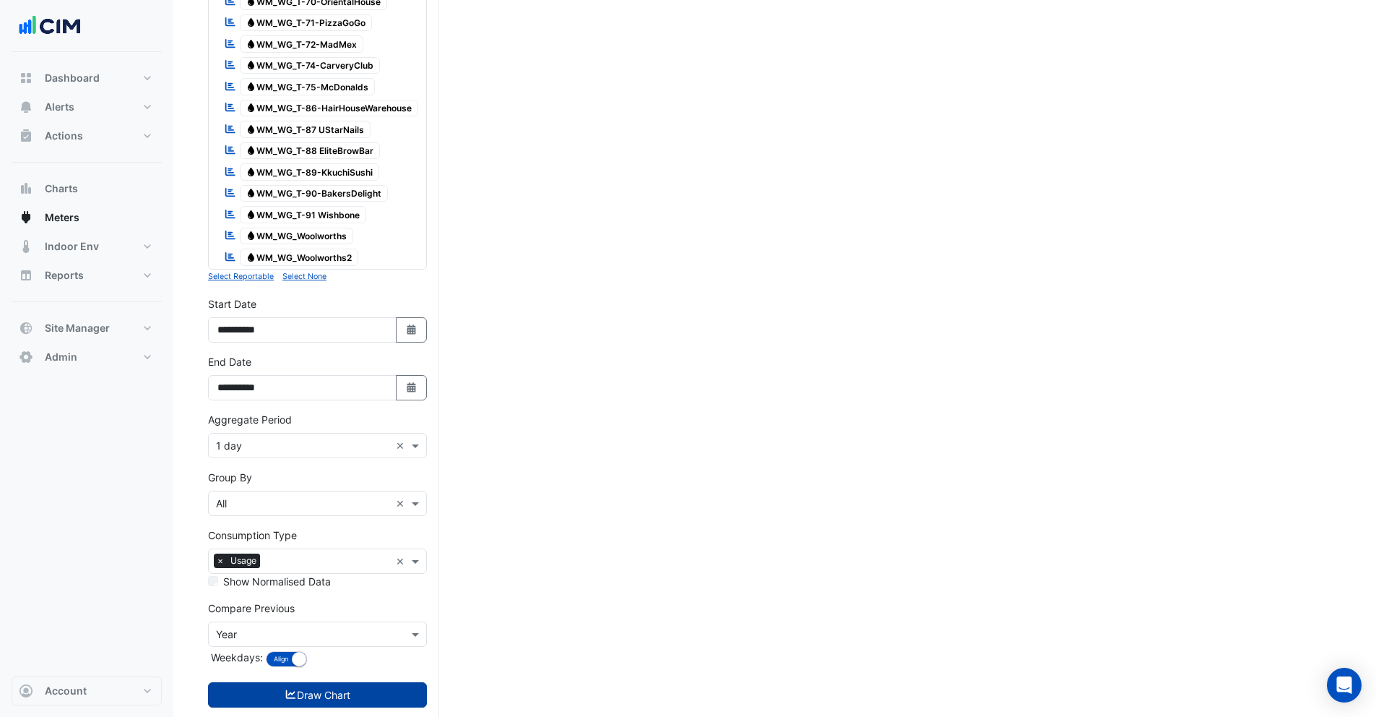
click at [290, 682] on button "Draw Chart" at bounding box center [317, 694] width 219 height 25
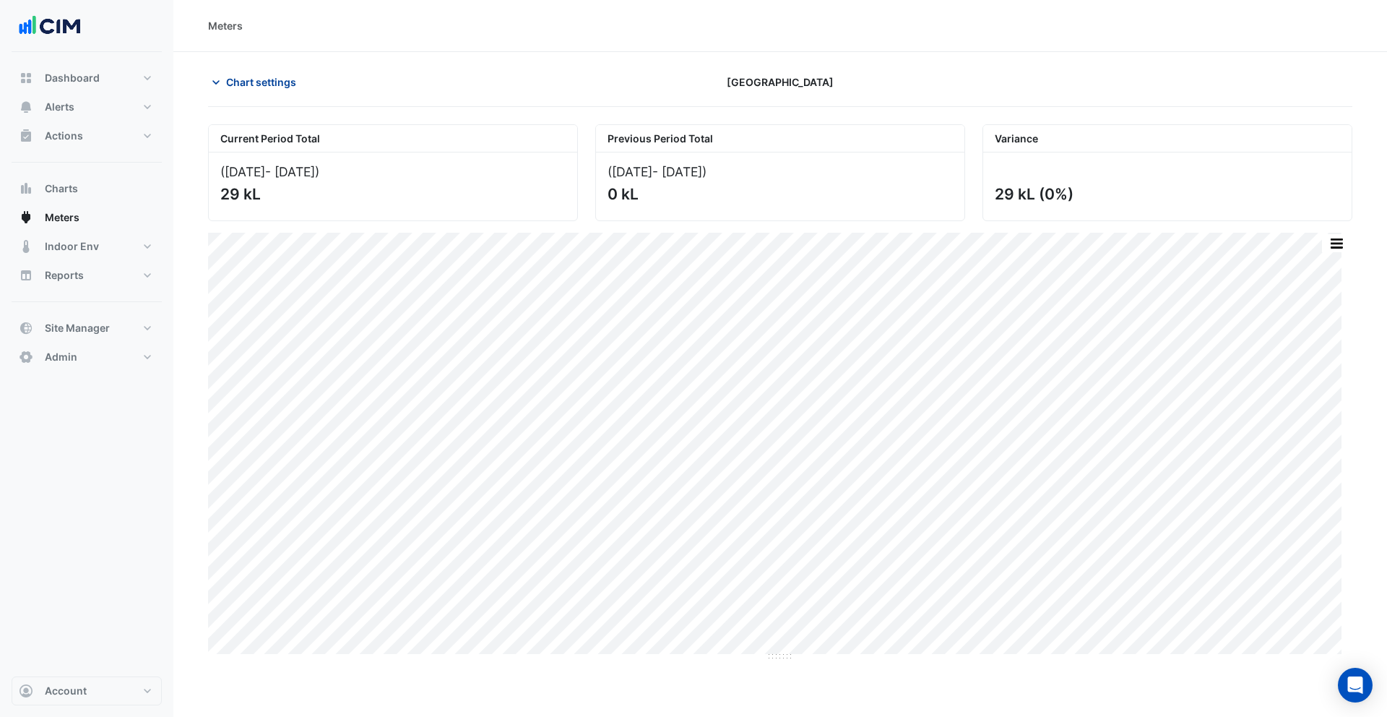
click at [265, 82] on span "Chart settings" at bounding box center [261, 81] width 70 height 15
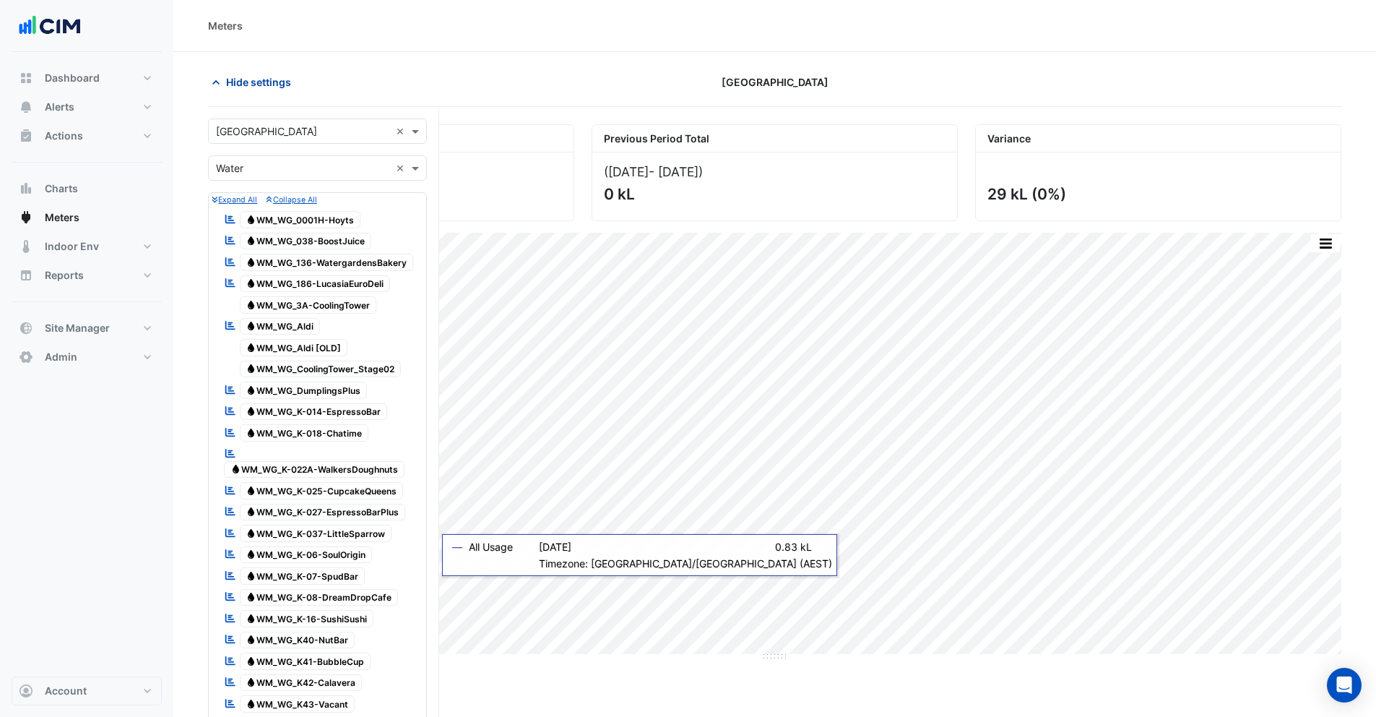
click at [270, 85] on span "Hide settings" at bounding box center [258, 81] width 65 height 15
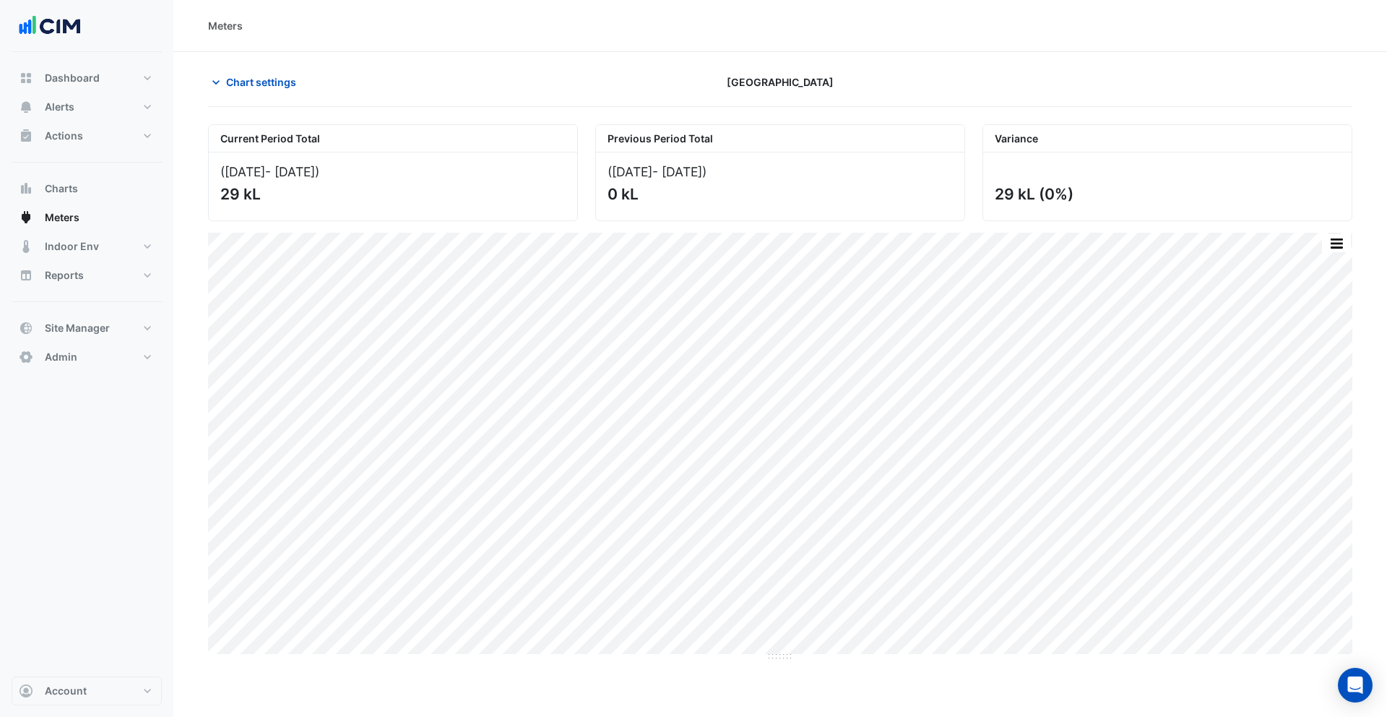
click at [118, 173] on div "Dashboard Portfolio Ratings Performance Alerts Site Rules Templates Actions Sit…" at bounding box center [87, 218] width 150 height 308
click at [80, 280] on span "Reports" at bounding box center [64, 275] width 39 height 14
select select "***"
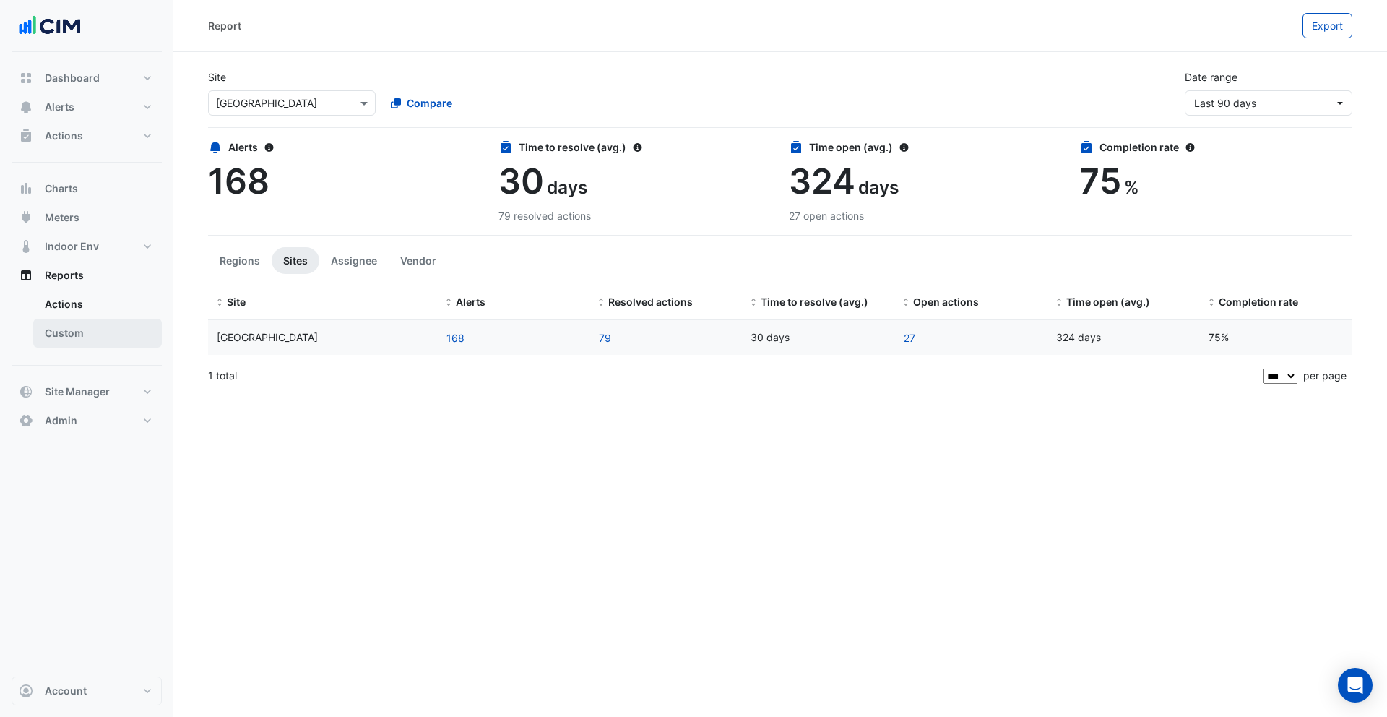
click at [79, 333] on link "Custom" at bounding box center [97, 333] width 129 height 29
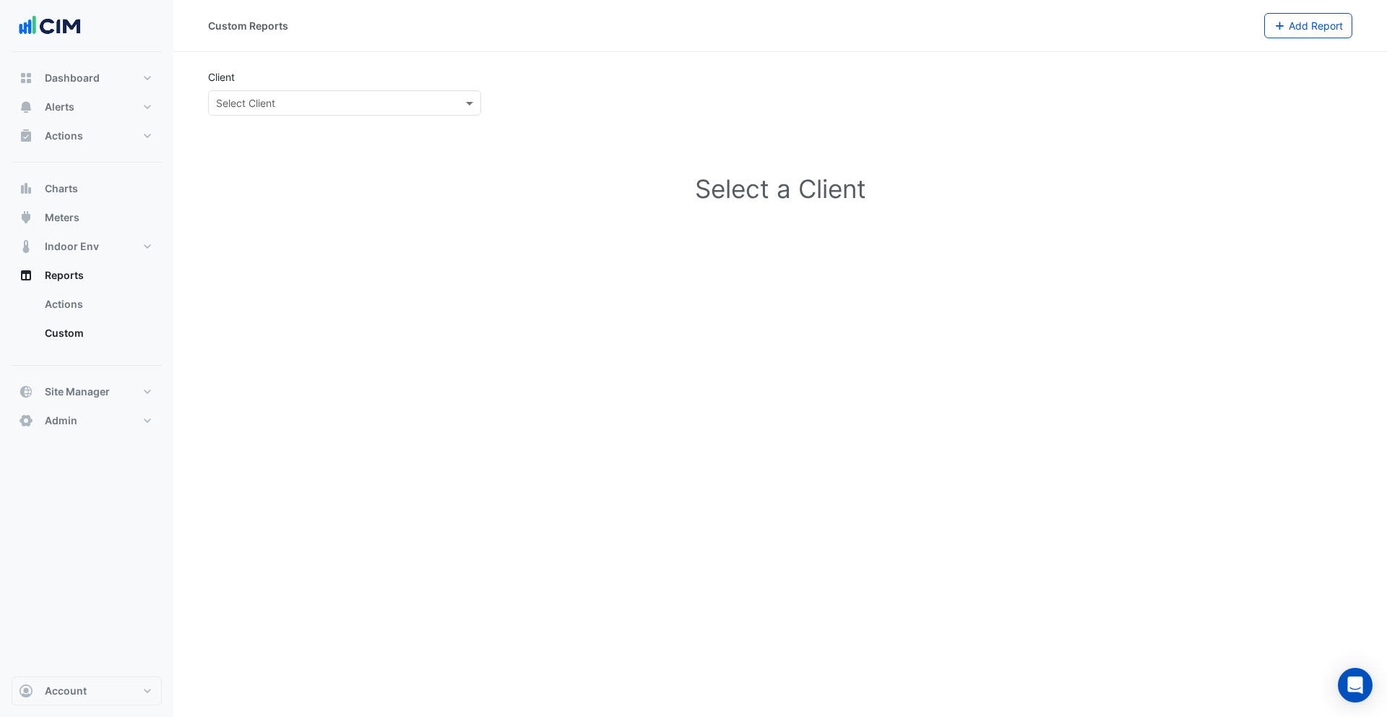
click at [316, 102] on input "text" at bounding box center [330, 103] width 228 height 15
type input "***"
click at [268, 158] on div "QIC" at bounding box center [345, 155] width 272 height 21
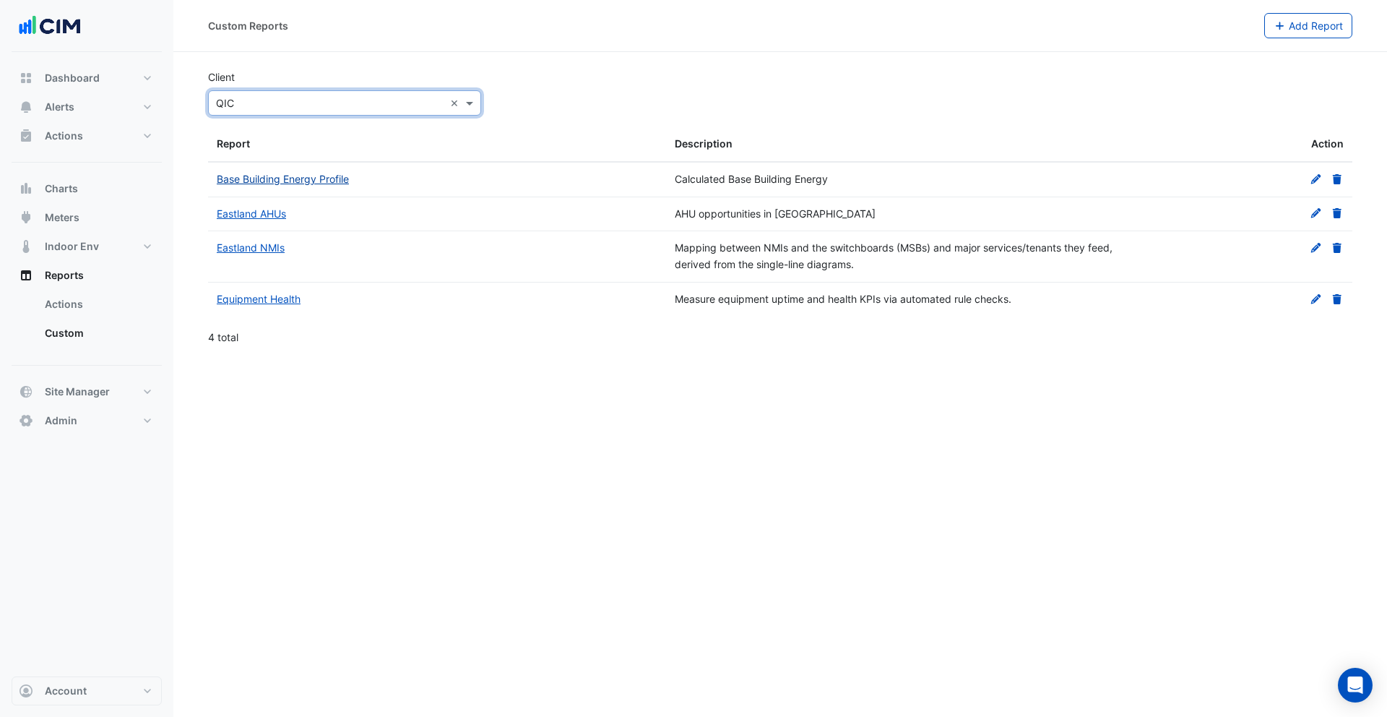
click at [290, 181] on link "Base Building Energy Profile" at bounding box center [283, 179] width 132 height 12
click at [258, 298] on link "Equipment Health" at bounding box center [259, 299] width 84 height 12
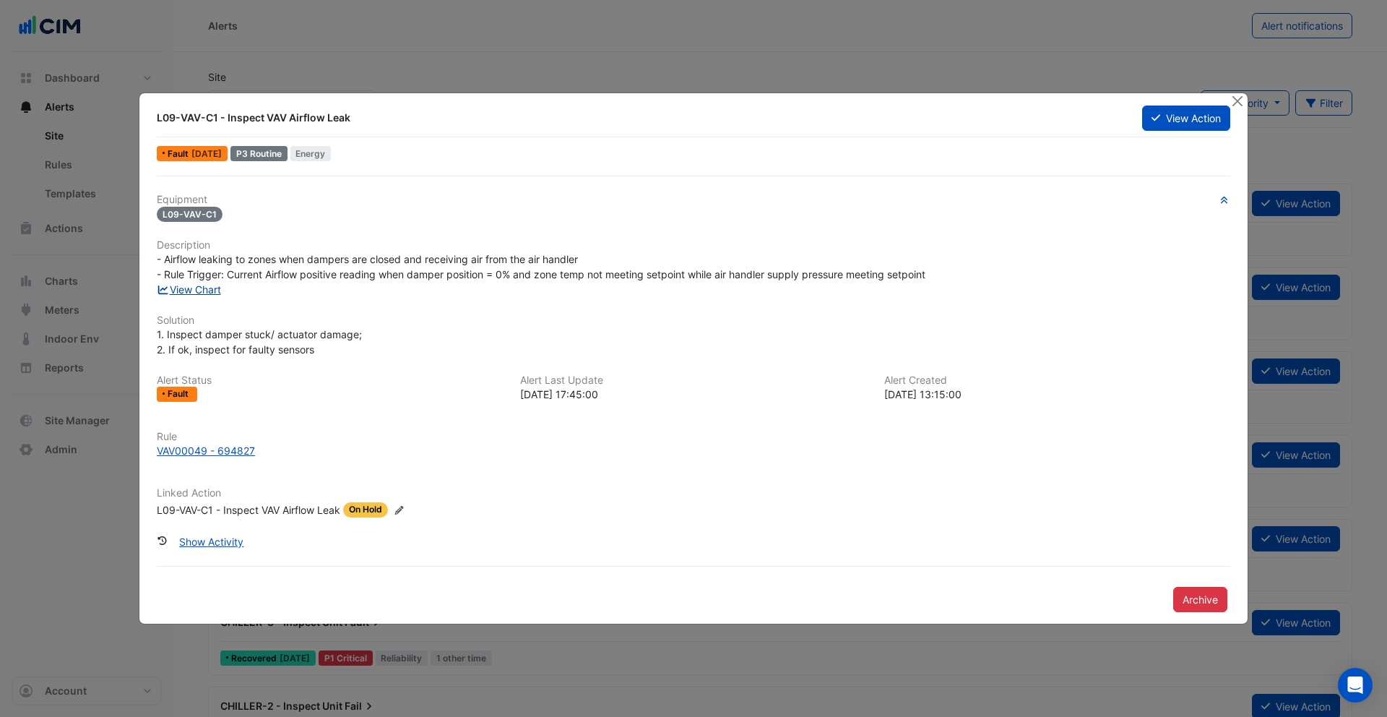
click at [199, 290] on link "View Chart" at bounding box center [189, 289] width 64 height 12
click at [1240, 100] on button "Close" at bounding box center [1237, 100] width 15 height 15
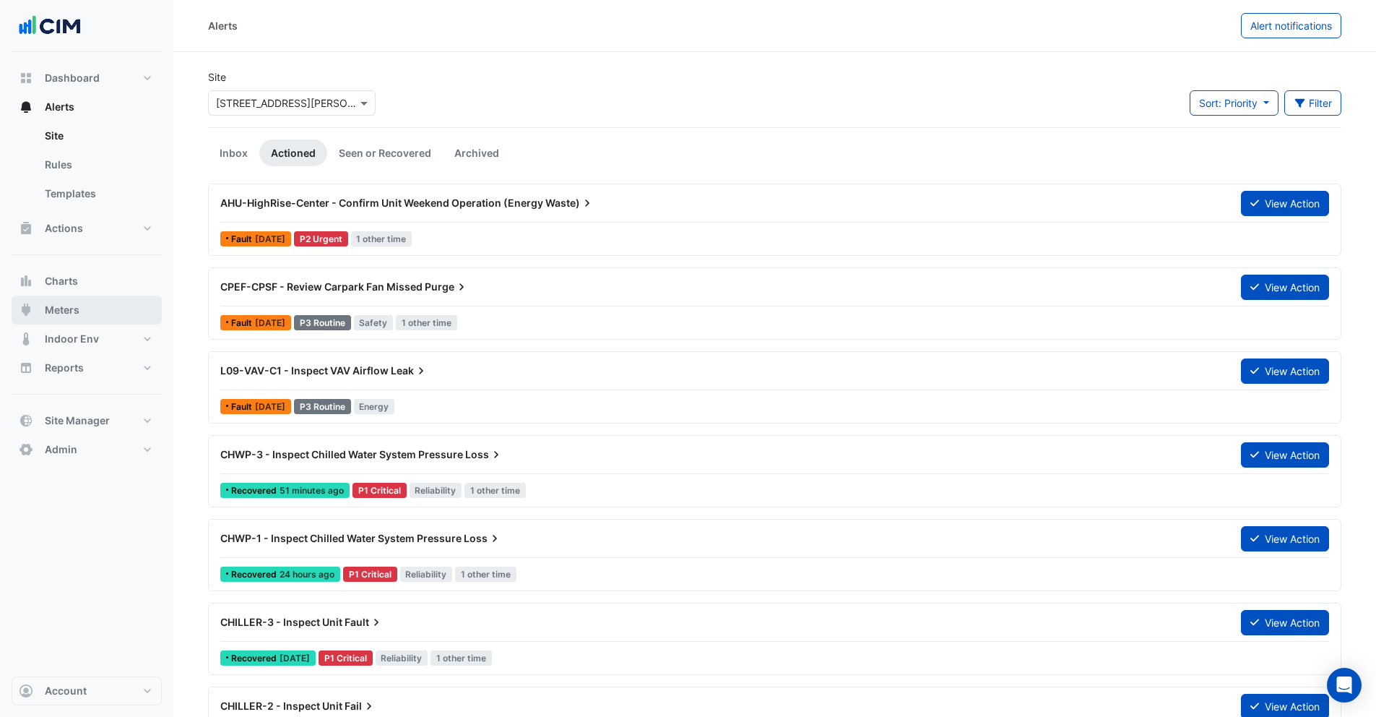
click at [71, 315] on span "Meters" at bounding box center [62, 310] width 35 height 14
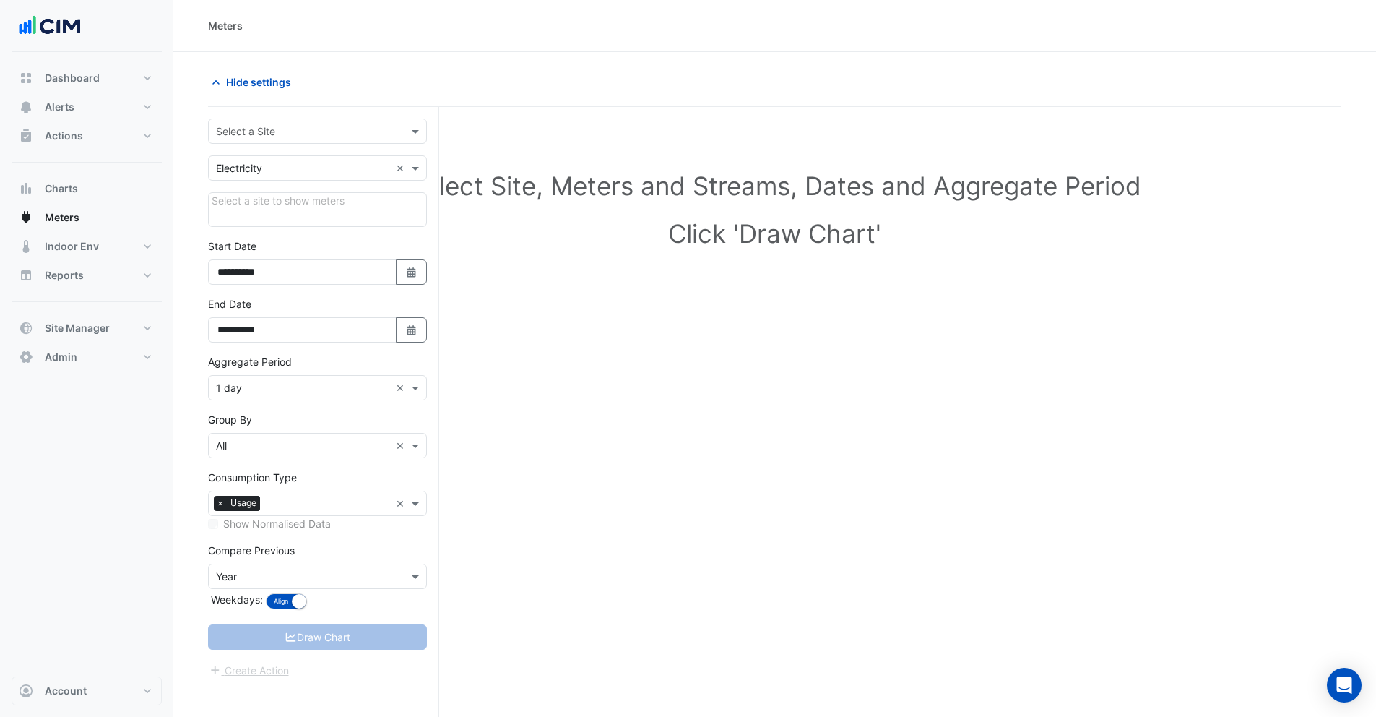
click at [253, 130] on input "text" at bounding box center [303, 131] width 174 height 15
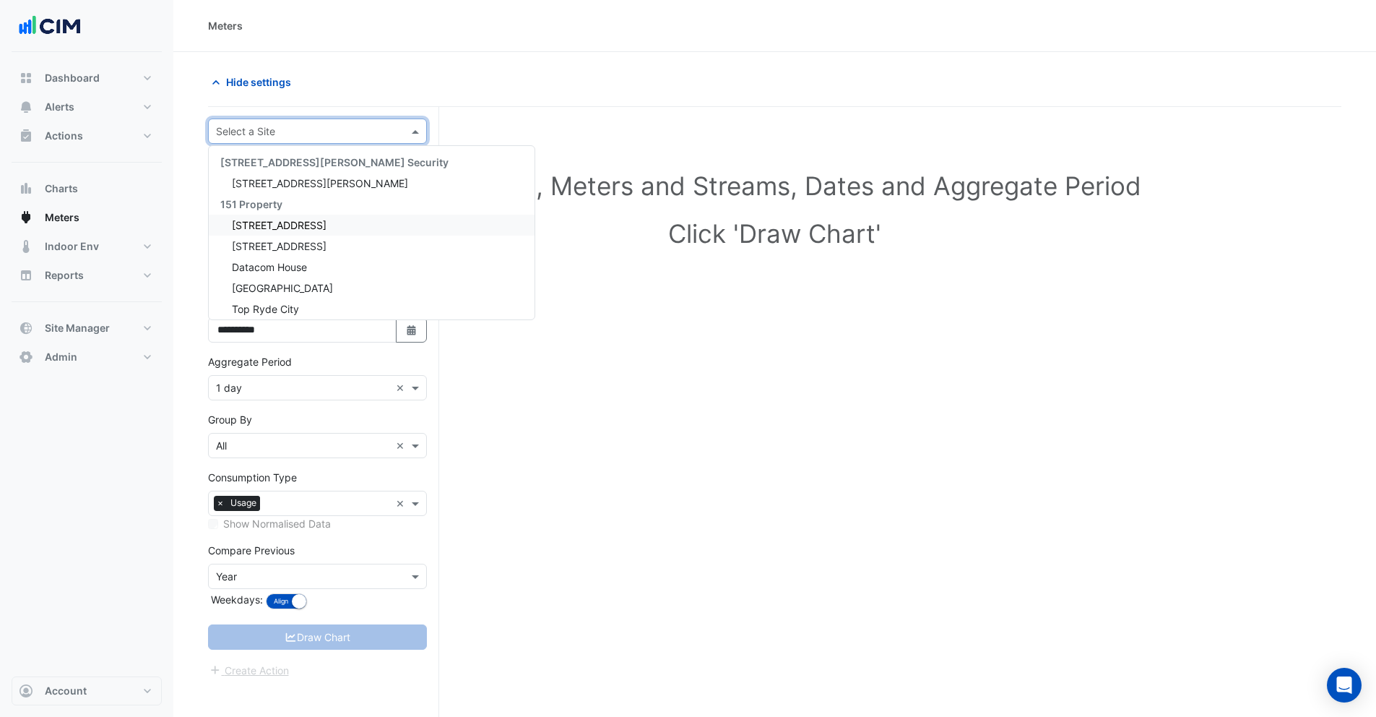
click at [280, 227] on span "[STREET_ADDRESS]" at bounding box center [279, 225] width 95 height 12
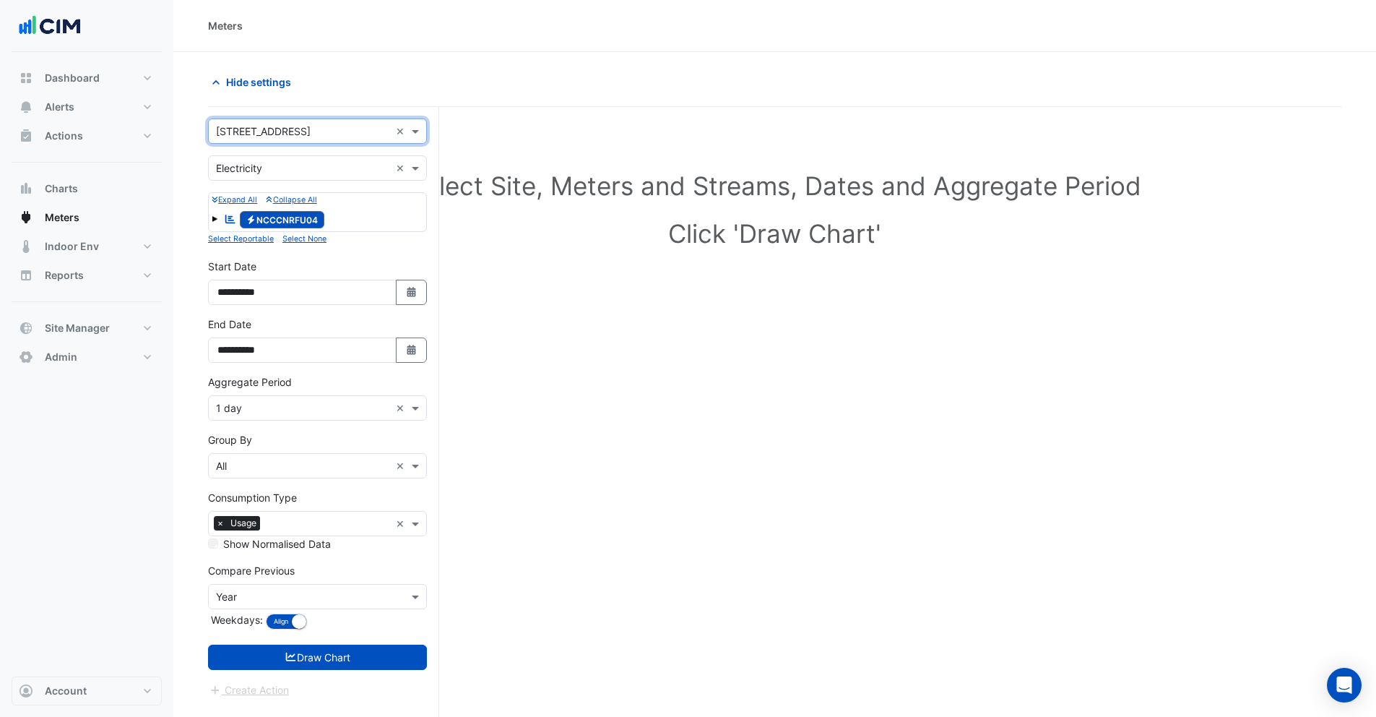
click at [241, 140] on div "Select a Site × [STREET_ADDRESS] ×" at bounding box center [317, 130] width 219 height 25
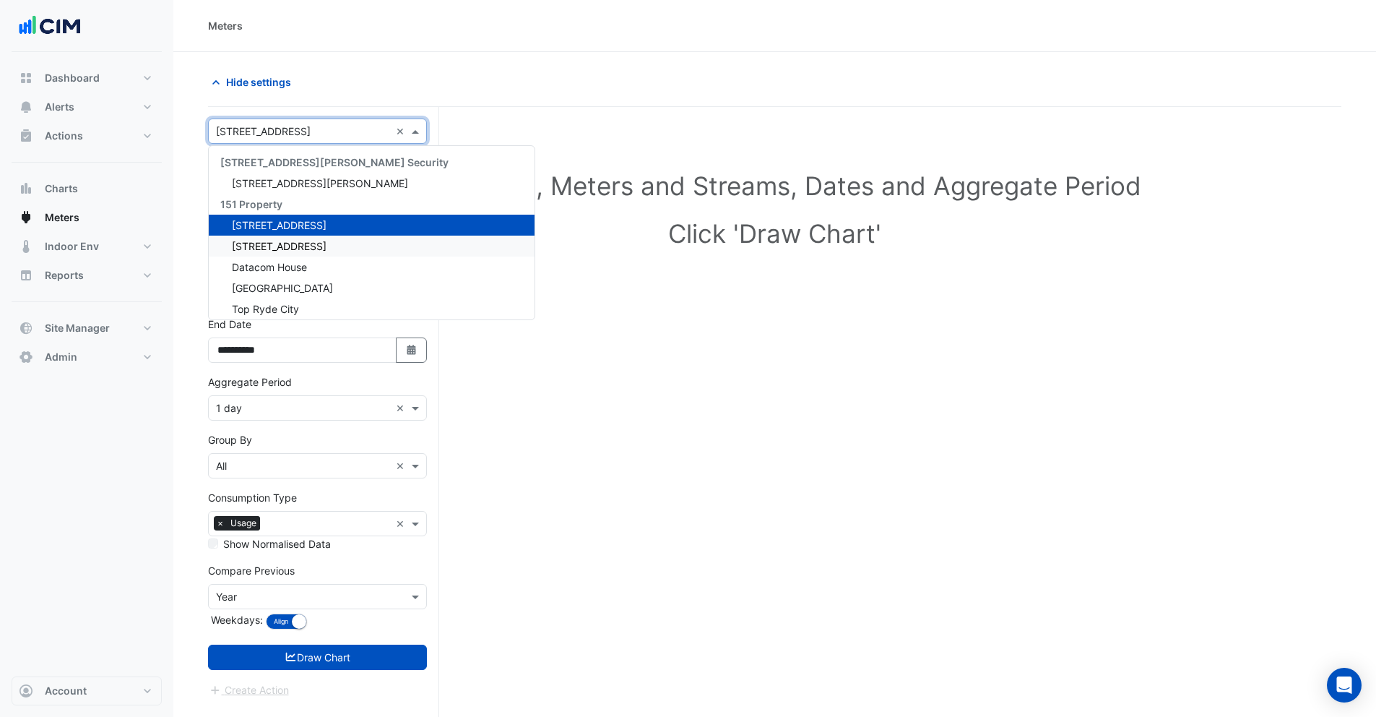
click at [603, 313] on div "Select Site, Meters and Streams, Dates and Aggregate Period Click 'Draw Chart'" at bounding box center [775, 447] width 1134 height 647
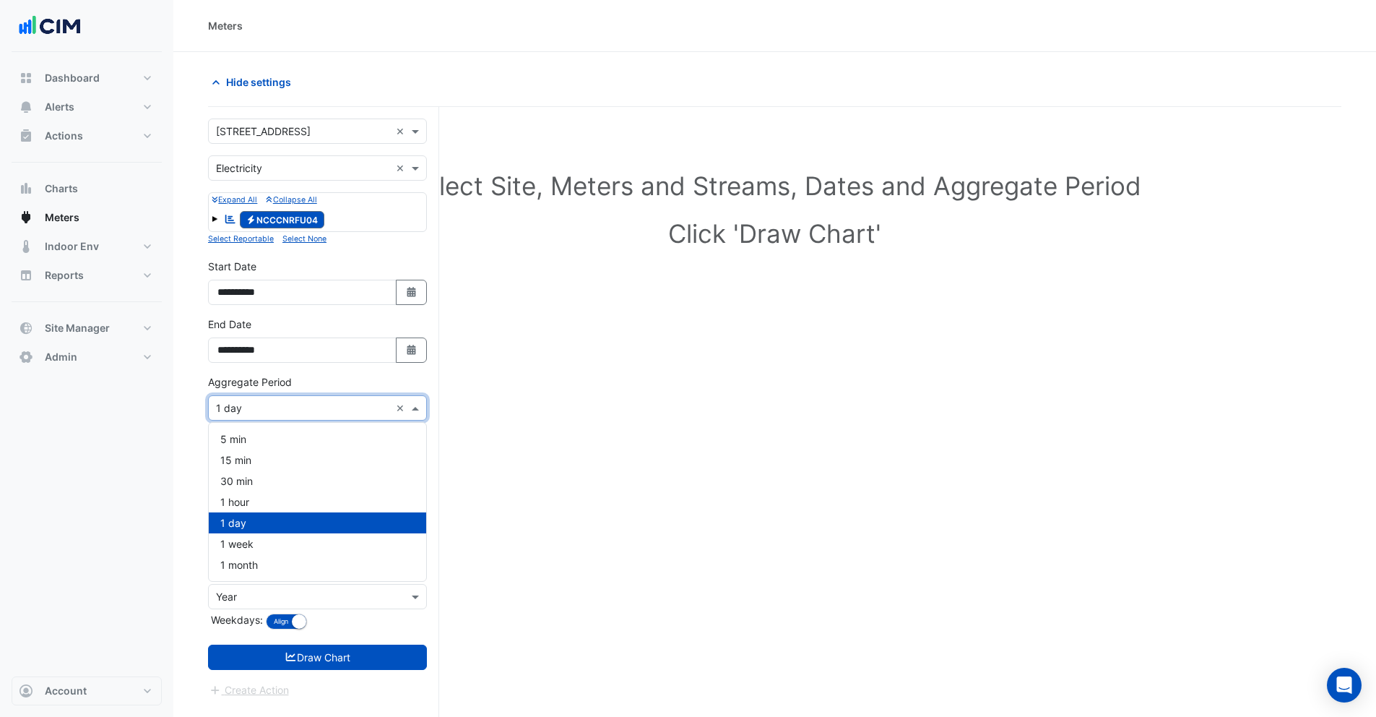
click at [232, 415] on div "Aggregate Period × 1 day ×" at bounding box center [317, 407] width 219 height 25
click at [237, 499] on span "1 hour" at bounding box center [234, 502] width 29 height 12
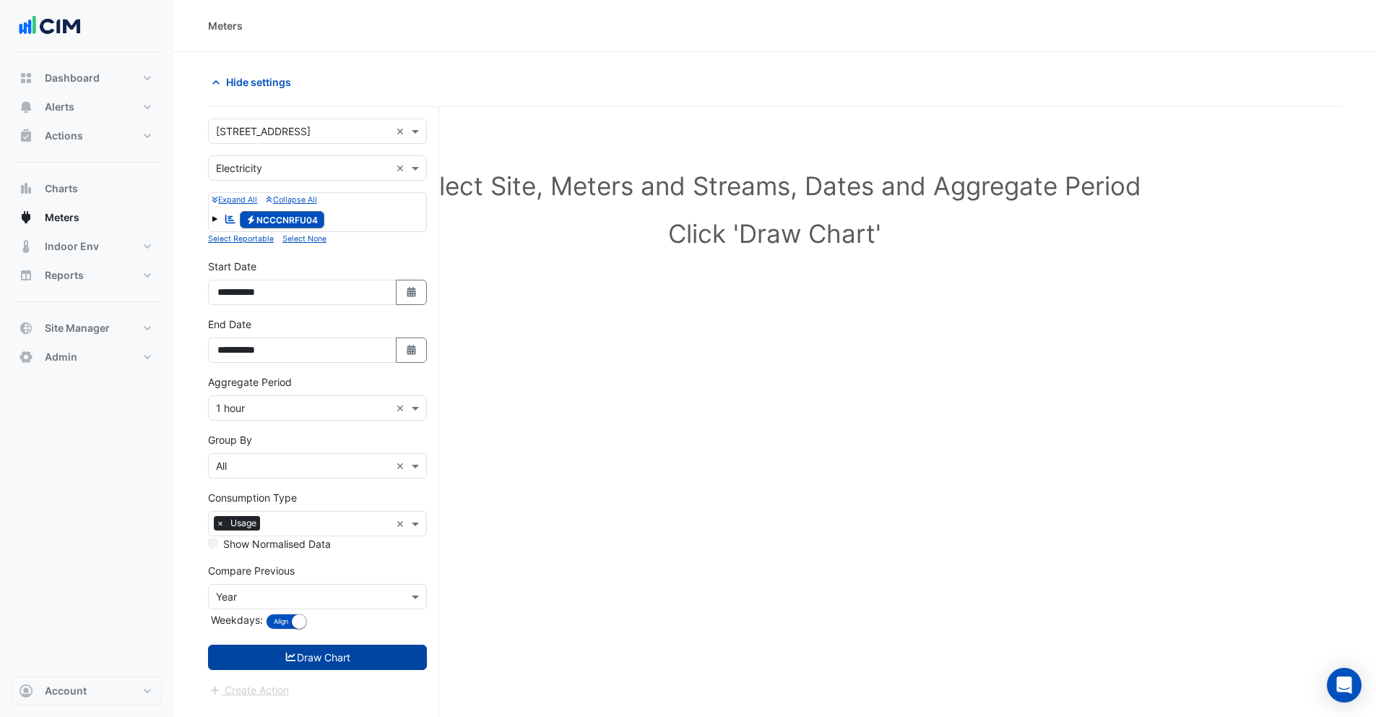
click at [301, 663] on button "Draw Chart" at bounding box center [317, 657] width 219 height 25
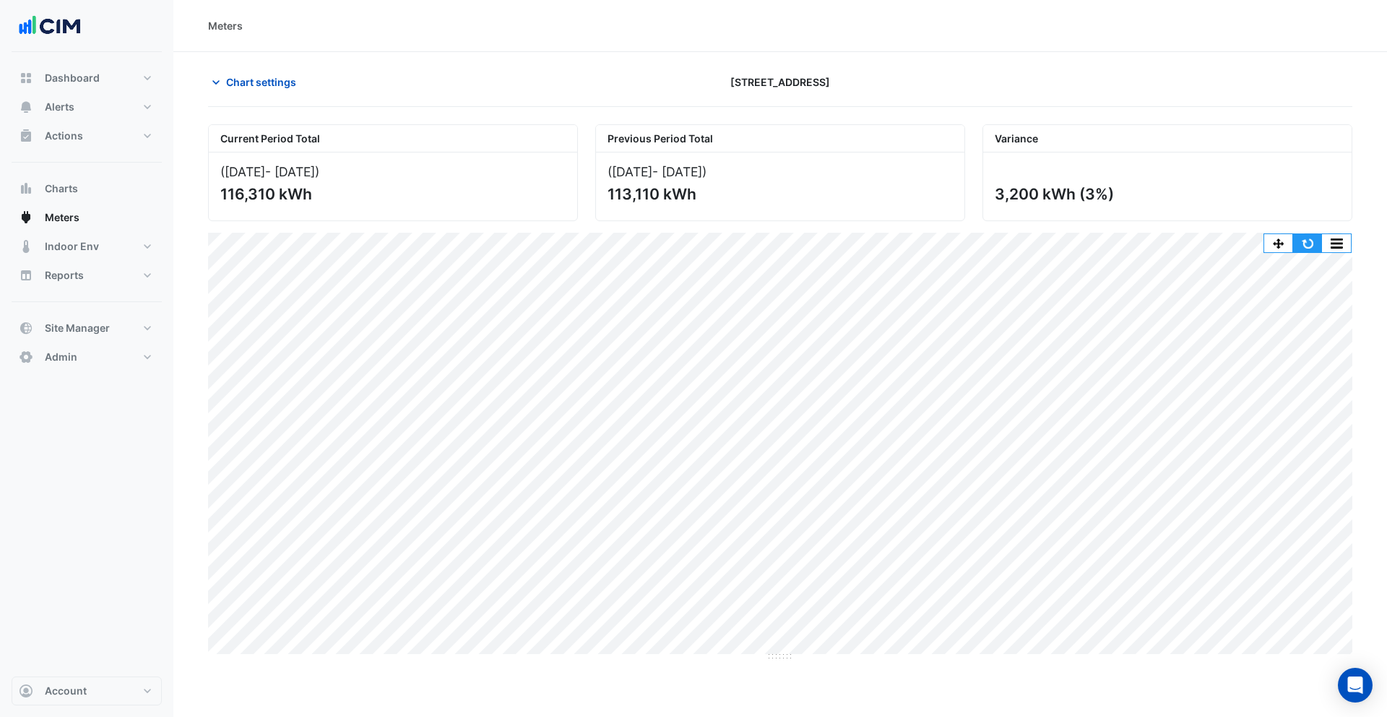
click at [1311, 243] on button "button" at bounding box center [1307, 243] width 29 height 18
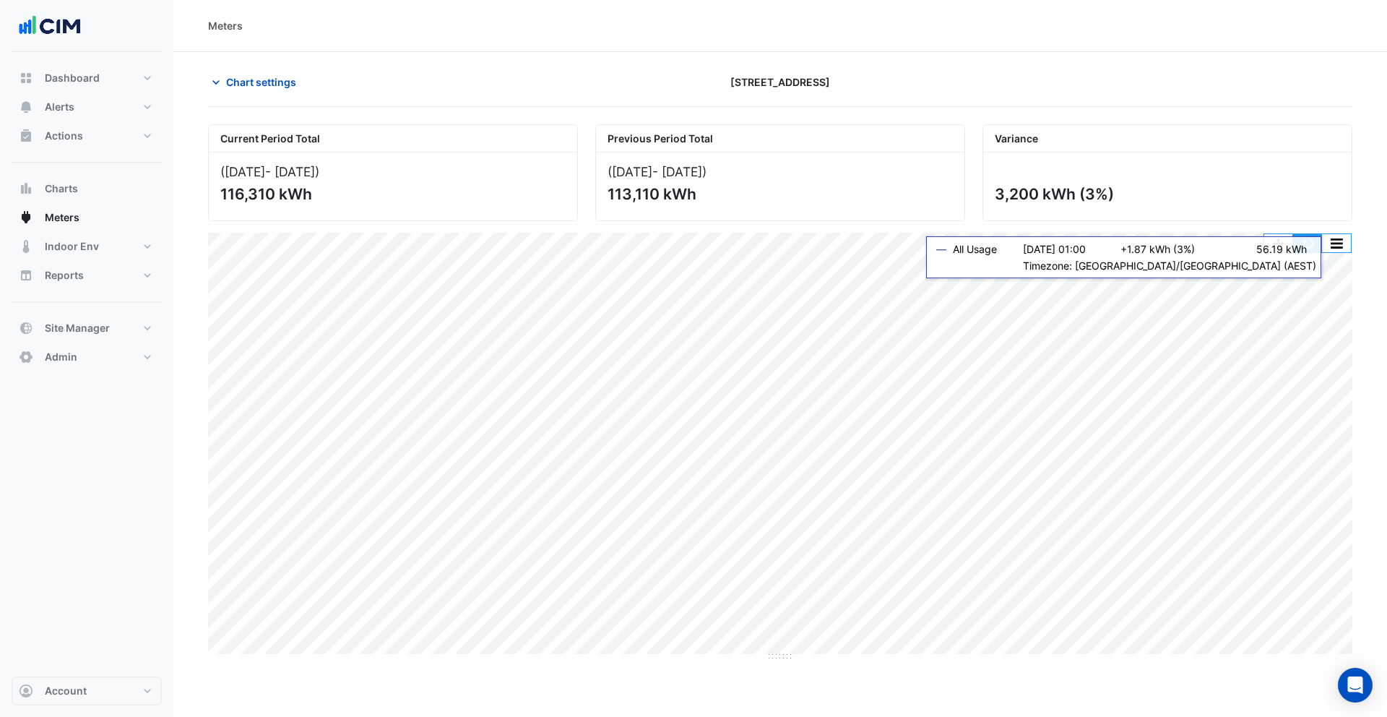
click at [1308, 249] on button "button" at bounding box center [1307, 243] width 29 height 18
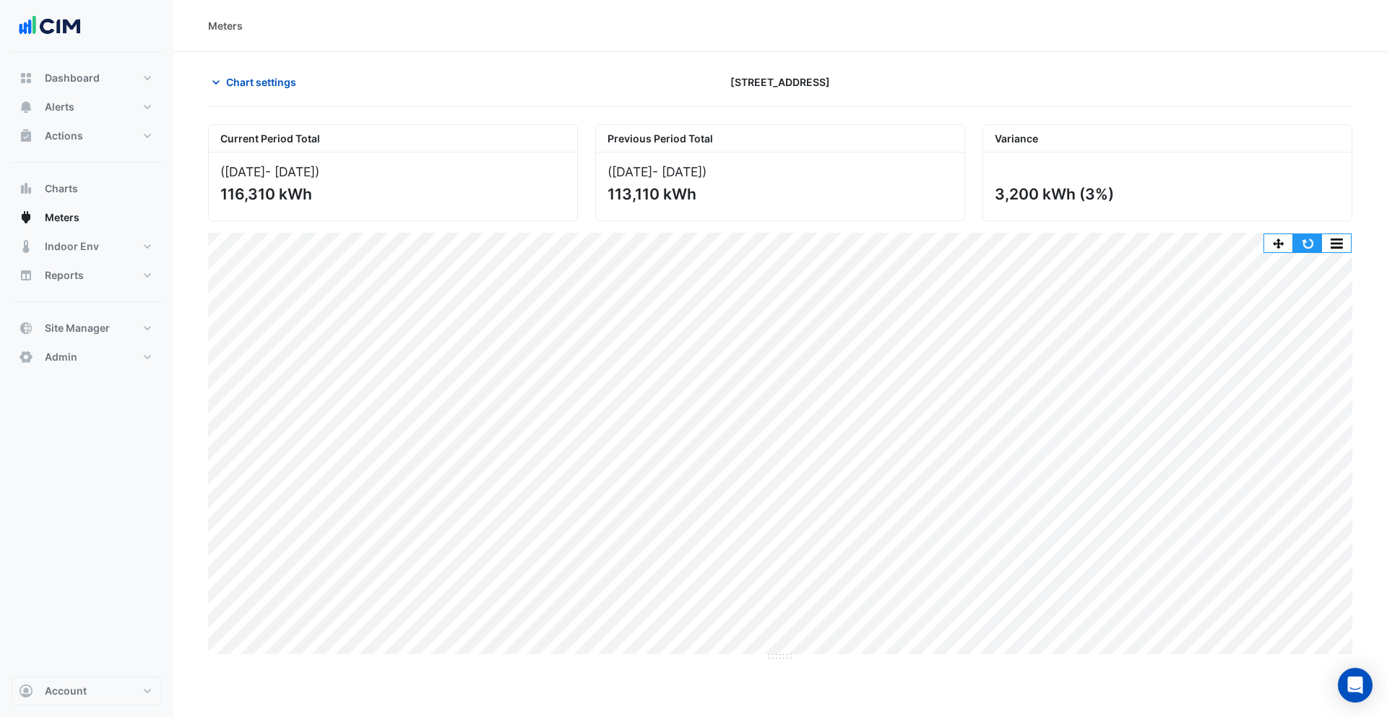
click at [1304, 246] on button "button" at bounding box center [1307, 243] width 29 height 18
click at [569, 64] on section "Chart settings [STREET_ADDRESS] Current Period Total ([DATE] - [DATE] ) 116,310…" at bounding box center [780, 356] width 1214 height 609
click at [73, 113] on span "Alerts" at bounding box center [60, 107] width 30 height 14
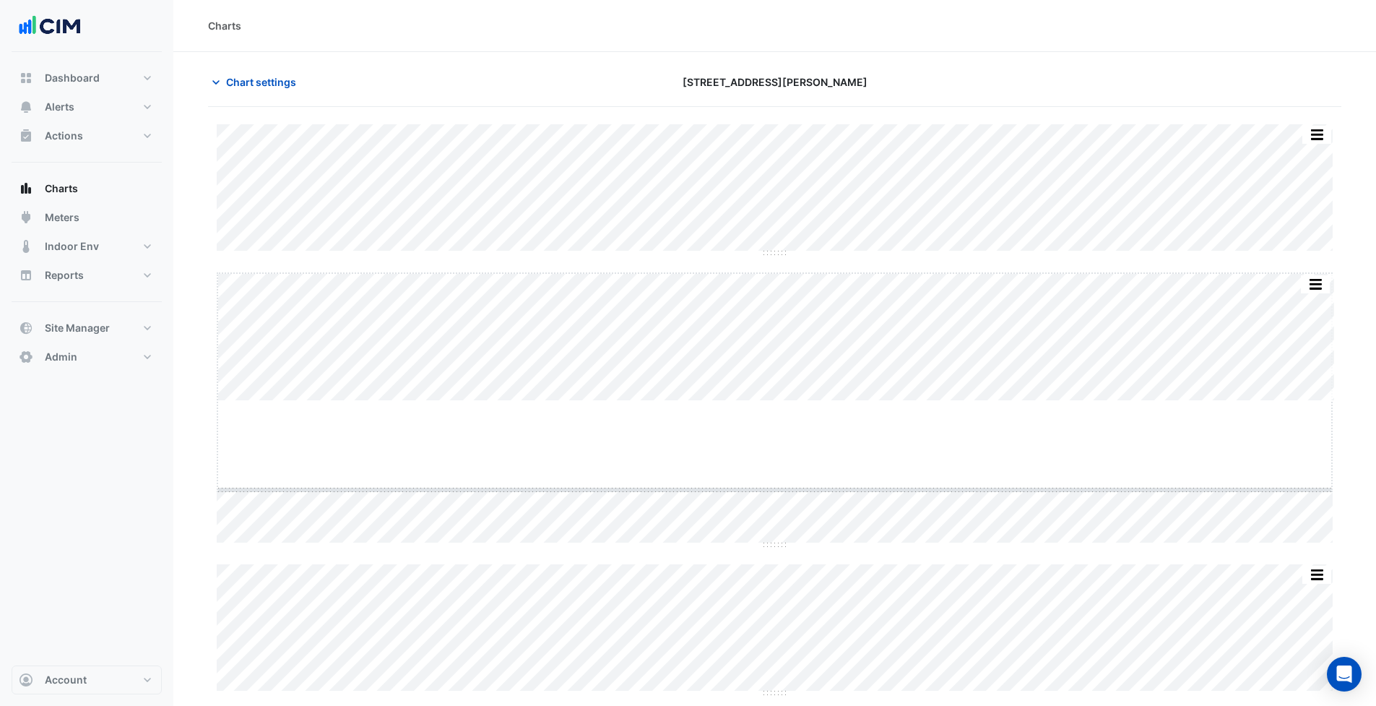
drag, startPoint x: 779, startPoint y: 401, endPoint x: 779, endPoint y: 498, distance: 96.8
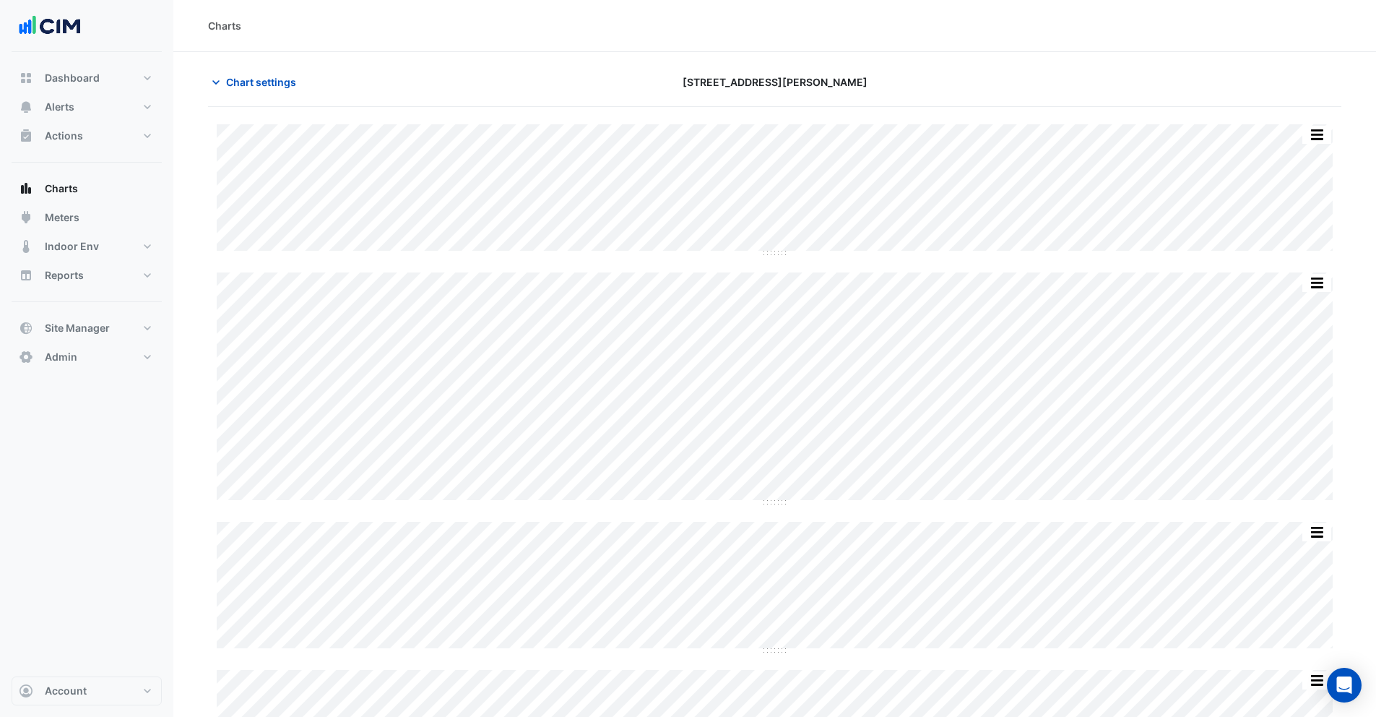
click at [775, 280] on div "Print Save as JPEG Save as PNG ◼ VAV00049 - Rule ID: 694827 [DATE] 17:45 Alert …" at bounding box center [775, 498] width 1134 height 748
